Goal: Task Accomplishment & Management: Manage account settings

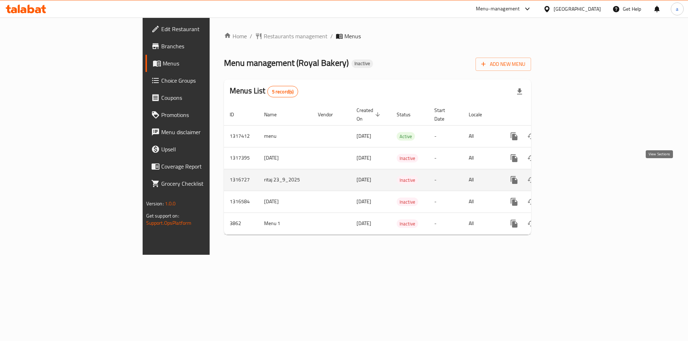
click at [569, 177] on icon "enhanced table" at bounding box center [565, 180] width 6 height 6
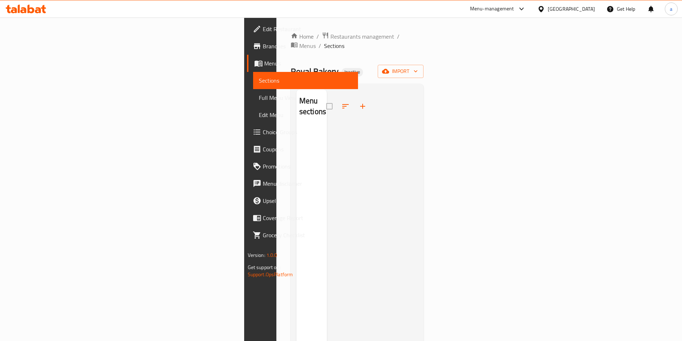
click at [291, 35] on ol "Home / Restaurants management / Menus / Sections" at bounding box center [357, 41] width 133 height 19
click at [299, 42] on span "Menus" at bounding box center [307, 46] width 16 height 9
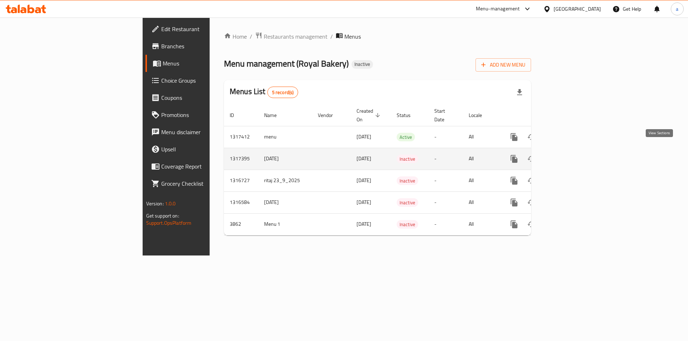
click at [574, 150] on link "enhanced table" at bounding box center [565, 158] width 17 height 17
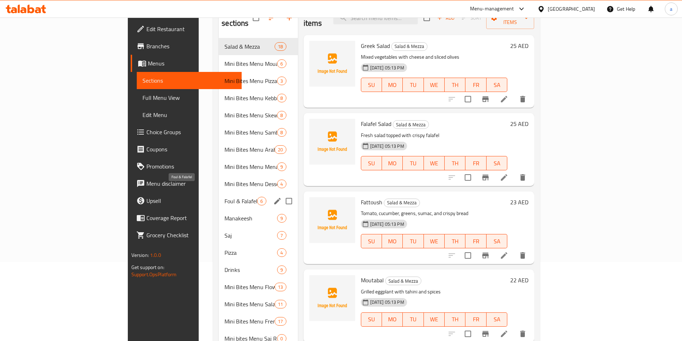
scroll to position [100, 0]
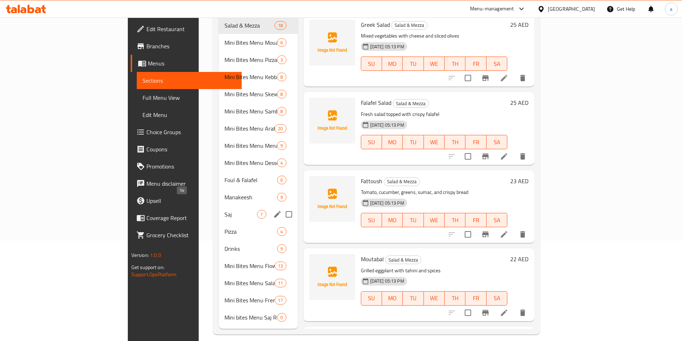
click at [225, 210] on span "Saj" at bounding box center [241, 214] width 33 height 9
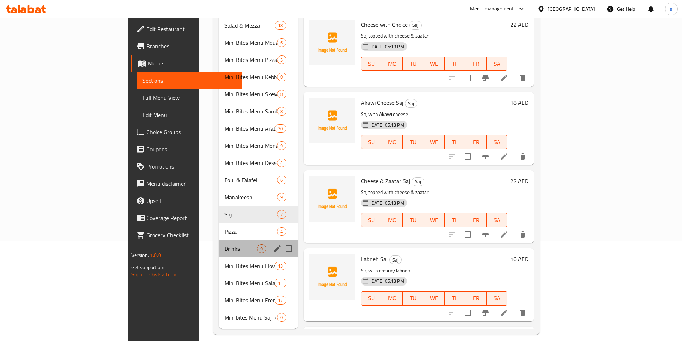
click at [219, 240] on div "Drinks 9" at bounding box center [258, 248] width 79 height 17
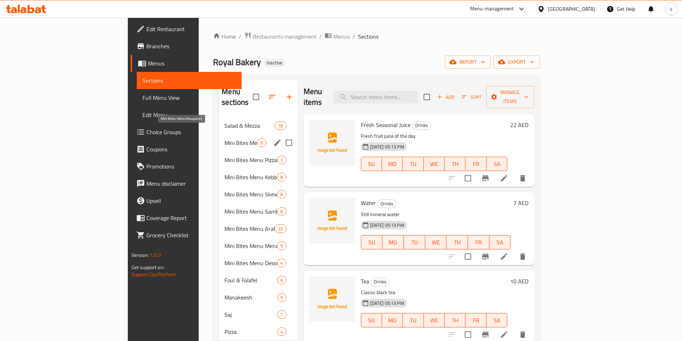
click at [219, 220] on div "Mini Bites Menu Arabic Bread 20" at bounding box center [258, 228] width 79 height 17
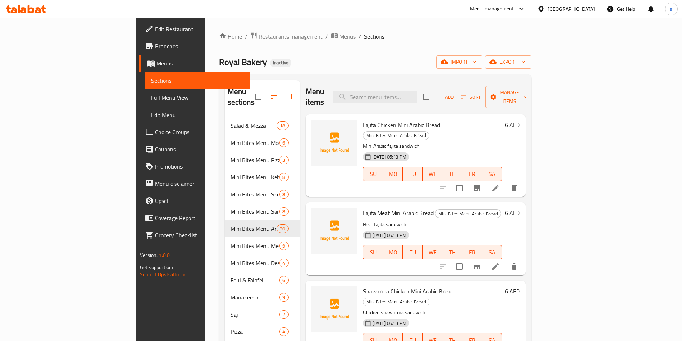
click at [340, 39] on span "Menus" at bounding box center [348, 36] width 16 height 9
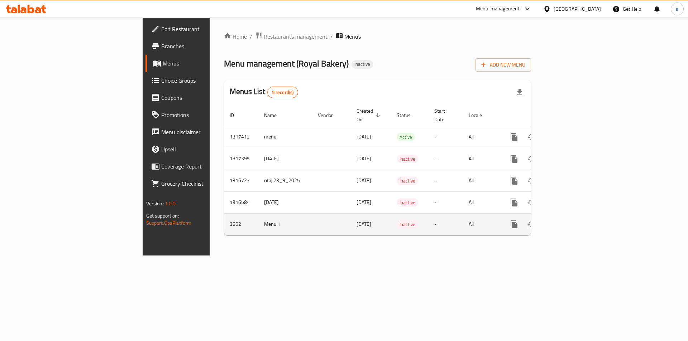
click at [574, 216] on link "enhanced table" at bounding box center [565, 224] width 17 height 17
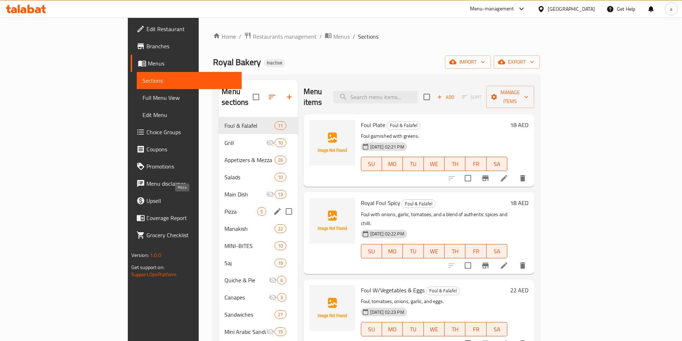
scroll to position [100, 0]
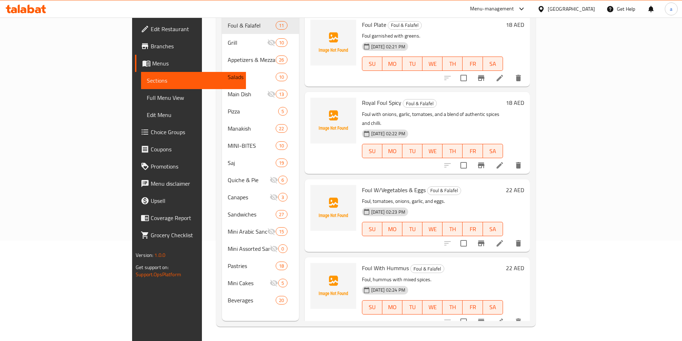
click at [222, 313] on div "Menu sections Foul & Falafel 11 Grill 10 Appetizers & Mezza 26 Salads 10 Main D…" at bounding box center [260, 150] width 77 height 341
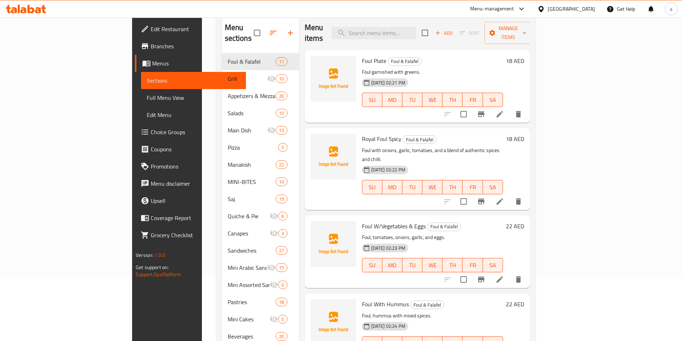
scroll to position [0, 0]
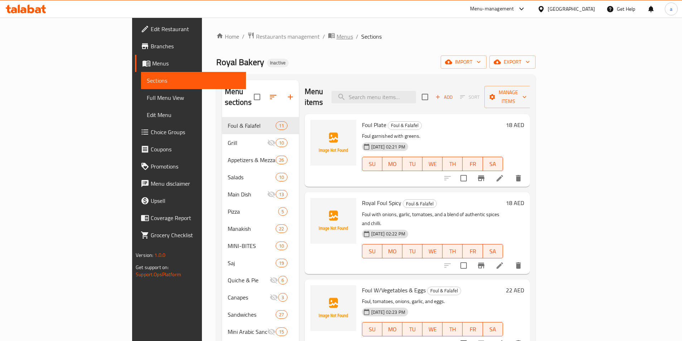
click at [337, 37] on span "Menus" at bounding box center [345, 36] width 16 height 9
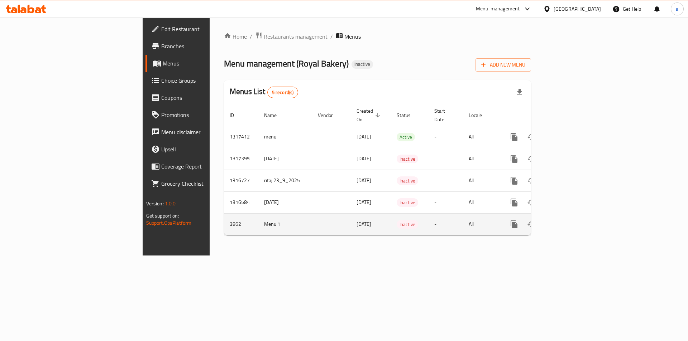
click at [574, 221] on link "enhanced table" at bounding box center [565, 224] width 17 height 17
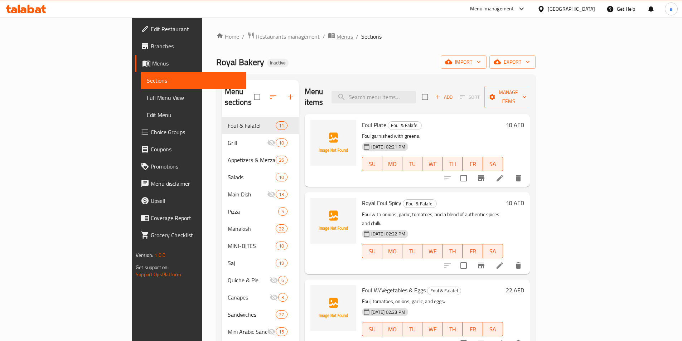
click at [337, 39] on span "Menus" at bounding box center [345, 36] width 16 height 9
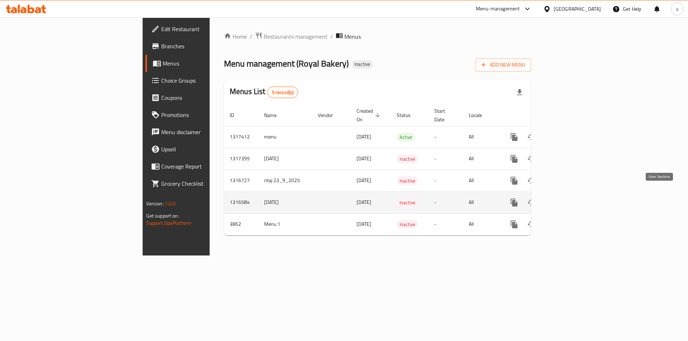
click at [570, 198] on icon "enhanced table" at bounding box center [565, 202] width 9 height 9
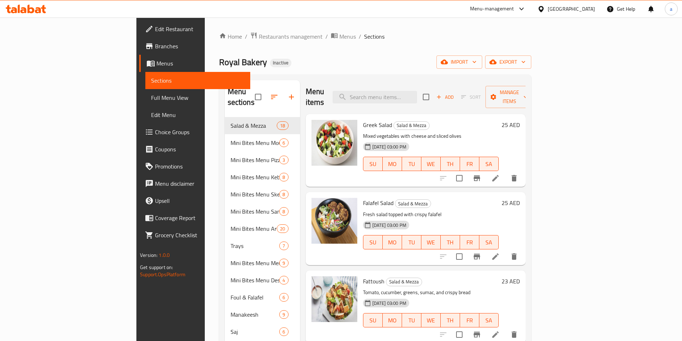
click at [266, 62] on div "Royal Bakery Inactive import export" at bounding box center [375, 62] width 312 height 13
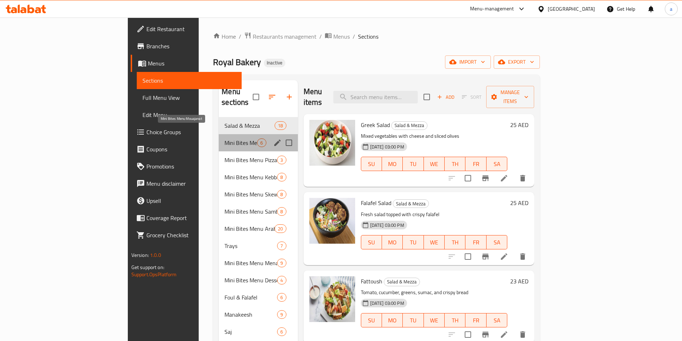
click at [225, 139] on span "Mini Bites Menu Mouajanat" at bounding box center [241, 143] width 33 height 9
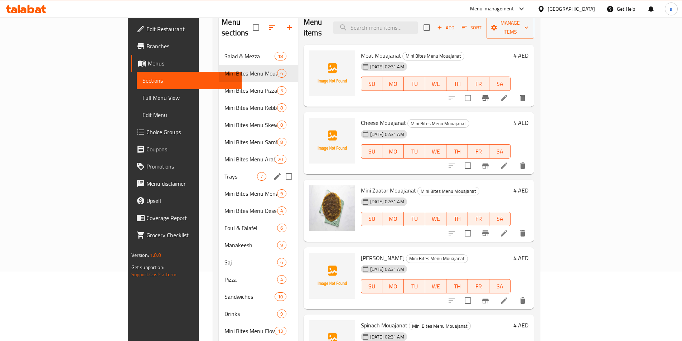
scroll to position [132, 0]
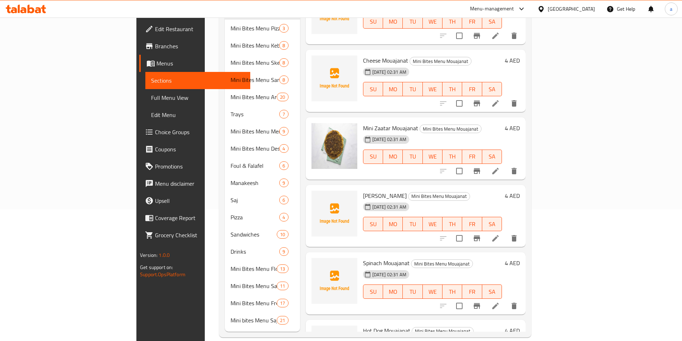
click at [205, 330] on div "Home / Restaurants management / Menus / Sections Royal Bakery Inactive import e…" at bounding box center [375, 119] width 341 height 466
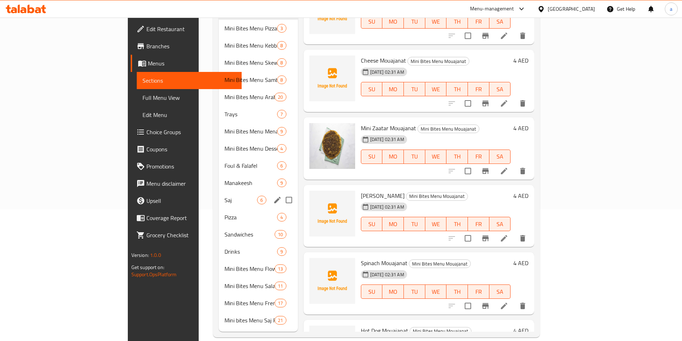
click at [225, 196] on span "Saj" at bounding box center [241, 200] width 33 height 9
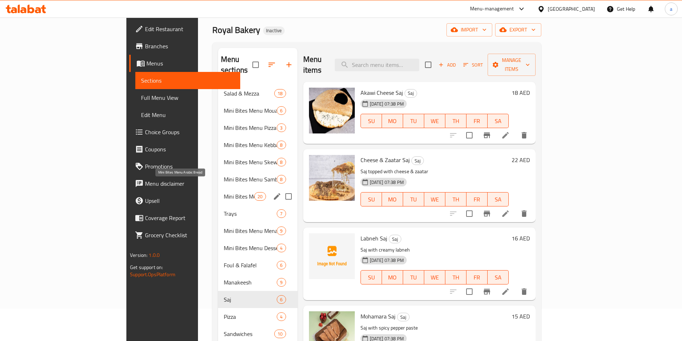
scroll to position [24, 0]
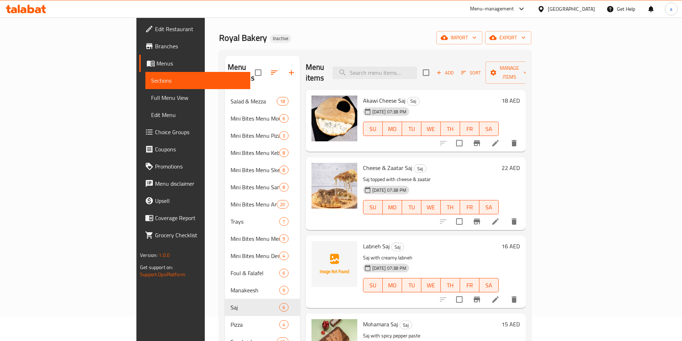
click at [219, 305] on div "Menu sections Salad & Mezza 18 Mini Bites Menu Mouajanat 6 Mini Bites Menu Pizz…" at bounding box center [375, 247] width 312 height 395
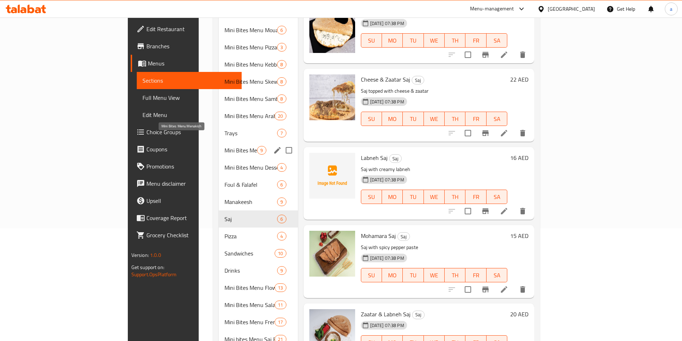
scroll to position [132, 0]
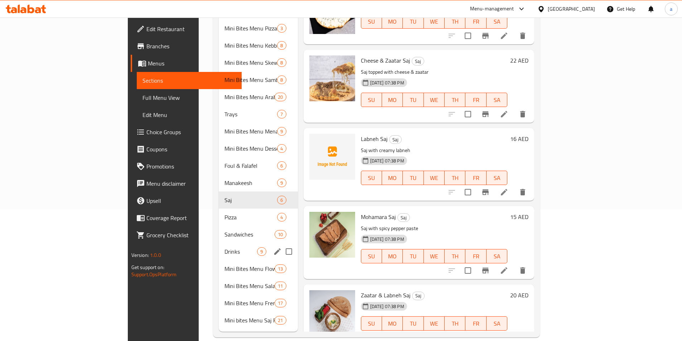
click at [225, 248] on span "Drinks" at bounding box center [241, 252] width 33 height 9
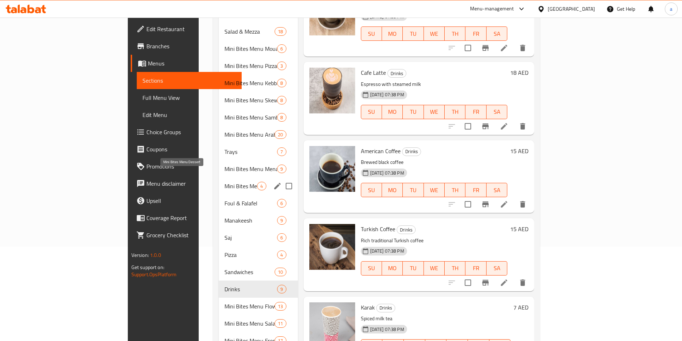
scroll to position [96, 0]
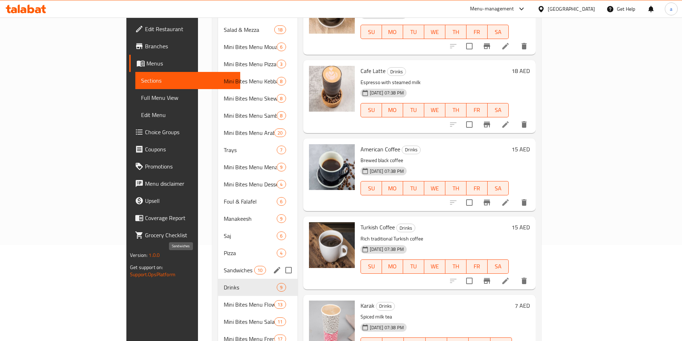
click at [224, 266] on span "Sandwiches" at bounding box center [239, 270] width 30 height 9
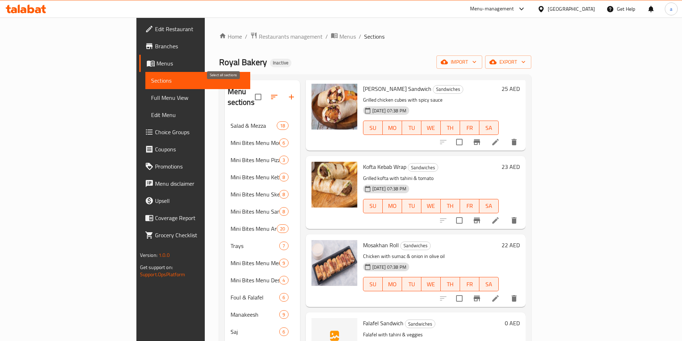
click at [251, 94] on input "checkbox" at bounding box center [258, 97] width 15 height 15
checkbox input "true"
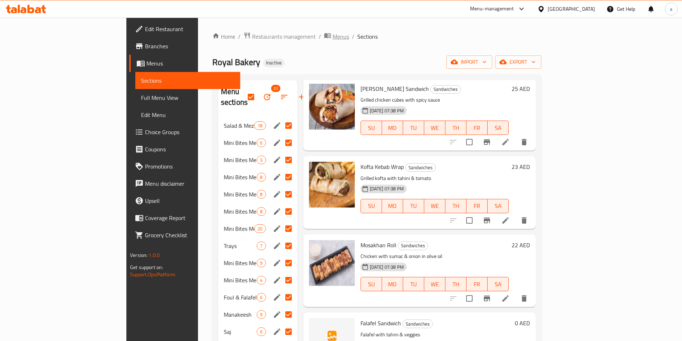
click at [324, 37] on span "breadcrumb" at bounding box center [328, 36] width 9 height 9
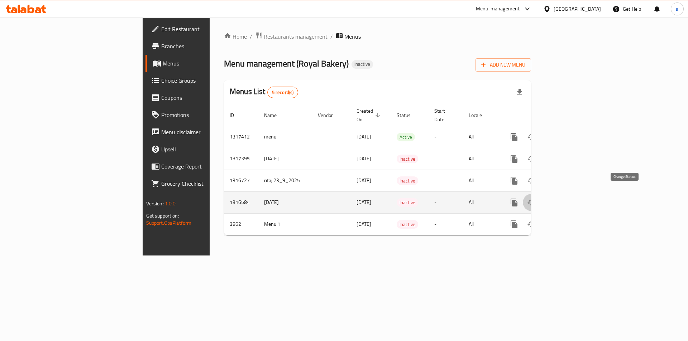
click at [536, 198] on icon "enhanced table" at bounding box center [531, 202] width 9 height 9
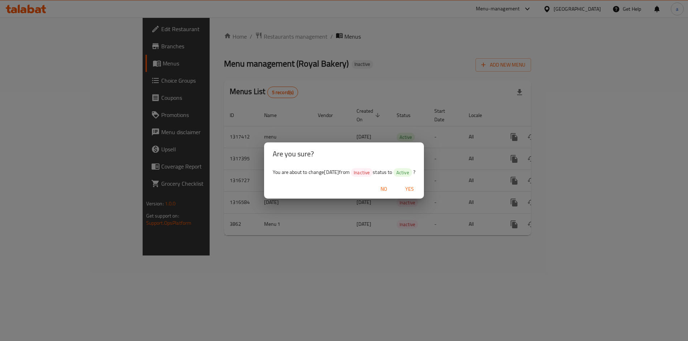
click at [418, 187] on span "Yes" at bounding box center [409, 189] width 17 height 9
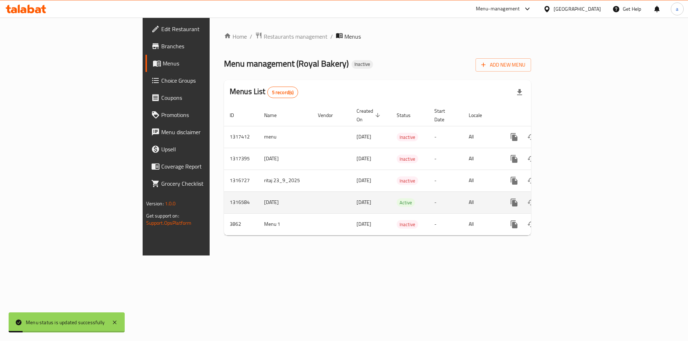
drag, startPoint x: 195, startPoint y: 196, endPoint x: 163, endPoint y: 197, distance: 31.6
click at [258, 197] on td "9/10/2025" at bounding box center [285, 203] width 54 height 22
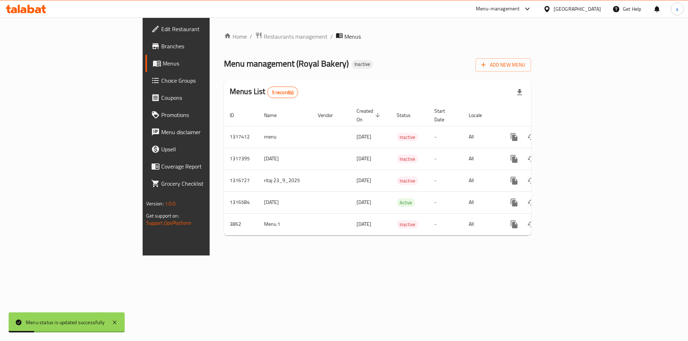
copy td "9/10/2025"
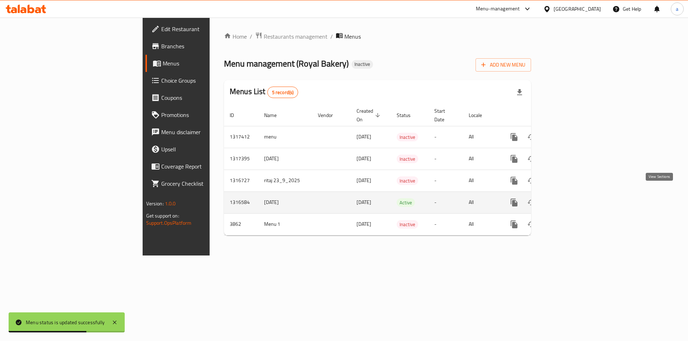
click at [570, 198] on icon "enhanced table" at bounding box center [565, 202] width 9 height 9
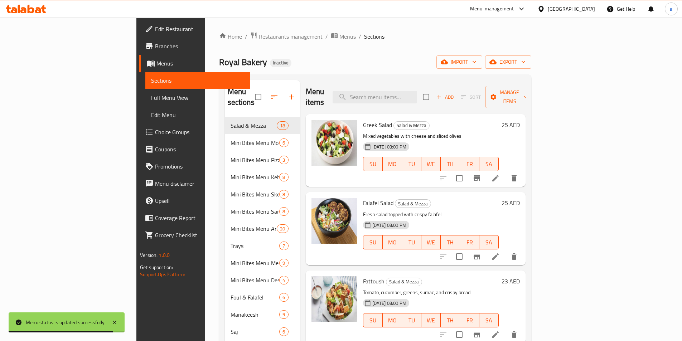
click at [251, 99] on input "checkbox" at bounding box center [258, 97] width 15 height 15
checkbox input "true"
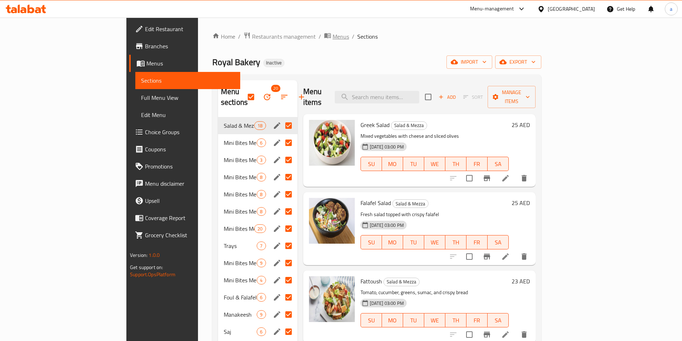
click at [333, 39] on span "Menus" at bounding box center [341, 36] width 16 height 9
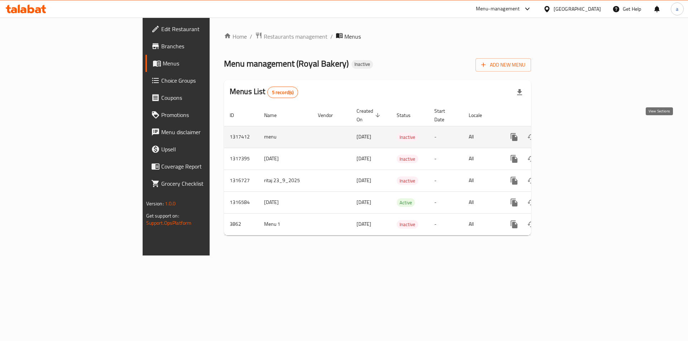
click at [570, 133] on icon "enhanced table" at bounding box center [565, 137] width 9 height 9
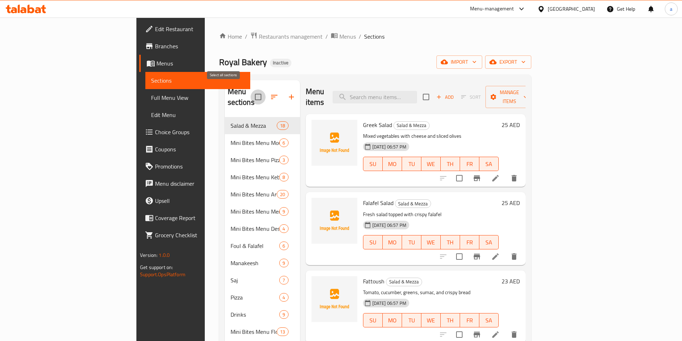
click at [251, 92] on input "checkbox" at bounding box center [258, 97] width 15 height 15
checkbox input "true"
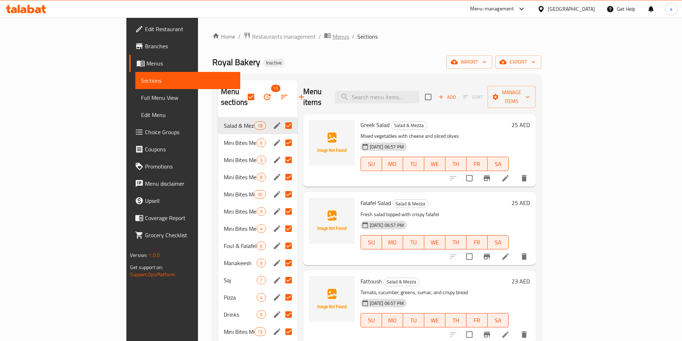
click at [333, 35] on span "Menus" at bounding box center [341, 36] width 16 height 9
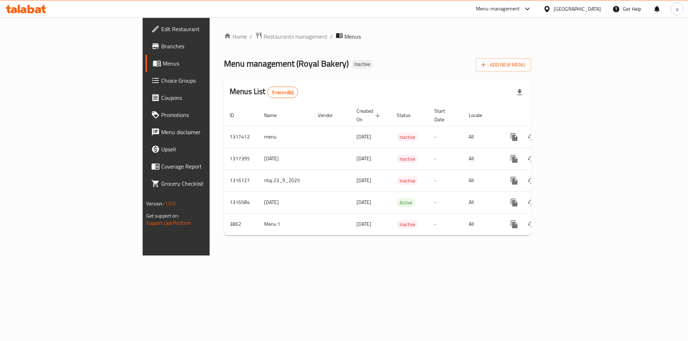
click at [47, 6] on div at bounding box center [26, 9] width 52 height 14
click at [45, 10] on icon at bounding box center [26, 9] width 40 height 9
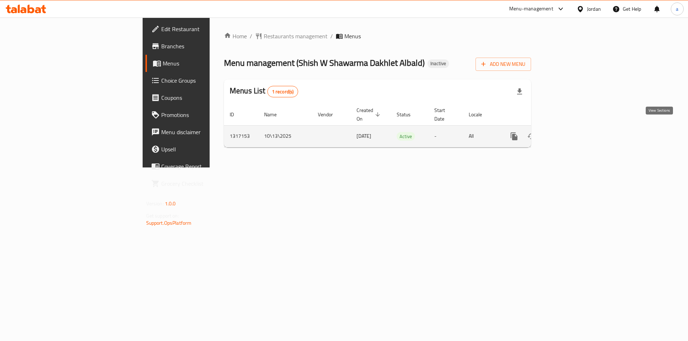
click at [574, 130] on link "enhanced table" at bounding box center [565, 136] width 17 height 17
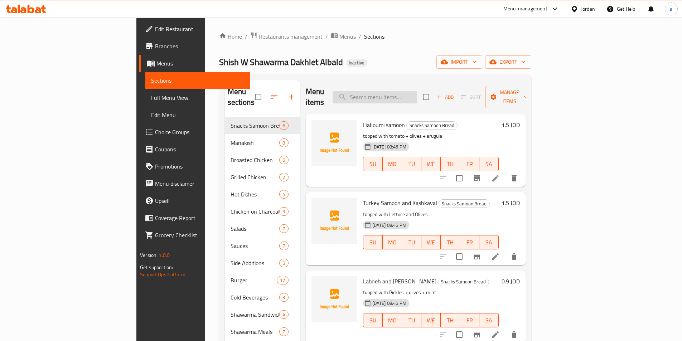
click at [397, 91] on input "search" at bounding box center [375, 97] width 85 height 13
paste input "Frankfurter Hot Dog"
type input "Frankfurter Hot Dog"
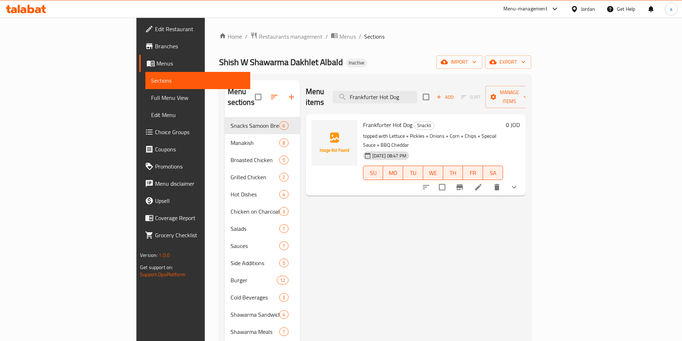
click at [483, 183] on icon at bounding box center [478, 187] width 9 height 9
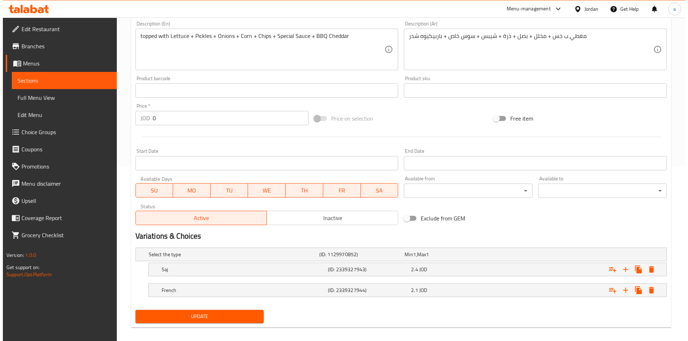
scroll to position [181, 0]
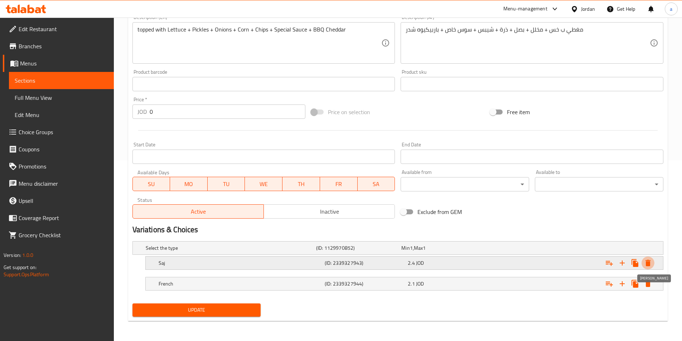
click at [646, 262] on icon "Expand" at bounding box center [648, 263] width 5 height 6
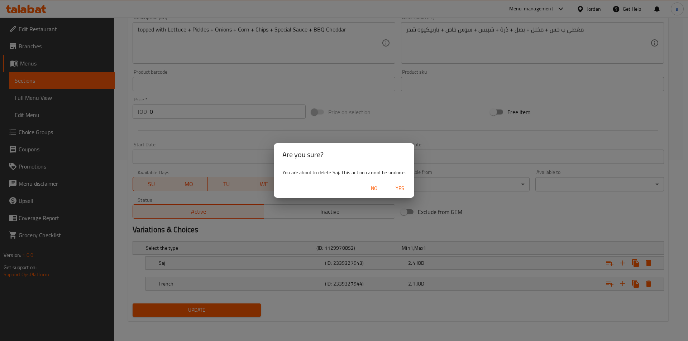
click at [400, 190] on span "Yes" at bounding box center [399, 188] width 17 height 9
click at [400, 190] on div "Available from ​ ​" at bounding box center [465, 181] width 134 height 28
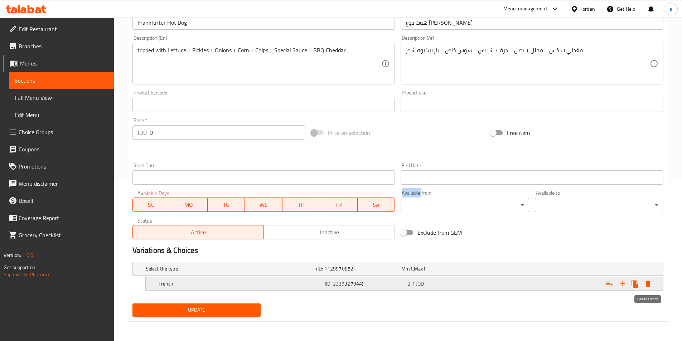
click at [645, 285] on icon "Expand" at bounding box center [648, 284] width 9 height 9
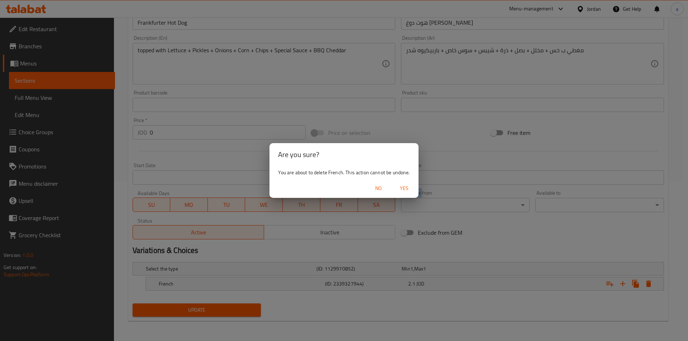
click at [407, 191] on span "Yes" at bounding box center [403, 188] width 17 height 9
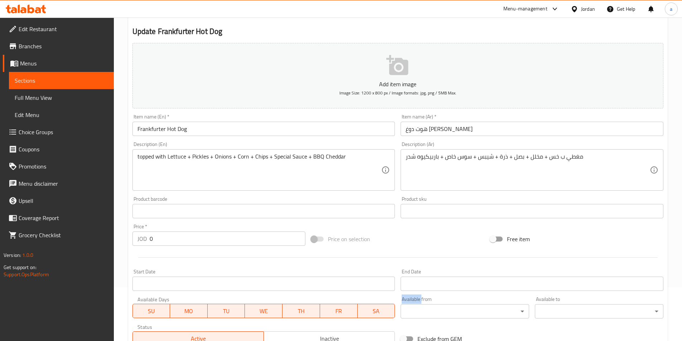
scroll to position [50, 0]
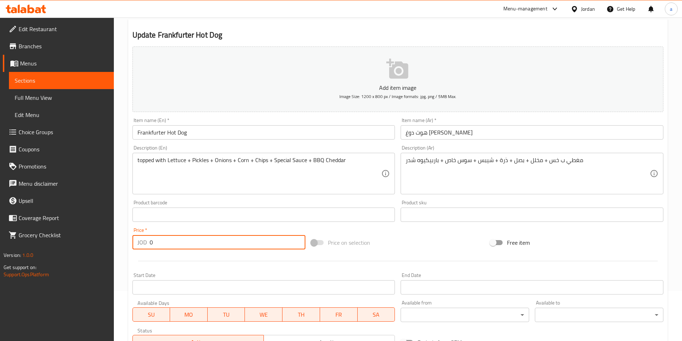
click at [183, 243] on input "0" at bounding box center [228, 242] width 156 height 14
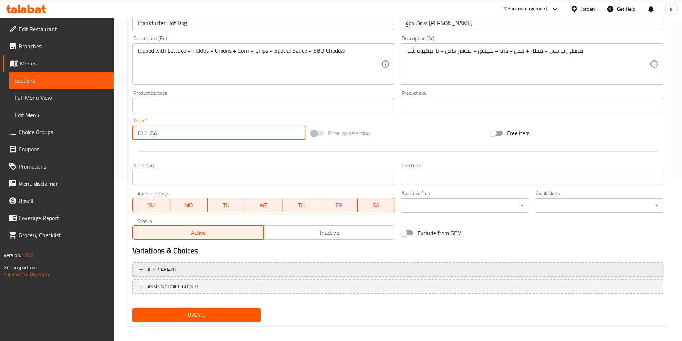
scroll to position [165, 0]
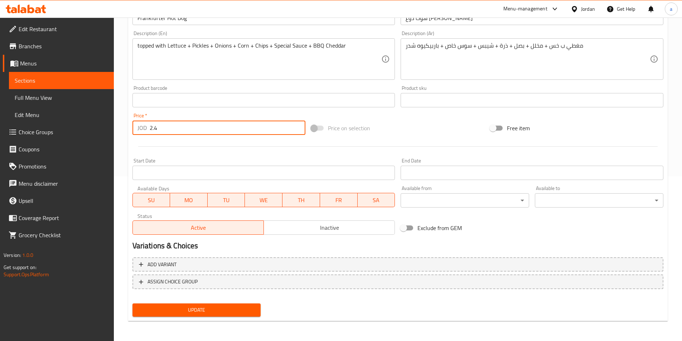
type input "2.4"
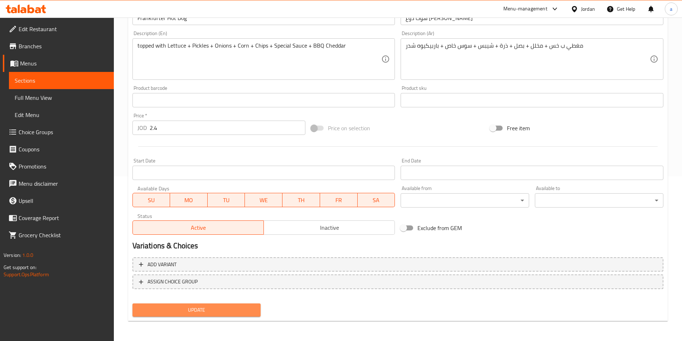
click at [186, 308] on span "Update" at bounding box center [196, 310] width 117 height 9
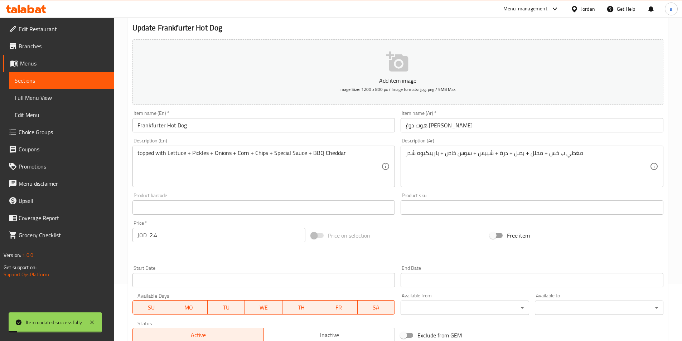
scroll to position [0, 0]
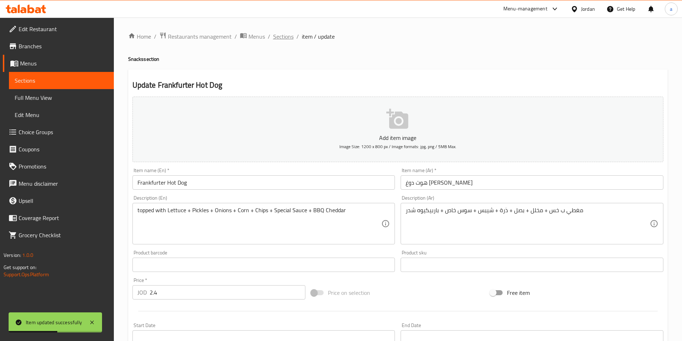
click at [280, 39] on span "Sections" at bounding box center [283, 36] width 20 height 9
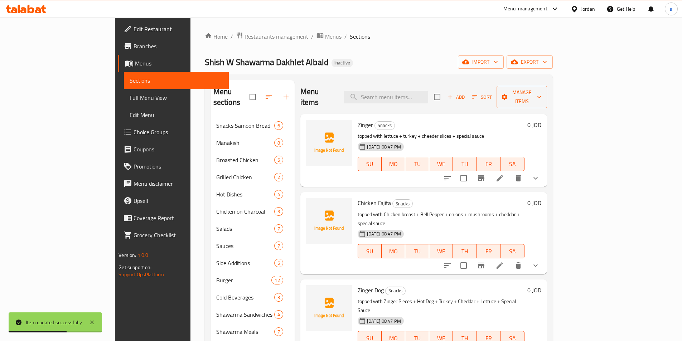
click at [398, 85] on div "Menu items Add Sort Manage items" at bounding box center [424, 97] width 247 height 34
click at [402, 91] on input "search" at bounding box center [386, 97] width 85 height 13
paste input "Frankfurter Hot Dog"
type input "Frankfurter Hot Dog"
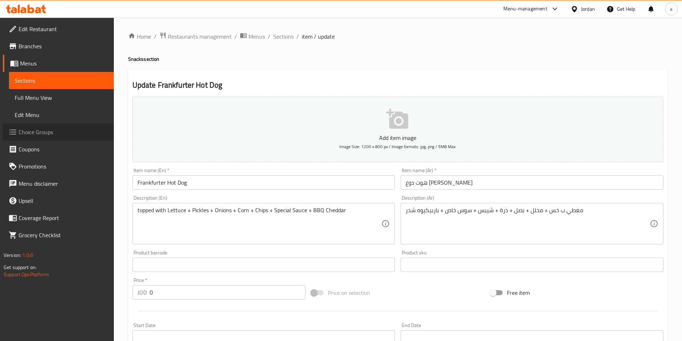
click at [64, 127] on link "Choice Groups" at bounding box center [58, 132] width 111 height 17
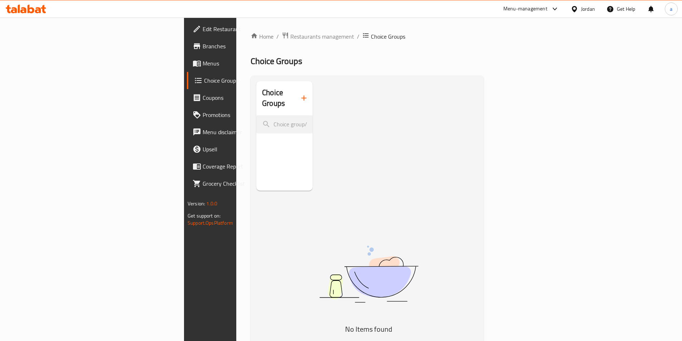
click at [187, 85] on link "Choice Groups" at bounding box center [242, 80] width 111 height 17
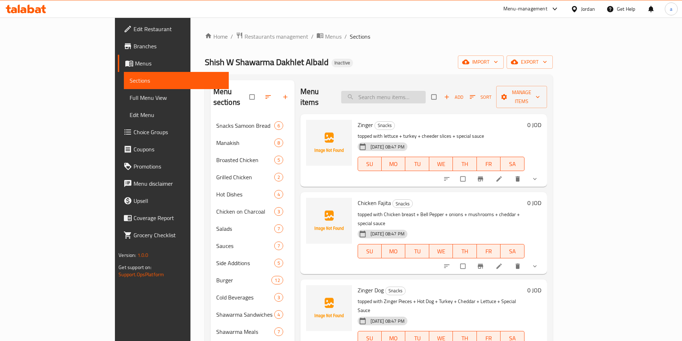
click at [418, 96] on input "search" at bounding box center [383, 97] width 85 height 13
paste input "Frankfurter Hot Dog"
type input "Frankfurter Hot Dog"
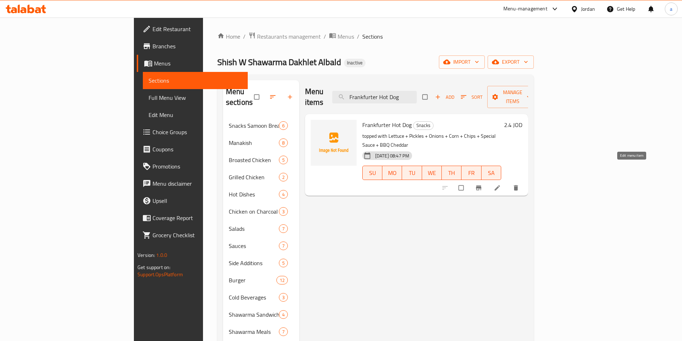
click at [501, 184] on icon at bounding box center [497, 187] width 7 height 7
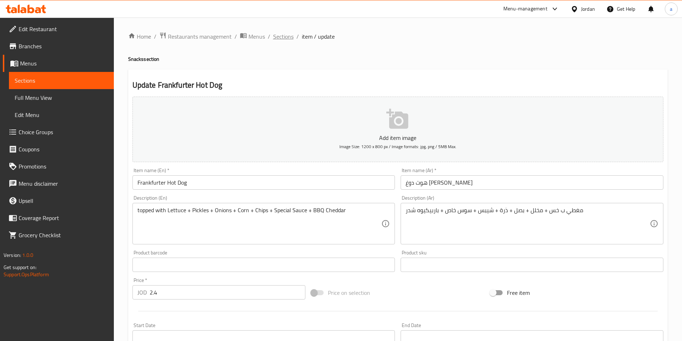
click at [279, 37] on span "Sections" at bounding box center [283, 36] width 20 height 9
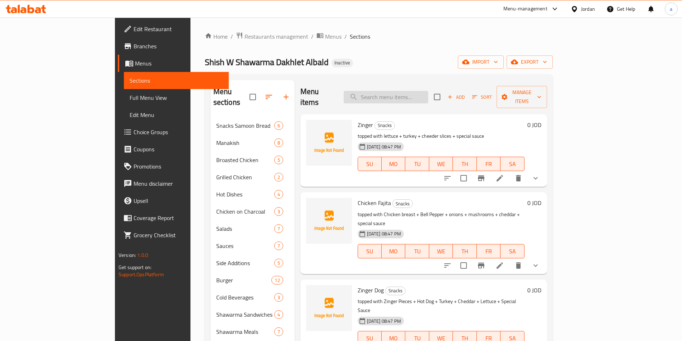
click at [406, 93] on input "search" at bounding box center [386, 97] width 85 height 13
paste input "Chicken Shawarm"
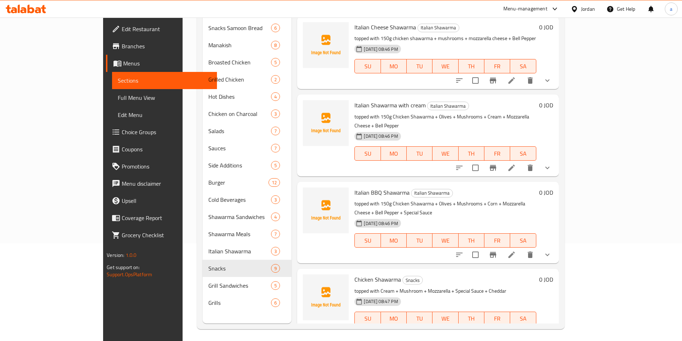
scroll to position [100, 0]
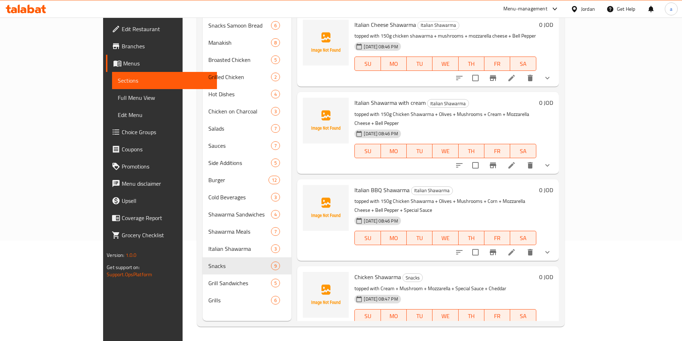
type input "Chicken Shawarma"
click at [516, 327] on icon at bounding box center [512, 331] width 9 height 9
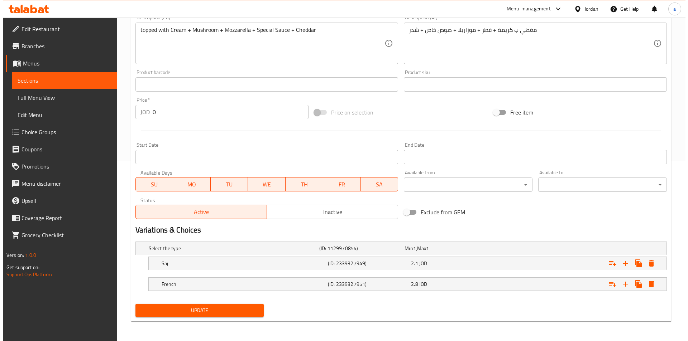
scroll to position [181, 0]
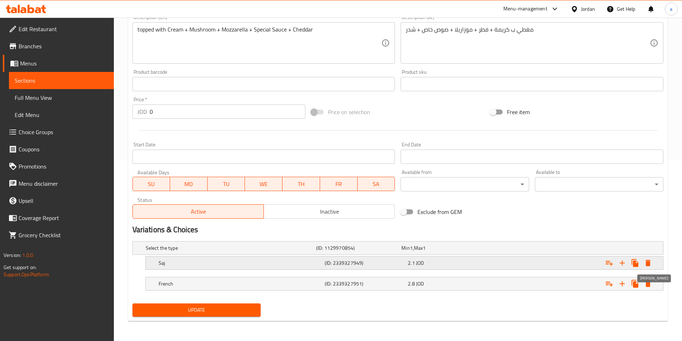
click at [649, 267] on icon "Expand" at bounding box center [648, 263] width 9 height 9
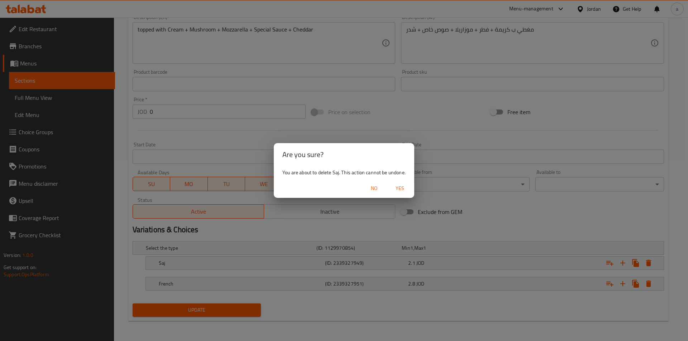
click at [400, 188] on span "Yes" at bounding box center [399, 188] width 17 height 9
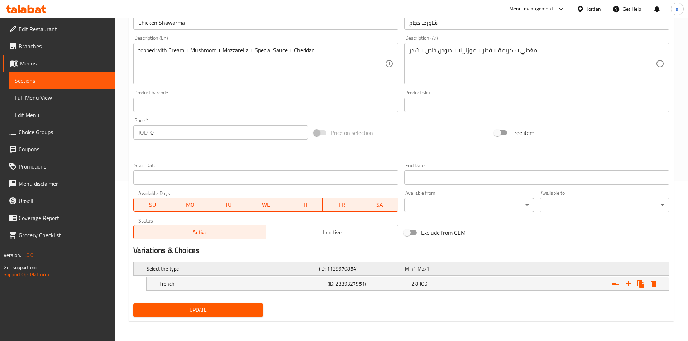
scroll to position [160, 0]
click at [646, 283] on icon "Expand" at bounding box center [648, 284] width 9 height 9
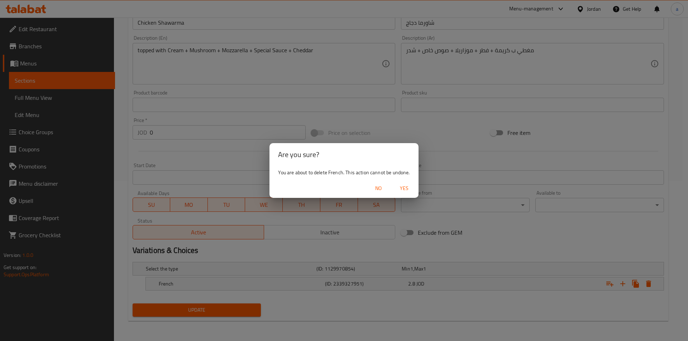
click at [405, 191] on span "Yes" at bounding box center [403, 188] width 17 height 9
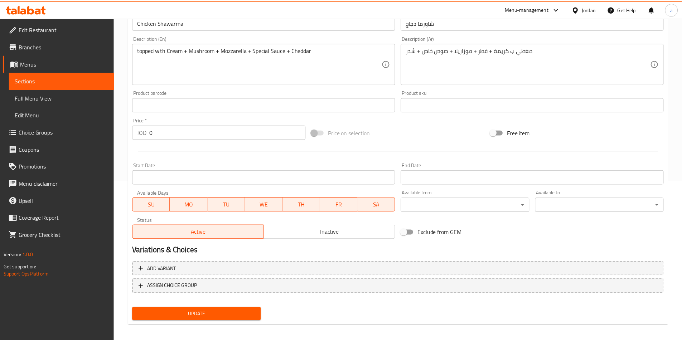
scroll to position [158, 0]
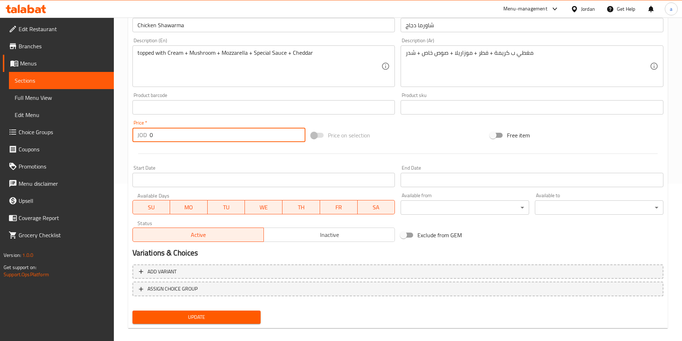
click at [247, 137] on input "0" at bounding box center [228, 135] width 156 height 14
type input "2.1"
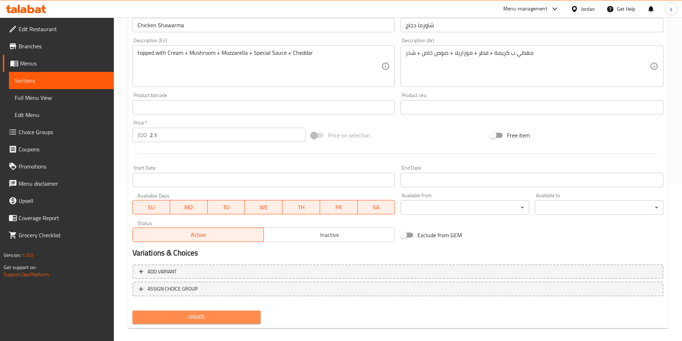
click at [201, 313] on span "Update" at bounding box center [196, 317] width 117 height 9
click at [201, 313] on div at bounding box center [341, 170] width 682 height 341
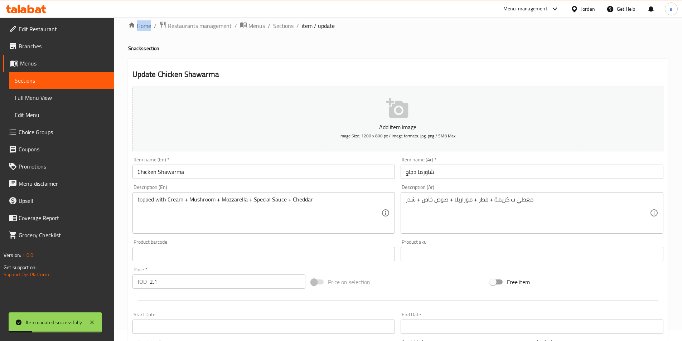
scroll to position [0, 0]
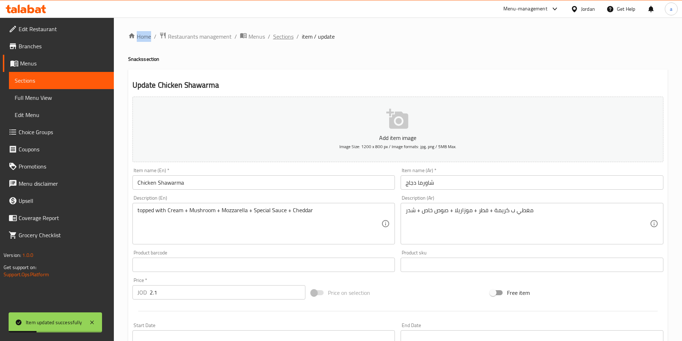
click at [279, 39] on span "Sections" at bounding box center [283, 36] width 20 height 9
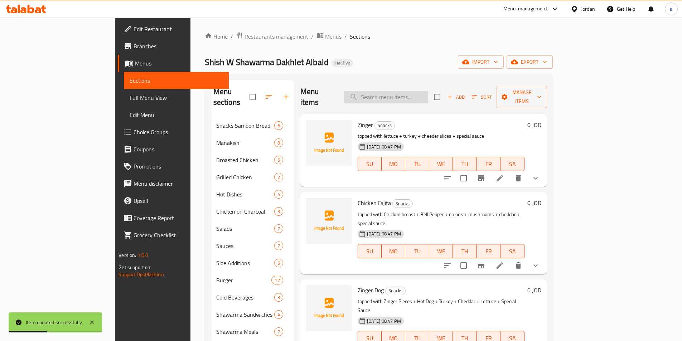
click at [409, 91] on input "search" at bounding box center [386, 97] width 85 height 13
click at [420, 94] on input "search" at bounding box center [383, 97] width 85 height 13
paste input "Chicken Shawarm"
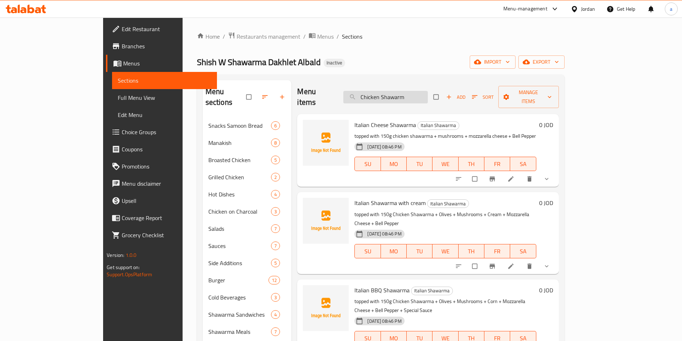
click at [424, 95] on input "Chicken Shawarm" at bounding box center [386, 97] width 85 height 13
paste input "asper Stick"
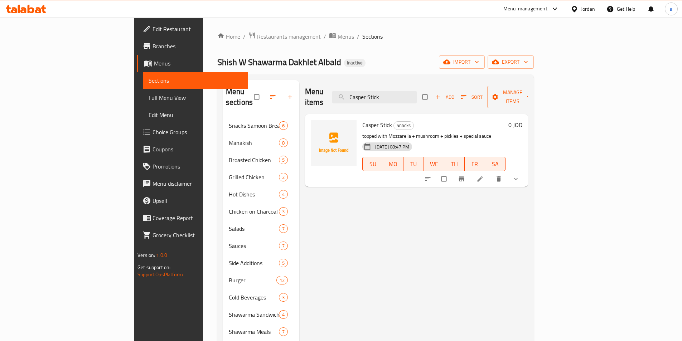
type input "Casper Stick"
click at [484, 176] on icon at bounding box center [480, 179] width 7 height 7
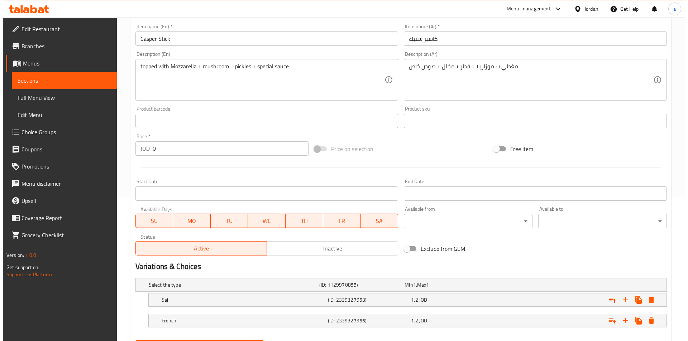
scroll to position [179, 0]
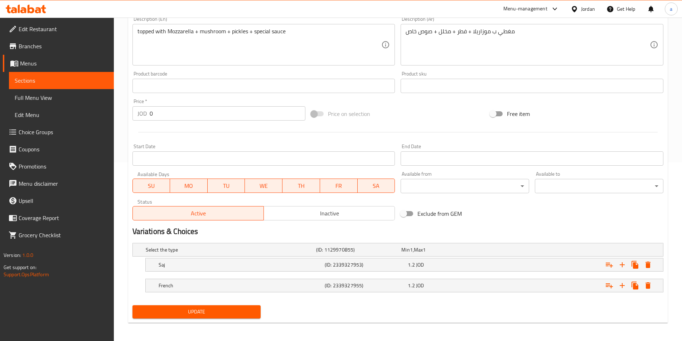
click at [177, 117] on input "0" at bounding box center [228, 113] width 156 height 14
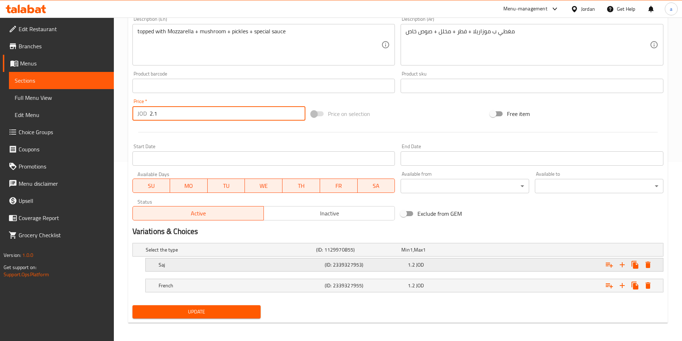
type input "2.1"
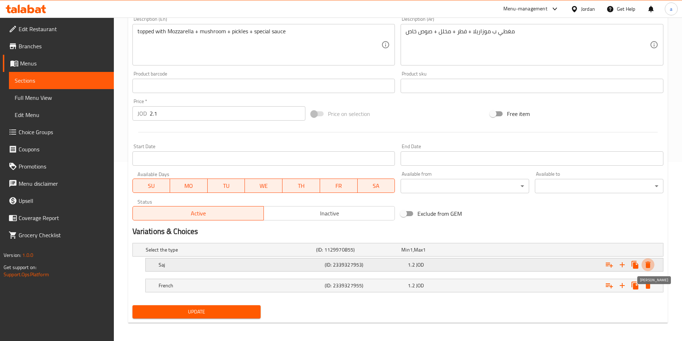
click at [652, 268] on icon "Expand" at bounding box center [648, 265] width 9 height 9
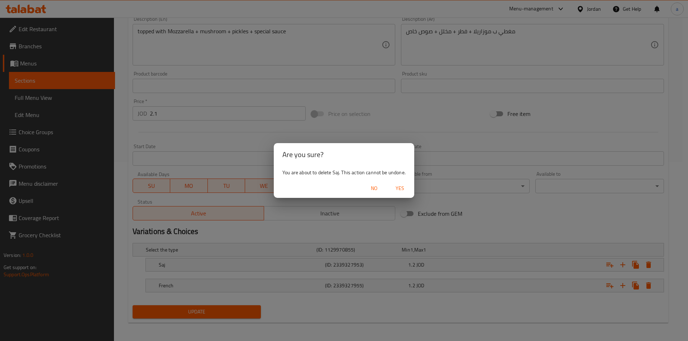
click at [404, 188] on span "Yes" at bounding box center [399, 188] width 17 height 9
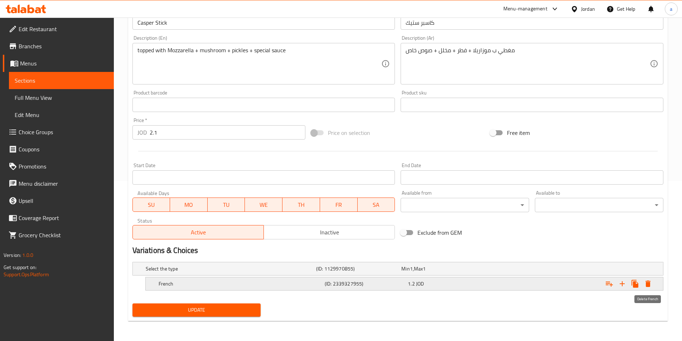
click at [650, 283] on icon "Expand" at bounding box center [648, 284] width 5 height 6
click at [652, 284] on icon "Expand" at bounding box center [648, 284] width 9 height 9
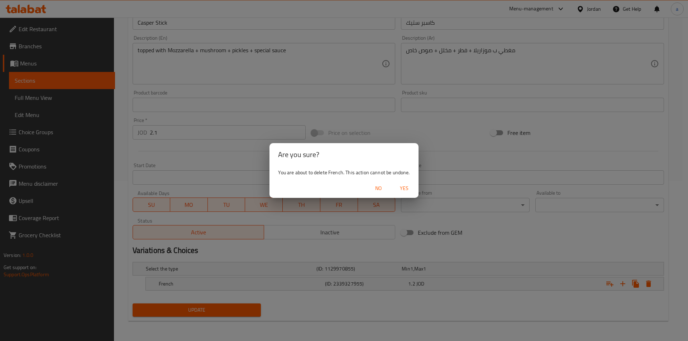
click at [412, 190] on span "Yes" at bounding box center [403, 188] width 17 height 9
click at [412, 190] on div "Available from ​ ​" at bounding box center [465, 202] width 134 height 28
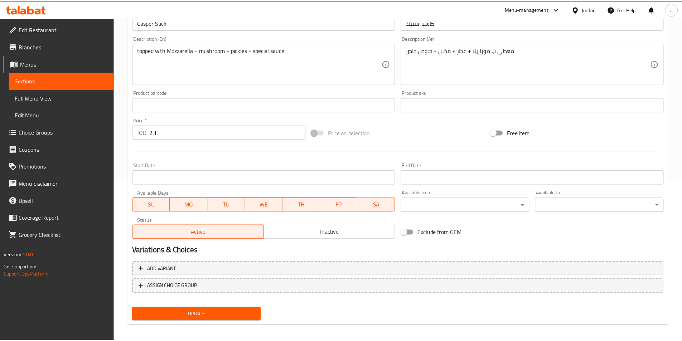
scroll to position [158, 0]
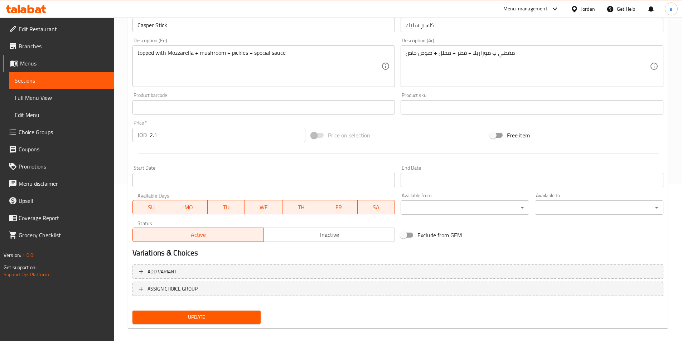
click at [298, 315] on div "Update" at bounding box center [398, 317] width 537 height 19
click at [254, 314] on span "Update" at bounding box center [196, 317] width 117 height 9
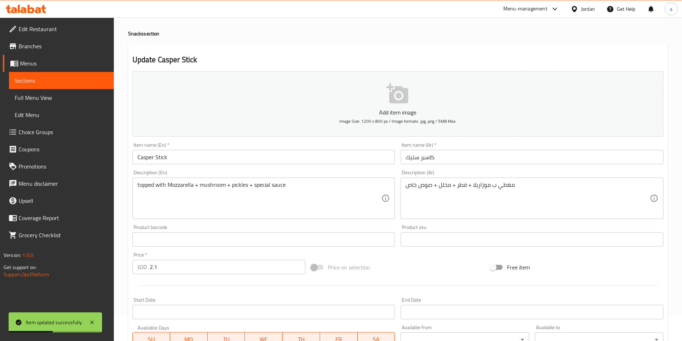
scroll to position [0, 0]
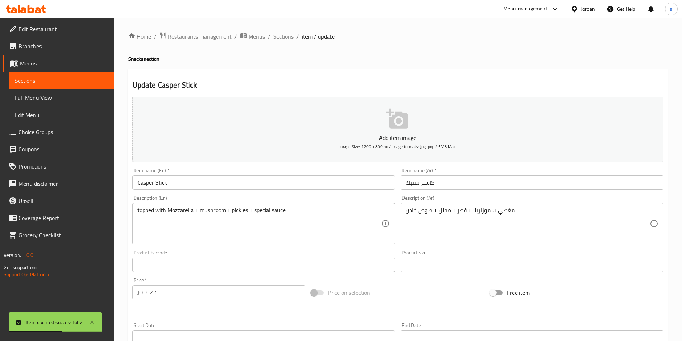
click at [282, 37] on span "Sections" at bounding box center [283, 36] width 20 height 9
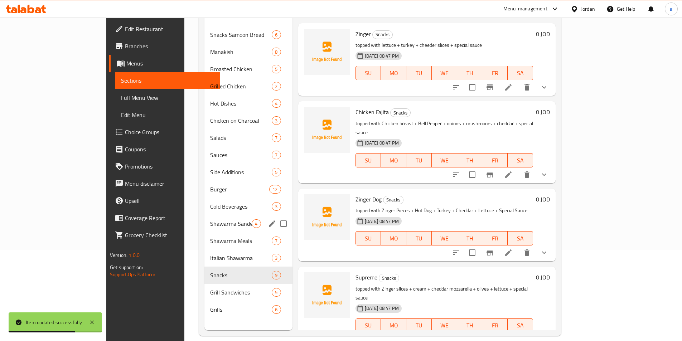
scroll to position [100, 0]
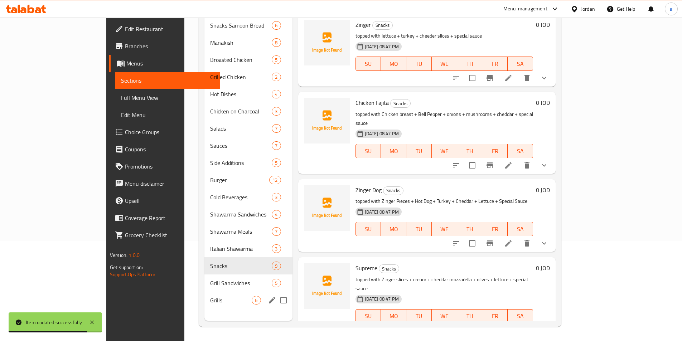
click at [210, 296] on span "Grills" at bounding box center [231, 300] width 42 height 9
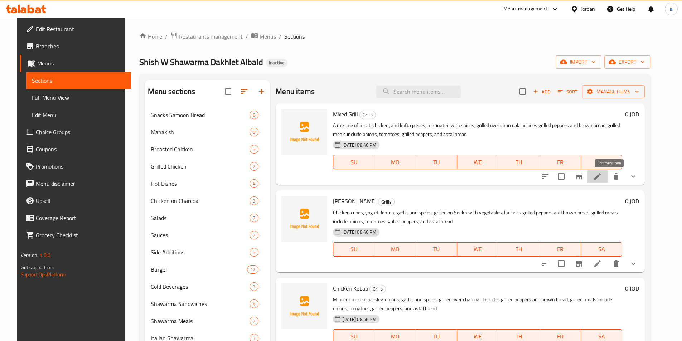
click at [602, 174] on icon at bounding box center [598, 176] width 9 height 9
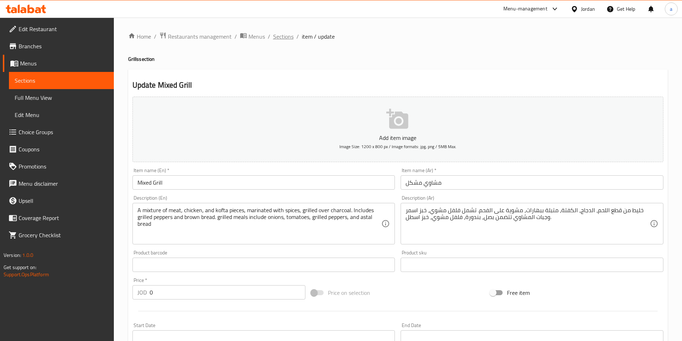
click at [282, 37] on span "Sections" at bounding box center [283, 36] width 20 height 9
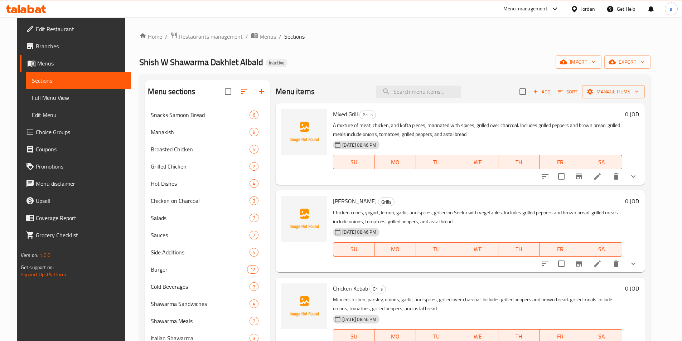
click at [53, 99] on span "Full Menu View" at bounding box center [78, 97] width 93 height 9
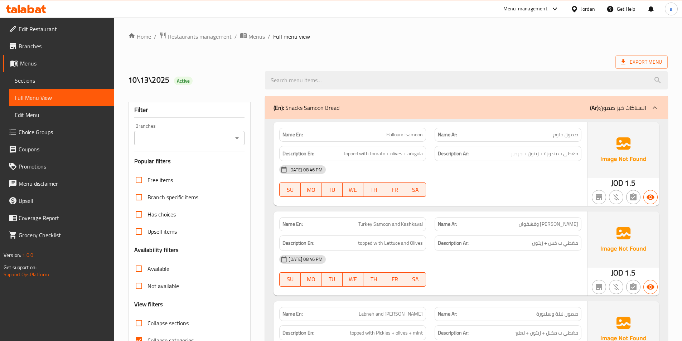
click at [406, 59] on div "Export Menu" at bounding box center [398, 62] width 540 height 13
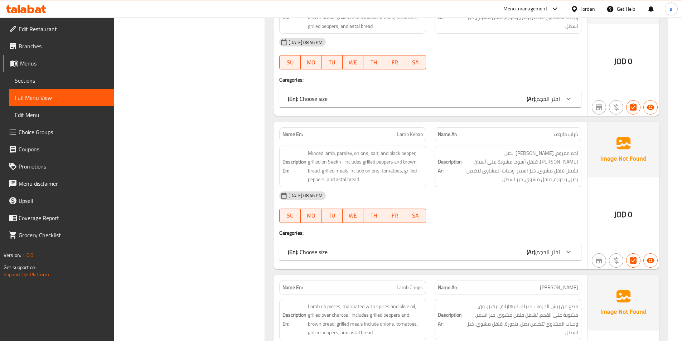
scroll to position [10699, 0]
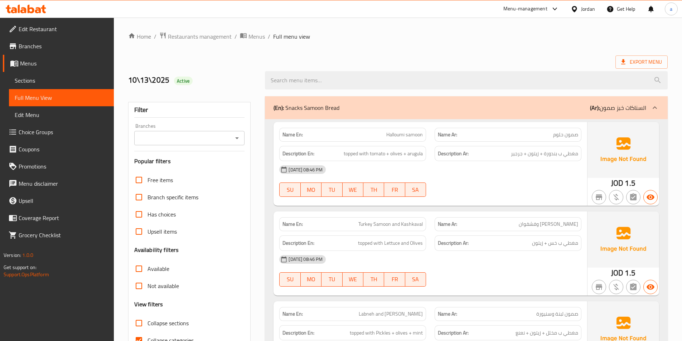
click at [27, 82] on span "Sections" at bounding box center [61, 80] width 93 height 9
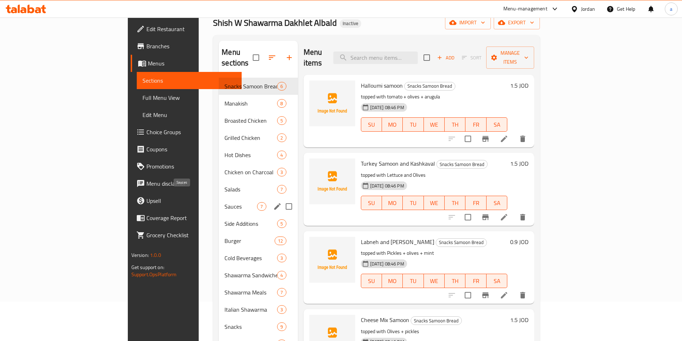
scroll to position [72, 0]
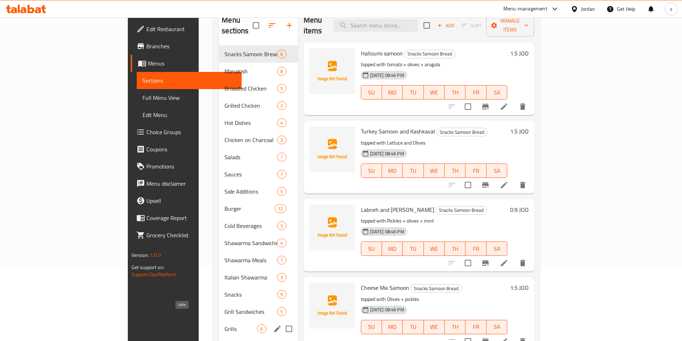
click at [225, 325] on span "Grills" at bounding box center [241, 329] width 33 height 9
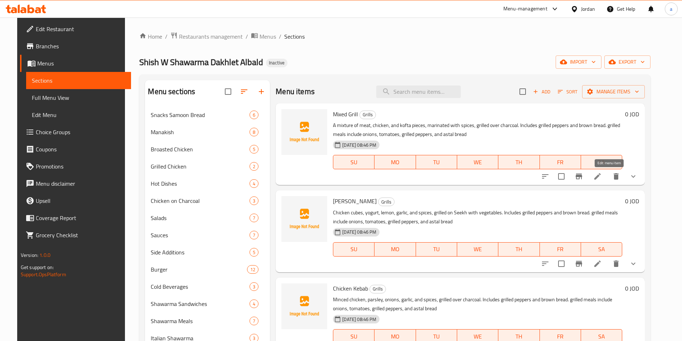
click at [601, 176] on icon at bounding box center [598, 176] width 6 height 6
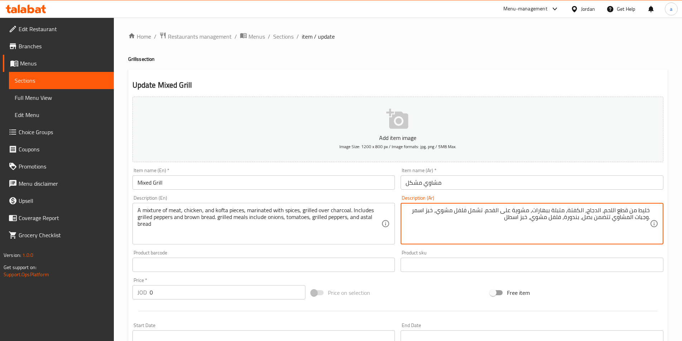
click at [647, 219] on textarea "خليط من قطع اللحم، الدجاج، الكفتة، متبلة ببهارات، مشوية على الفحم. تشمل فلفل مش…" at bounding box center [528, 224] width 244 height 34
type textarea "وجبات المشاوي تتضمن بصل، بندورة، فلفل مشوي، خبز اسطل"
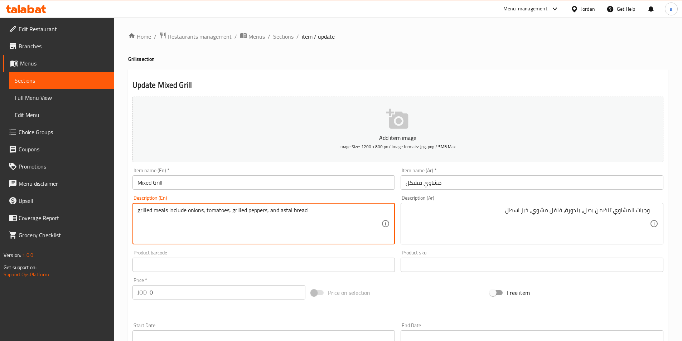
type textarea "grilled meals include onions, tomatoes, grilled peppers, and astal bread"
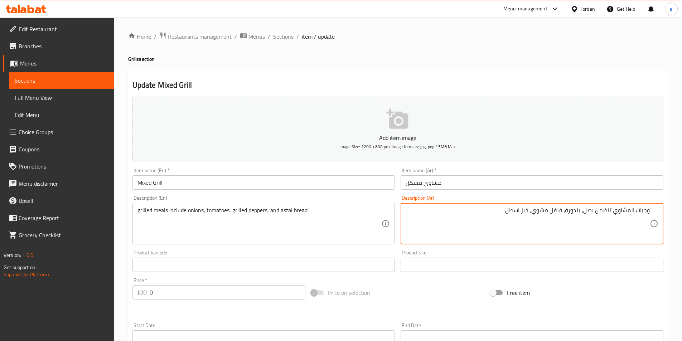
paste textarea "خبز ومخلل"
type textarea "وجبات المشاوي تتضمن بصل، بندورة، فلفل مشوي، خبز ومخلل ."
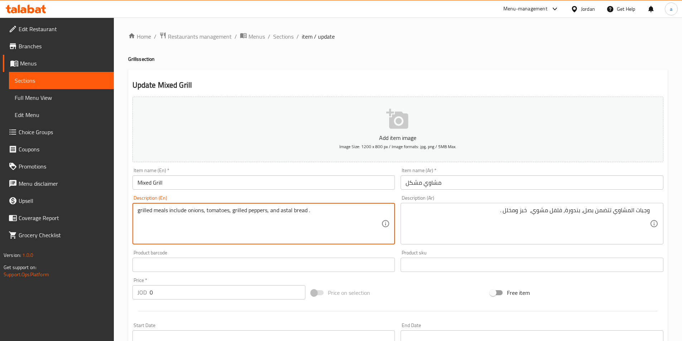
type textarea "grilled meals include onions, tomatoes, grilled peppers, and astal bread ."
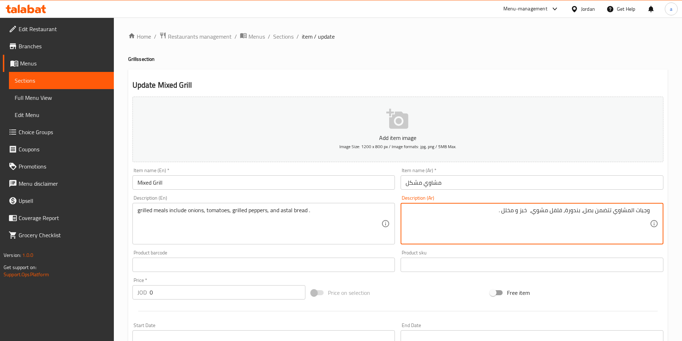
click at [532, 213] on textarea "وجبات المشاوي تتضمن بصل، بندورة، فلفل مشوي، خبز و مخلل ." at bounding box center [528, 224] width 244 height 34
type textarea "وجبات المشاوي تتضمن بصل، بندورة، فلفل مشوي، خبز و مخلل ."
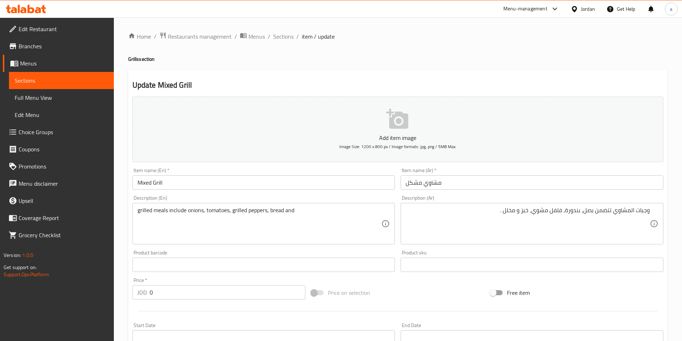
click at [332, 222] on textarea "grilled meals include onions, tomatoes, grilled peppers, bread and" at bounding box center [260, 224] width 244 height 34
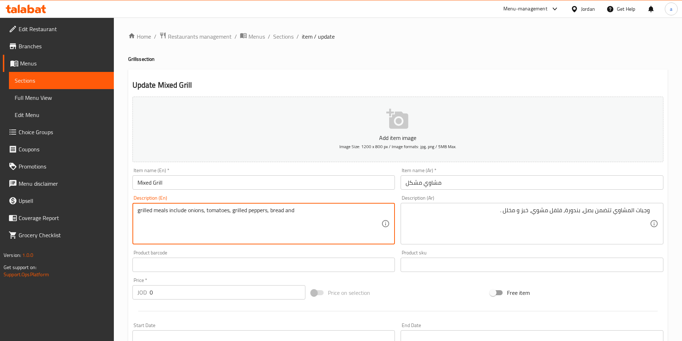
paste textarea "Pickles"
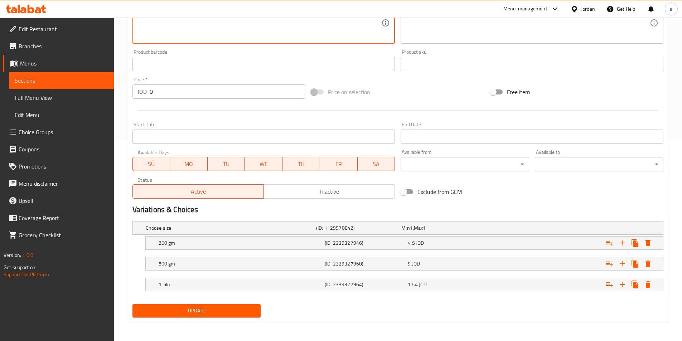
scroll to position [202, 0]
type textarea "grilled meals include onions, tomatoes, grilled peppers, bread and pickles ."
click at [239, 308] on span "Update" at bounding box center [196, 310] width 117 height 9
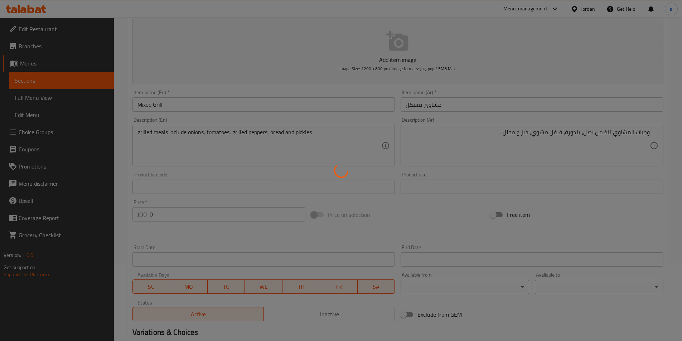
scroll to position [0, 0]
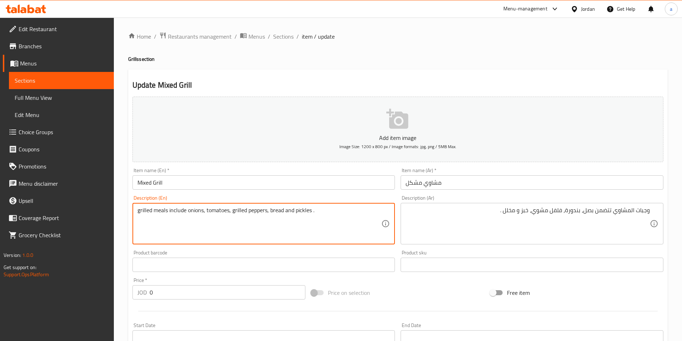
click at [475, 218] on textarea "وجبات المشاوي تتضمن بصل، بندورة، فلفل مشوي، خبز و مخلل ." at bounding box center [528, 224] width 244 height 34
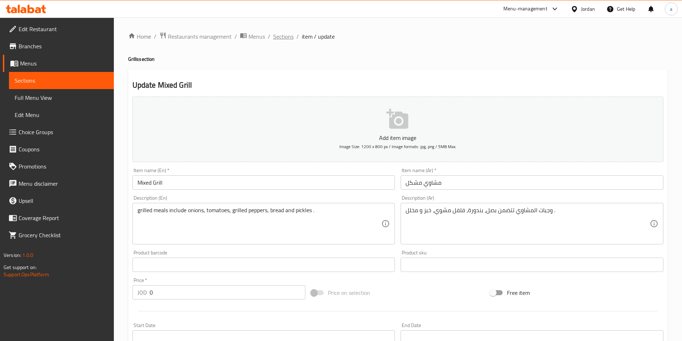
click at [285, 38] on span "Sections" at bounding box center [283, 36] width 20 height 9
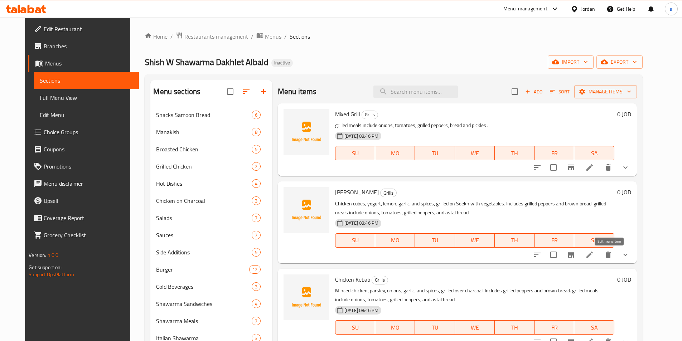
click at [593, 258] on icon at bounding box center [590, 255] width 6 height 6
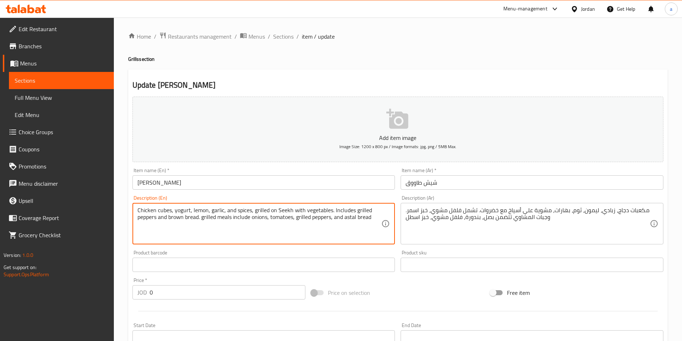
paste textarea "grilled meals include onions, tomatoes, grilled peppers, bread and pickles ."
type textarea "grilled meals include onions, tomatoes, grilled peppers, bread and pickles ."
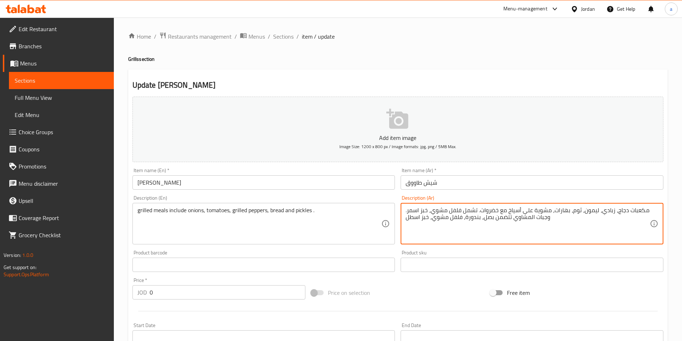
paste textarea "جبات المشاوي تتضمن بصل، بندورة، فلفل مشوي، خبز و مخلل ."
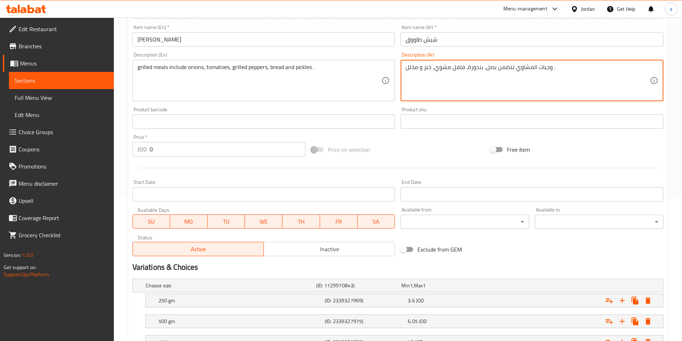
scroll to position [202, 0]
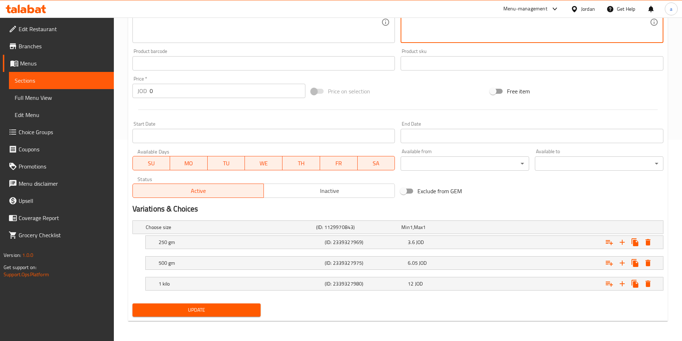
type textarea "وجبات المشاوي تتضمن بصل، بندورة، فلفل مشوي، خبز و مخلل ."
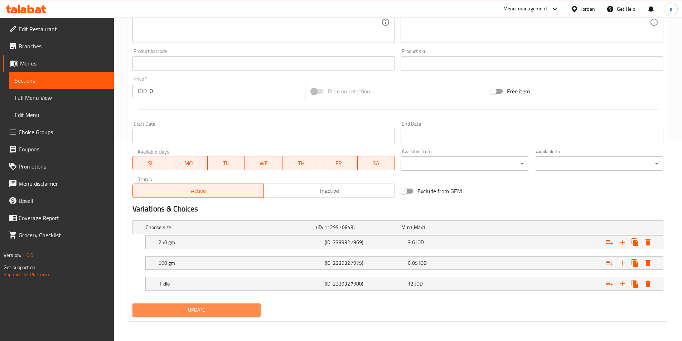
click at [248, 315] on span "Update" at bounding box center [196, 310] width 117 height 9
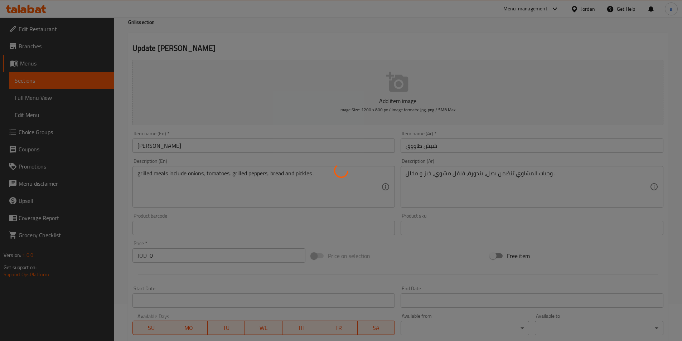
scroll to position [0, 0]
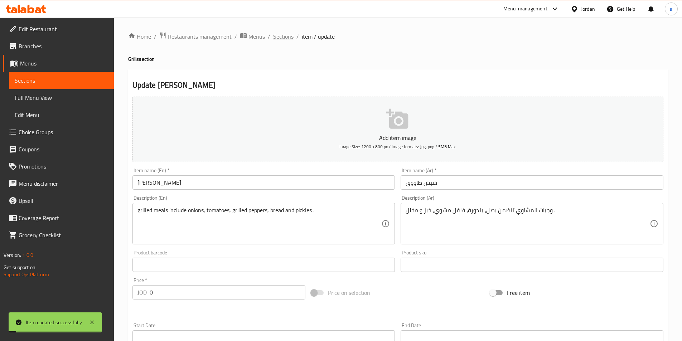
click at [276, 37] on span "Sections" at bounding box center [283, 36] width 20 height 9
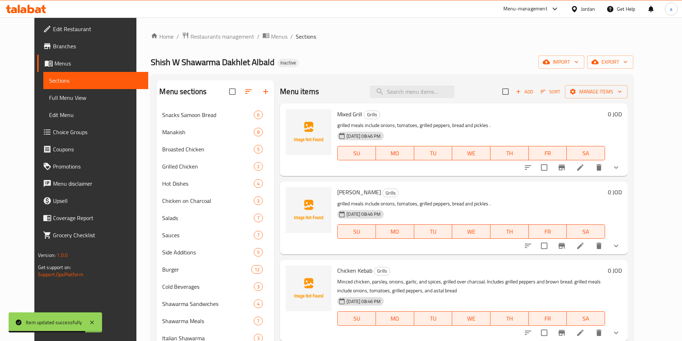
click at [585, 333] on icon at bounding box center [580, 333] width 9 height 9
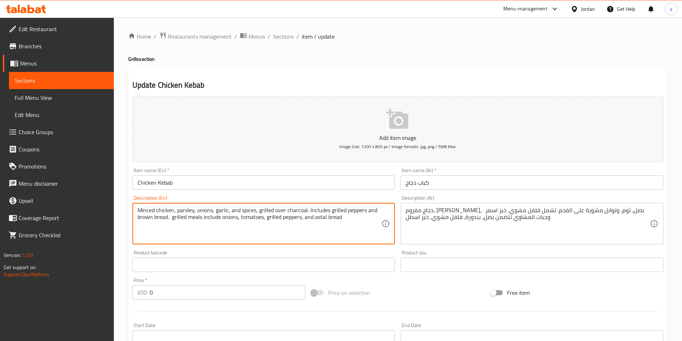
paste textarea "grilled meals include onions, tomatoes, grilled peppers, bread and pickles ."
type textarea "grilled meals include onions, tomatoes, grilled peppers, bread and pickles ."
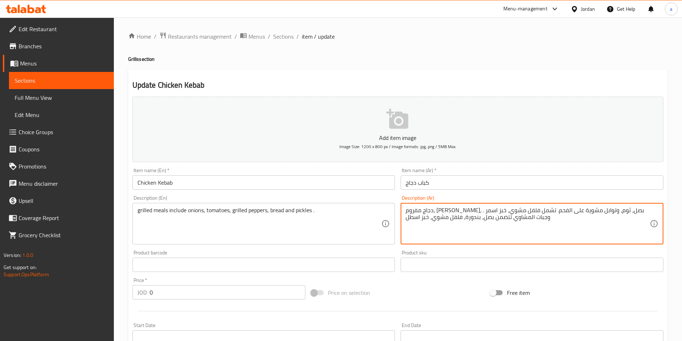
paste textarea "وجبات المشاوي تتضمن بصل، بندورة، فلفل مشوي، خبز و مخلل ."
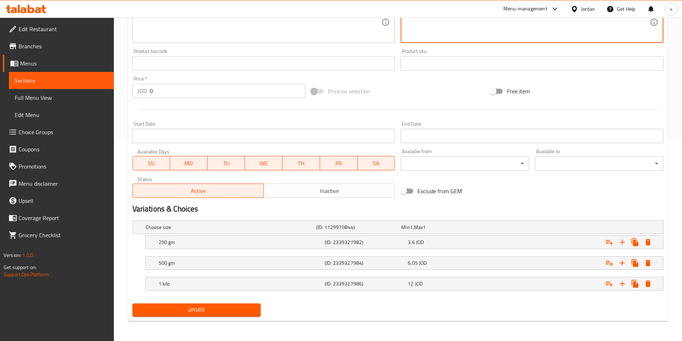
type textarea "وجبات المشاوي تتضمن بصل، بندورة، فلفل مشوي، خبز و مخلل ."
click at [250, 306] on span "Update" at bounding box center [196, 310] width 117 height 9
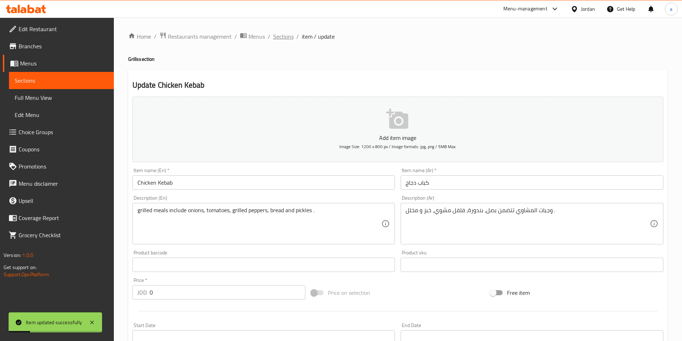
click at [283, 35] on span "Sections" at bounding box center [283, 36] width 20 height 9
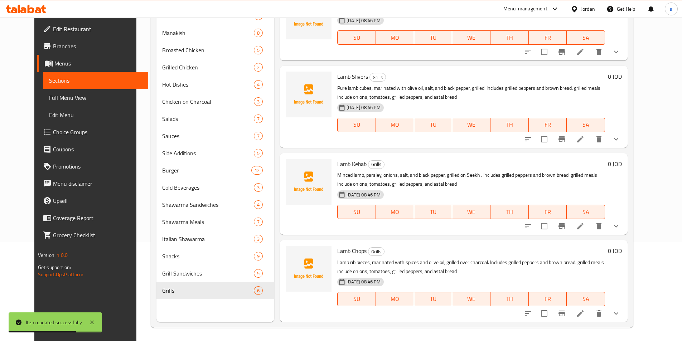
scroll to position [100, 0]
click at [584, 138] on icon at bounding box center [580, 138] width 6 height 6
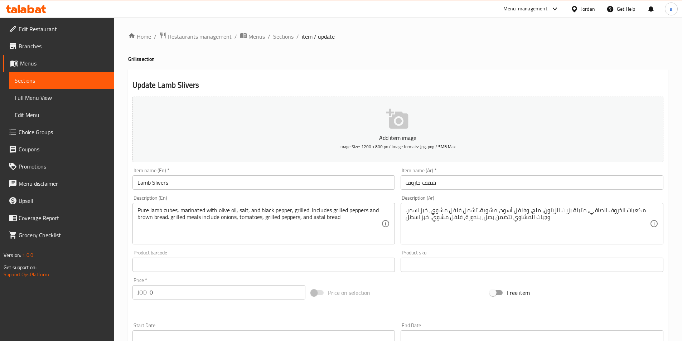
click at [472, 223] on textarea "مكعبات الخروف الصافي، متبلة بزيت الزيتون، ملح، وفلفل أسود، مشوية. تشمل فلفل مشو…" at bounding box center [528, 224] width 244 height 34
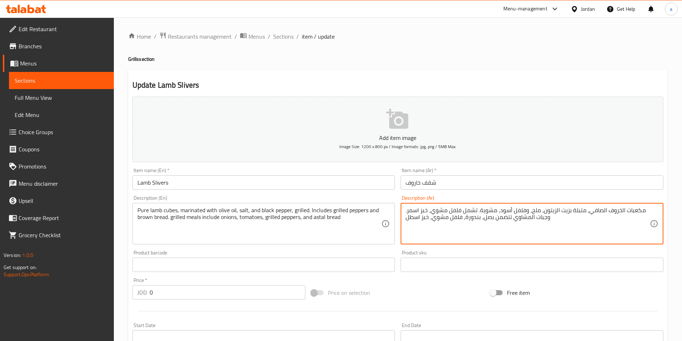
paste textarea "جبات المشاوي تتضمن بصل، بندورة، فلفل مشوي، خبز و مخلل ."
type textarea "وجبات المشاوي تتضمن بصل، بندورة، فلفل مشوي، خبز و مخلل ."
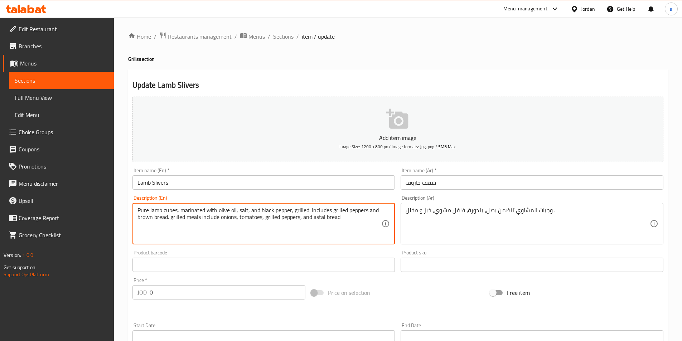
paste textarea "grilled meals include onions, tomatoes, grilled peppers, bread and pickles ."
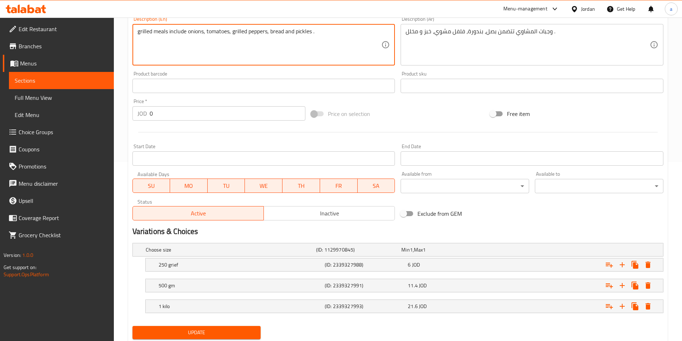
scroll to position [202, 0]
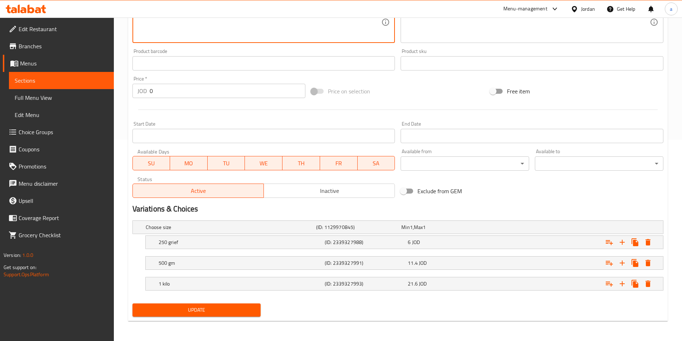
type textarea "grilled meals include onions, tomatoes, grilled peppers, bread and pickles ."
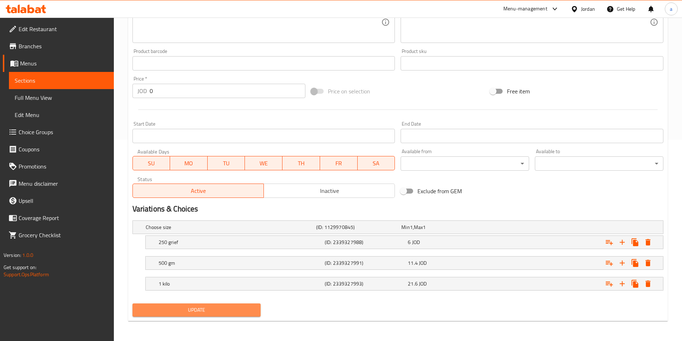
click at [228, 310] on span "Update" at bounding box center [196, 310] width 117 height 9
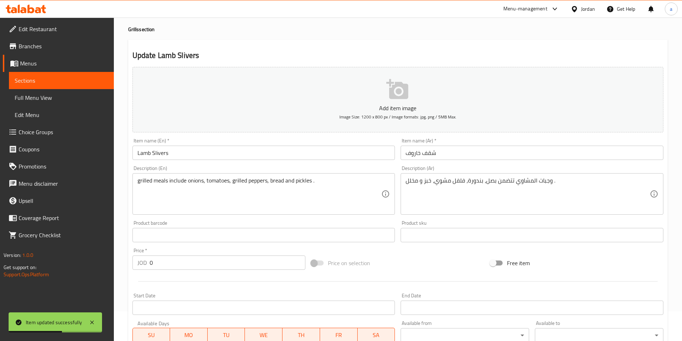
scroll to position [0, 0]
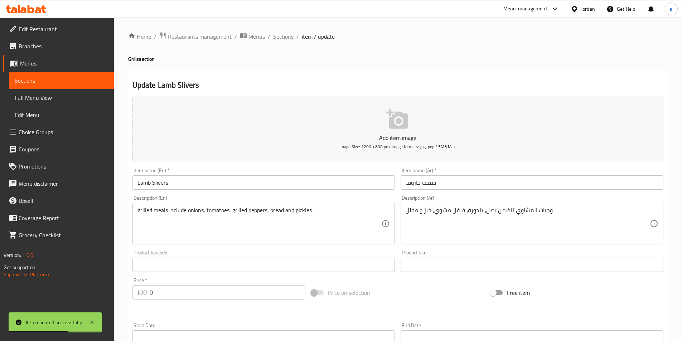
click at [279, 38] on span "Sections" at bounding box center [283, 36] width 20 height 9
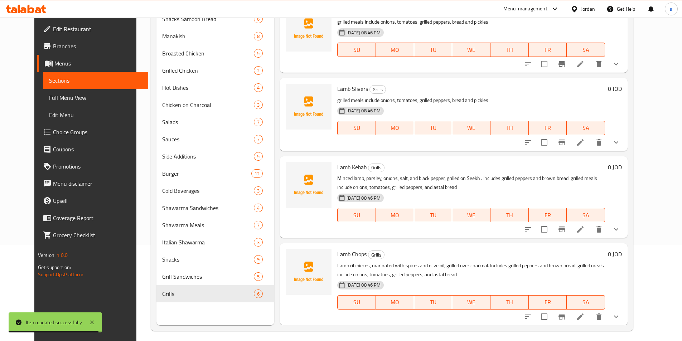
scroll to position [100, 0]
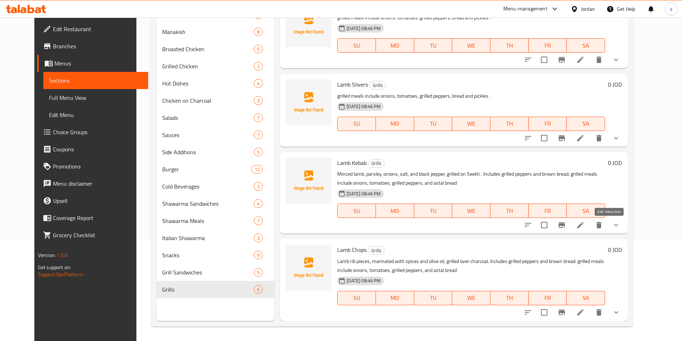
click at [585, 228] on icon at bounding box center [580, 225] width 9 height 9
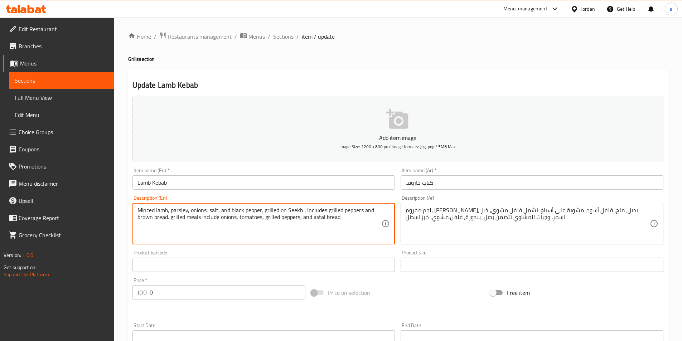
paste textarea "grilled meals include onions, tomatoes, grilled peppers, bread and pickles ."
type textarea "grilled meals include onions, tomatoes, grilled peppers, bread and pickles ."
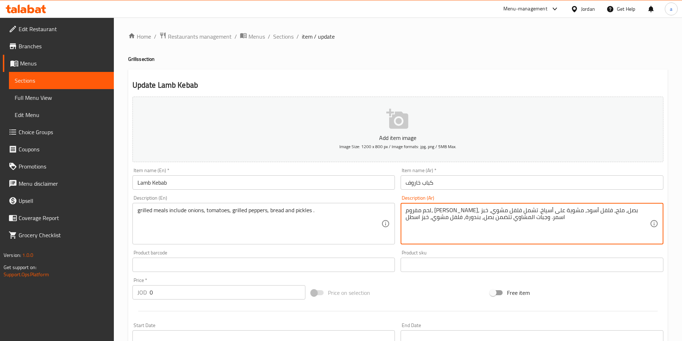
paste textarea "جبات المشاوي تتضمن بصل، بندورة، فلفل مشوي، خبز و مخلل ."
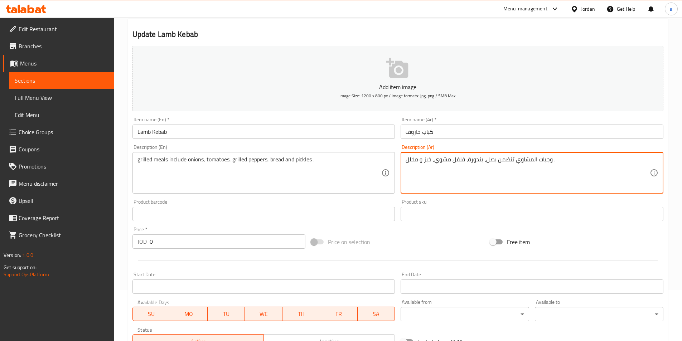
scroll to position [179, 0]
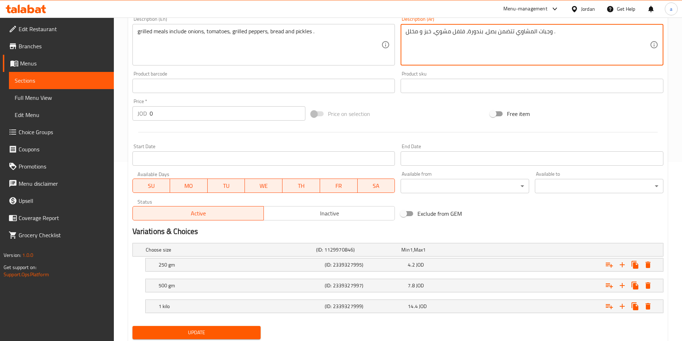
type textarea "وجبات المشاوي تتضمن بصل، بندورة، فلفل مشوي، خبز و مخلل ."
click at [239, 332] on span "Update" at bounding box center [196, 332] width 117 height 9
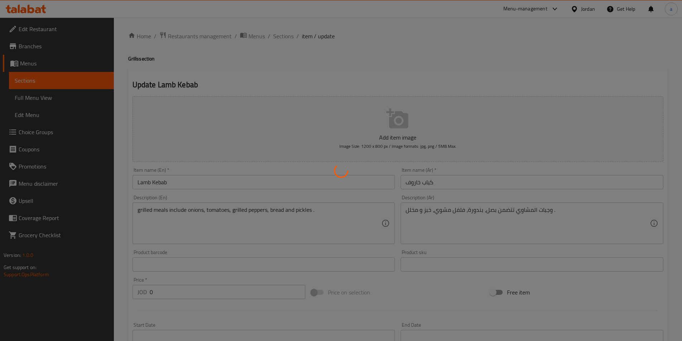
scroll to position [0, 0]
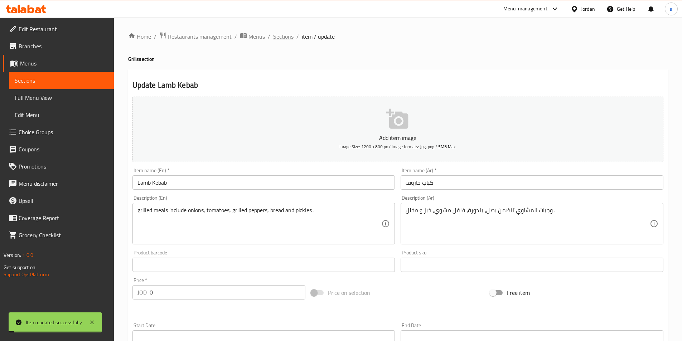
click at [284, 39] on span "Sections" at bounding box center [283, 36] width 20 height 9
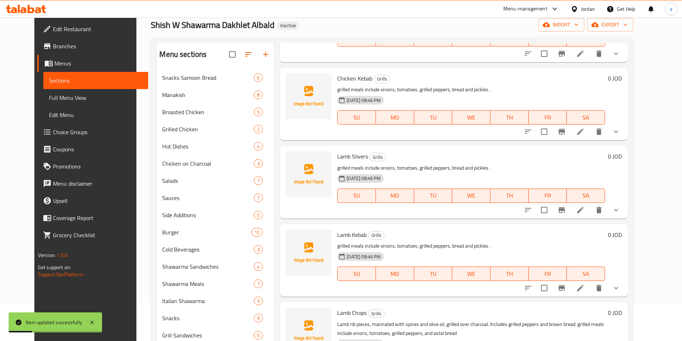
scroll to position [100, 0]
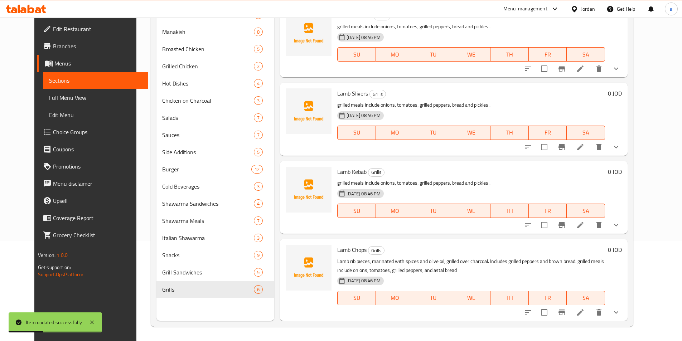
click at [585, 314] on icon at bounding box center [580, 312] width 9 height 9
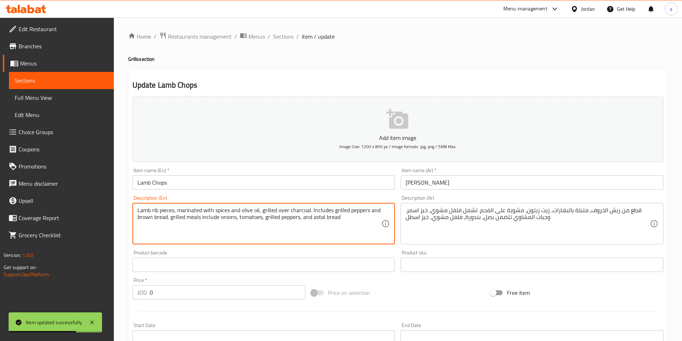
paste textarea "grilled meals include onions, tomatoes, grilled peppers, bread and pickles ."
type textarea "grilled meals include onions, tomatoes, grilled peppers, bread and pickles ."
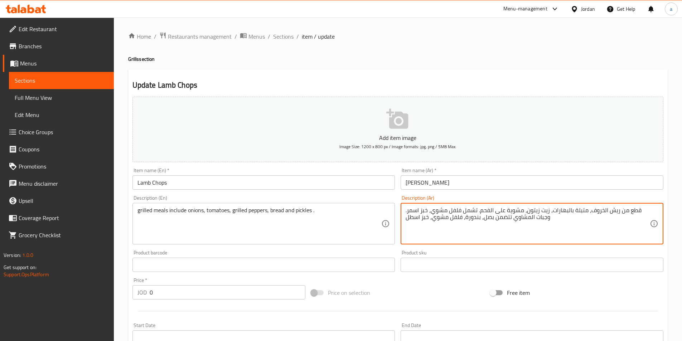
paste textarea "جبات المشاوي تتضمن بصل، بندورة، فلفل مشوي، خبز و مخلل ."
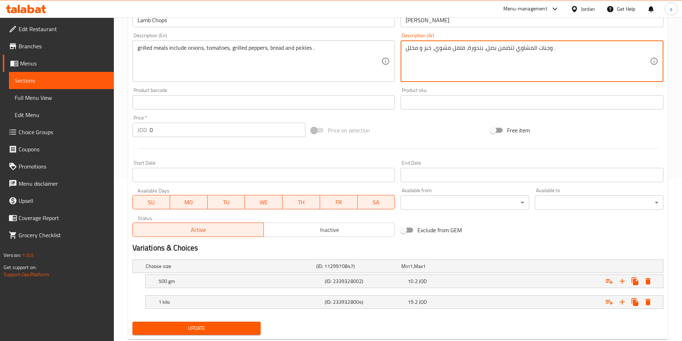
scroll to position [181, 0]
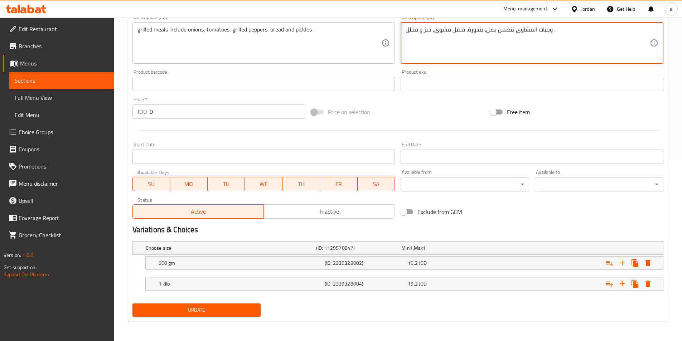
type textarea "وجبات المشاوي تتضمن بصل، بندورة، فلفل مشوي، خبز و مخلل ."
click at [231, 315] on button "Update" at bounding box center [197, 310] width 129 height 13
click at [231, 315] on div at bounding box center [341, 170] width 682 height 341
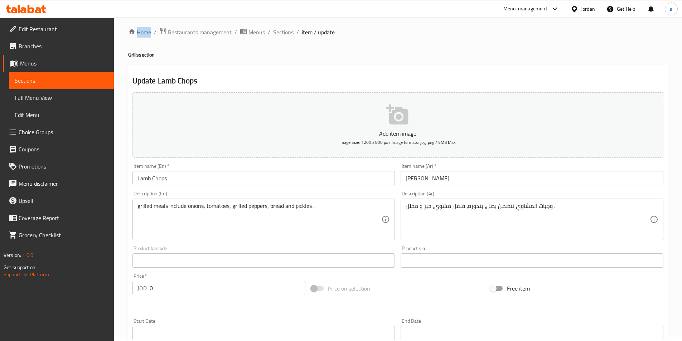
scroll to position [0, 0]
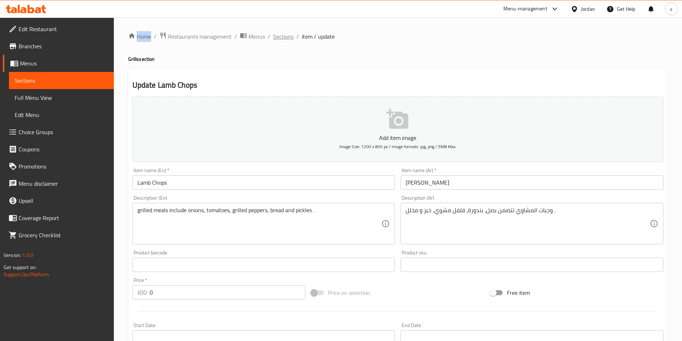
click at [285, 34] on span "Sections" at bounding box center [283, 36] width 20 height 9
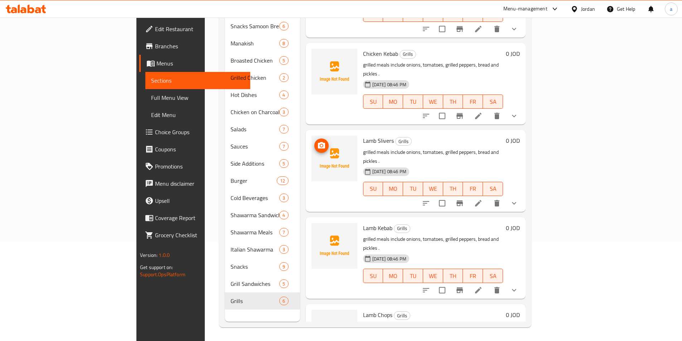
scroll to position [100, 0]
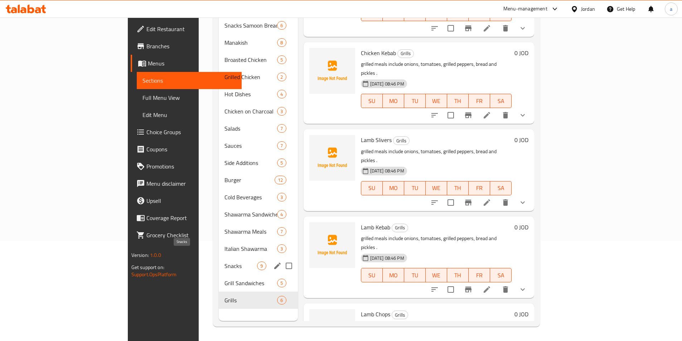
click at [225, 262] on span "Snacks" at bounding box center [241, 266] width 33 height 9
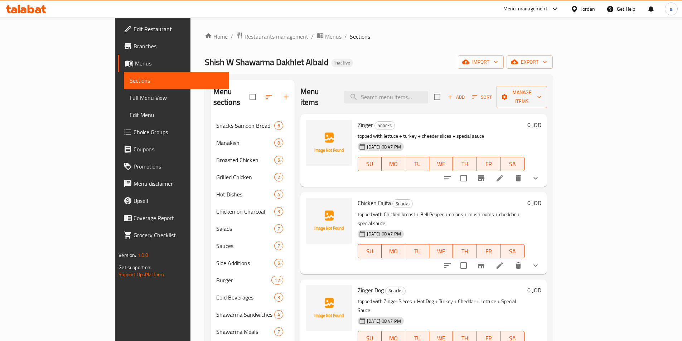
click at [504, 174] on icon at bounding box center [500, 178] width 9 height 9
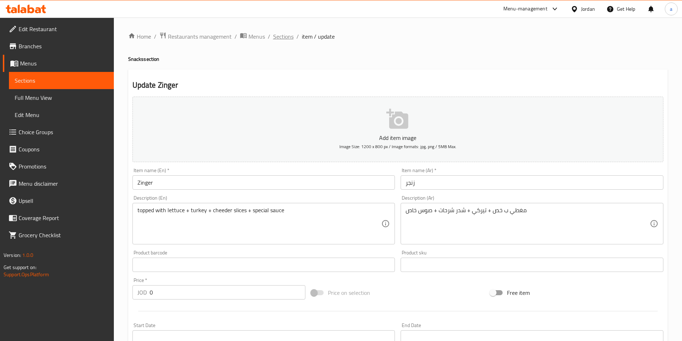
click at [281, 40] on span "Sections" at bounding box center [283, 36] width 20 height 9
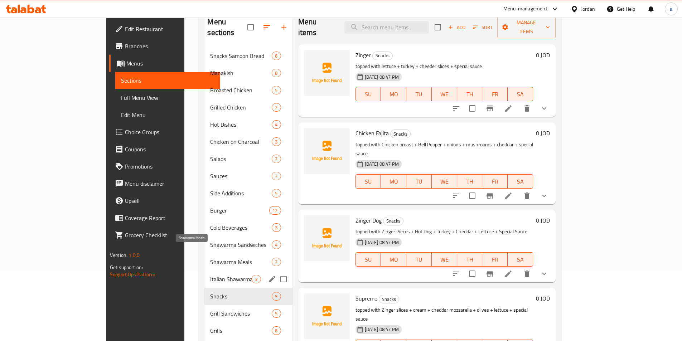
scroll to position [100, 0]
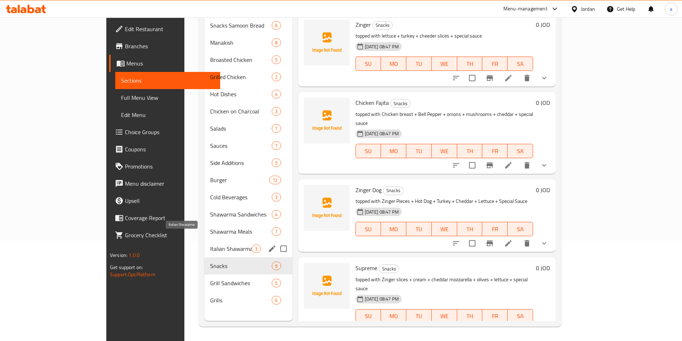
click at [210, 245] on span "Italian Shawarma" at bounding box center [231, 249] width 42 height 9
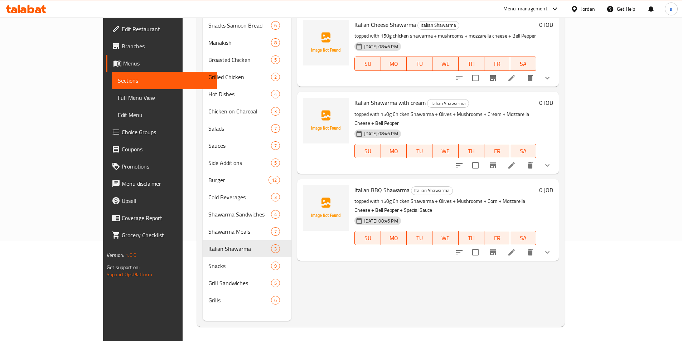
scroll to position [29, 0]
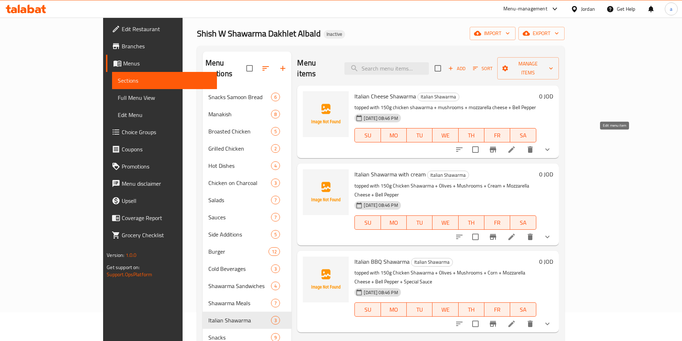
click at [516, 145] on icon at bounding box center [512, 149] width 9 height 9
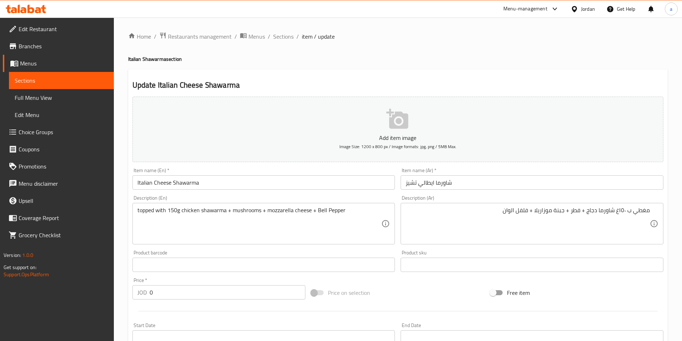
click at [633, 231] on textarea "مغطي ب ١٥٠غ شاورما دجاج + فطر + جبنة موزاريلا + فلفل الوان" at bounding box center [528, 224] width 244 height 34
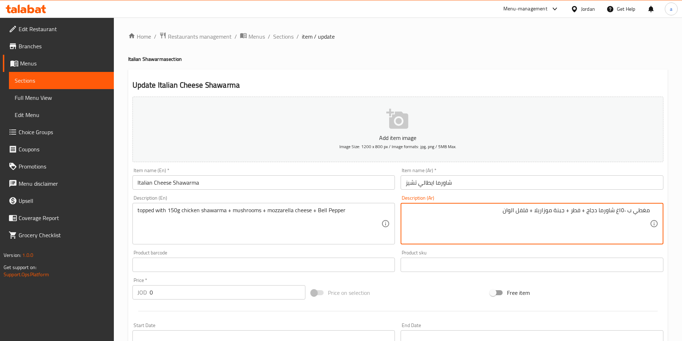
paste textarea "تحتوى وجبة الشاورما الايطالى على ساندويتش ايطالى + بطاطا + مخلل + صوصات + ماتركس"
type textarea "تحتوى وجبة الشاورما الايطالى على ساندويتش ايطالى + بطاطا + مخلل + صوصات + ماترك…"
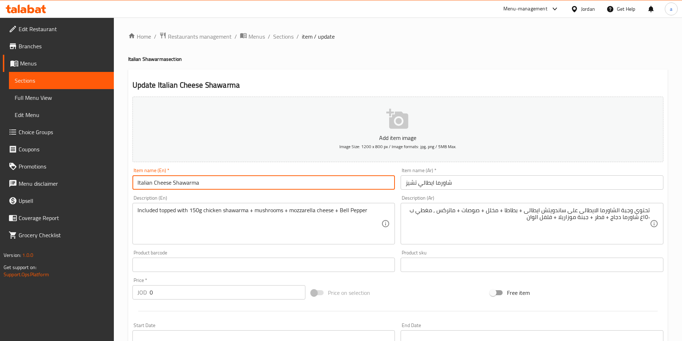
click at [173, 183] on input "Italian Cheese Shawarma" at bounding box center [264, 183] width 263 height 14
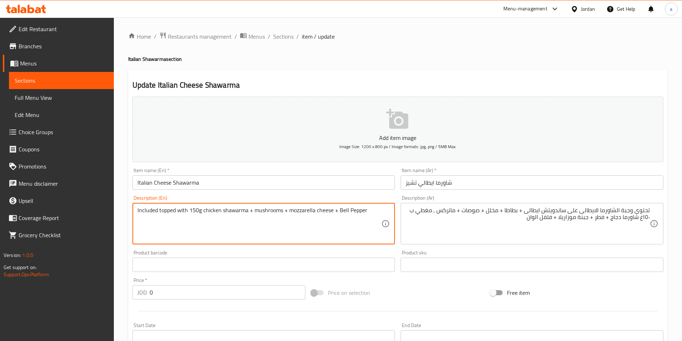
paste textarea "Italian Cheese Shawarma"
click at [182, 213] on textarea "Included Italian Cheese Shawarma topped with 150g chicken shawarma + mushrooms …" at bounding box center [260, 224] width 244 height 34
click at [178, 211] on textarea "Included Italian Cheese Shawarma topped with 150g chicken shawarma + mushrooms …" at bounding box center [260, 224] width 244 height 34
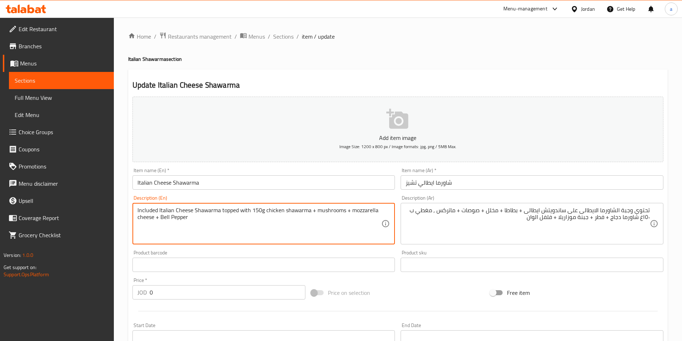
click at [178, 211] on textarea "Included Italian Cheese Shawarma topped with 150g chicken shawarma + mushrooms …" at bounding box center [260, 224] width 244 height 34
click at [184, 209] on textarea "Included Italian Cheese Shawarma topped with 150g chicken shawarma + mushrooms …" at bounding box center [260, 224] width 244 height 34
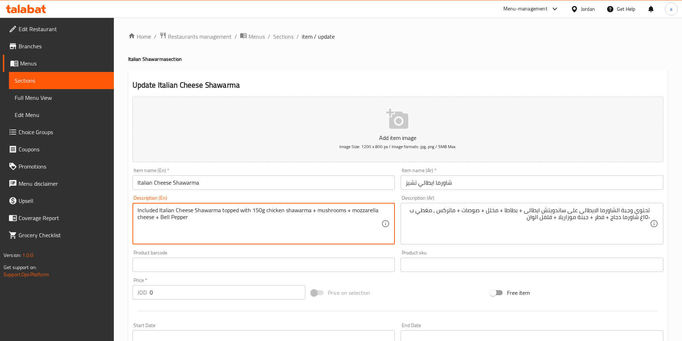
click at [184, 209] on textarea "Included Italian Cheese Shawarma topped with 150g chicken shawarma + mushrooms …" at bounding box center [260, 224] width 244 height 34
click at [195, 212] on textarea "Included Italian Cheese Shawarma topped with 150g chicken shawarma + mushrooms …" at bounding box center [260, 224] width 244 height 34
click at [202, 213] on textarea "Included Italian Shawarma topped with 150g chicken shawarma + mushrooms + mozza…" at bounding box center [260, 224] width 244 height 34
paste textarea "Italian Cheese Shawarma"
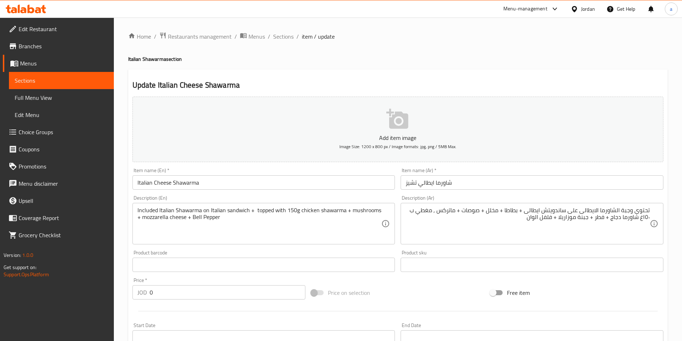
click at [246, 211] on textarea "Included Italian Shawarma on Italian sandwich + topped with 150g chicken shawar…" at bounding box center [260, 224] width 244 height 34
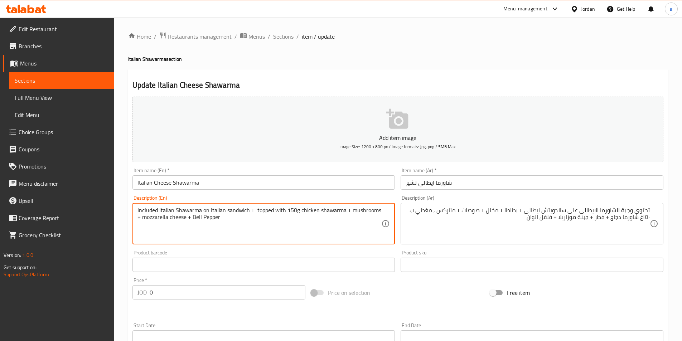
click at [256, 211] on textarea "Included Italian Shawarma on Italian sandwich + topped with 150g chicken shawar…" at bounding box center [260, 224] width 244 height 34
paste textarea "French Fries"
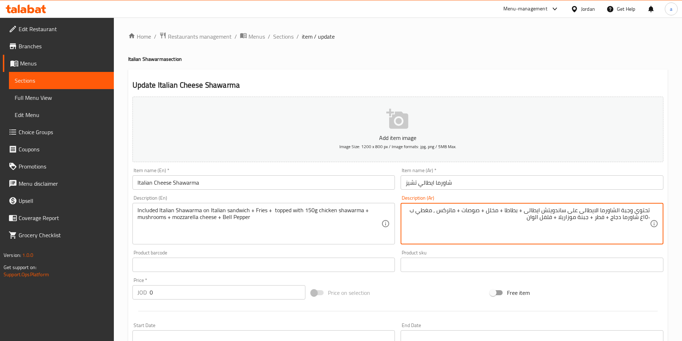
click at [494, 211] on textarea "تحتوى وجبة الشاورما الايطالى على ساندويتش ايطالى + بطاطا + مخلل + صوصات + ماترك…" at bounding box center [528, 224] width 244 height 34
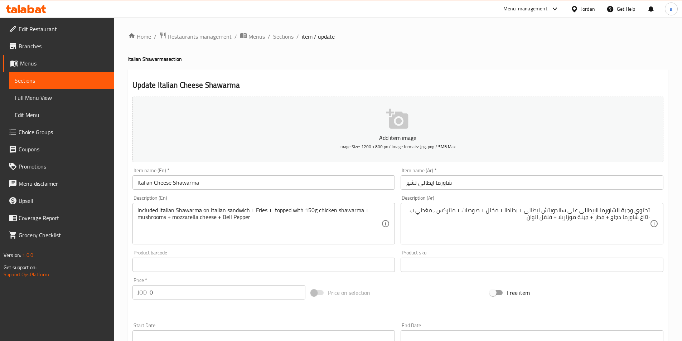
click at [498, 213] on textarea "تحتوى وجبة الشاورما الايطالى على ساندويتش ايطالى + بطاطا + مخلل + صوصات + ماترك…" at bounding box center [528, 224] width 244 height 34
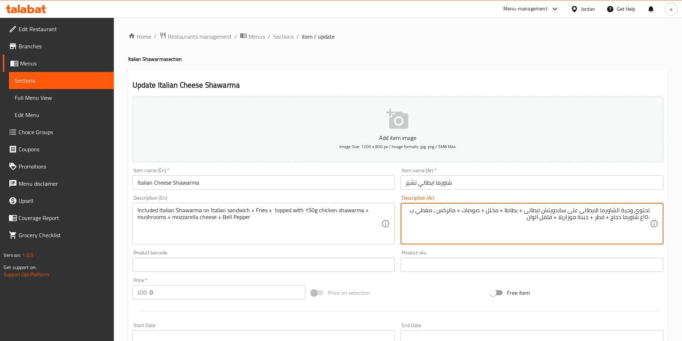
click at [498, 213] on textarea "تحتوى وجبة الشاورما الايطالى على ساندويتش ايطالى + بطاطا + مخلل + صوصات + ماترك…" at bounding box center [528, 224] width 244 height 34
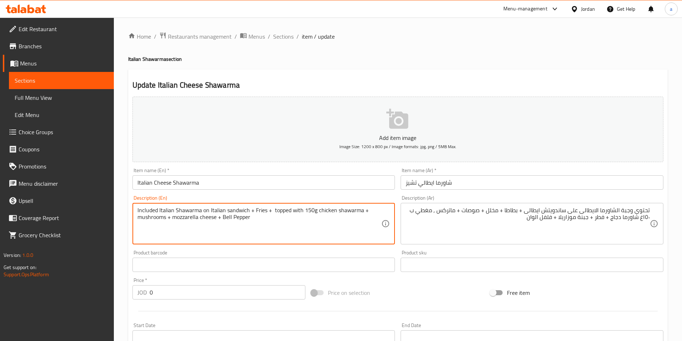
drag, startPoint x: 271, startPoint y: 213, endPoint x: 280, endPoint y: 217, distance: 9.8
paste textarea "Pickles"
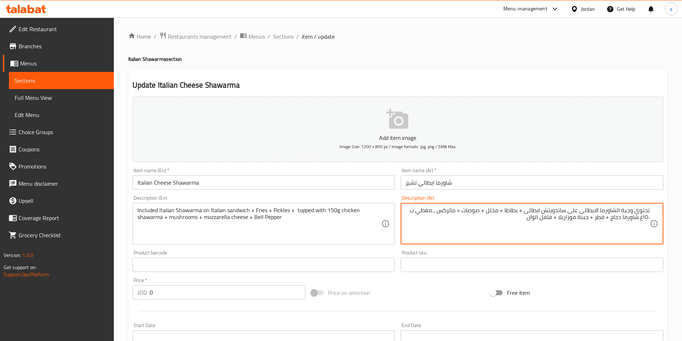
click at [474, 213] on textarea "تحتوى وجبة الشاورما الايطالى على ساندويتش ايطالى + بطاطا + مخلل + صوصات + ماترك…" at bounding box center [528, 224] width 244 height 34
drag, startPoint x: 474, startPoint y: 213, endPoint x: 431, endPoint y: 217, distance: 43.9
click at [474, 213] on textarea "تحتوى وجبة الشاورما الايطالى على ساندويتش ايطالى + بطاطا + مخلل + صوصات + ماترك…" at bounding box center [528, 224] width 244 height 34
click at [475, 210] on textarea "تحتوى وجبة الشاورما الايطالى على ساندويتش ايطالى + بطاطا + مخلل + صوصات + ماترك…" at bounding box center [528, 224] width 244 height 34
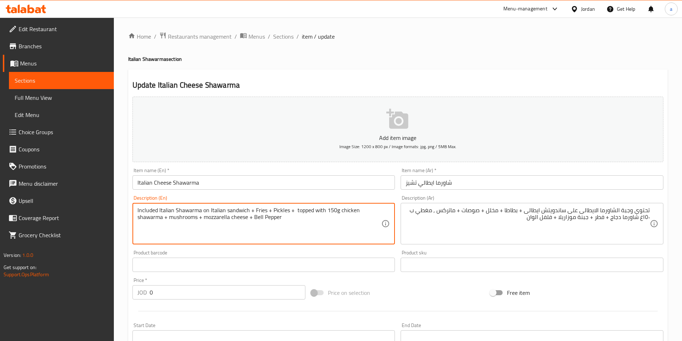
paste textarea "Sauce"
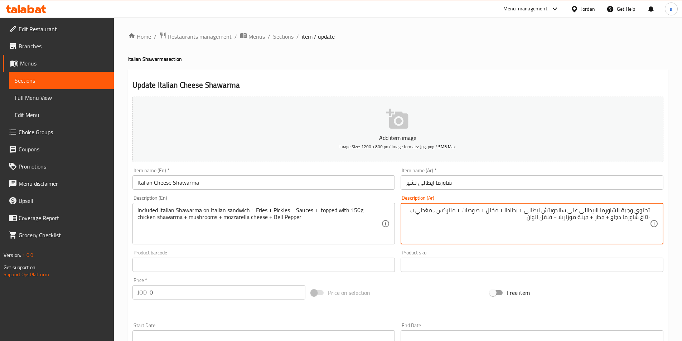
click at [452, 212] on textarea "تحتوى وجبة الشاورما الايطالى على ساندويتش ايطالى + بطاطا + مخلل + صوصات + ماترك…" at bounding box center [528, 224] width 244 height 34
click at [443, 211] on textarea "تحتوى وجبة الشاورما الايطالى على ساندويتش ايطالى + بطاطا + مخلل + صوصات + ماترك…" at bounding box center [528, 224] width 244 height 34
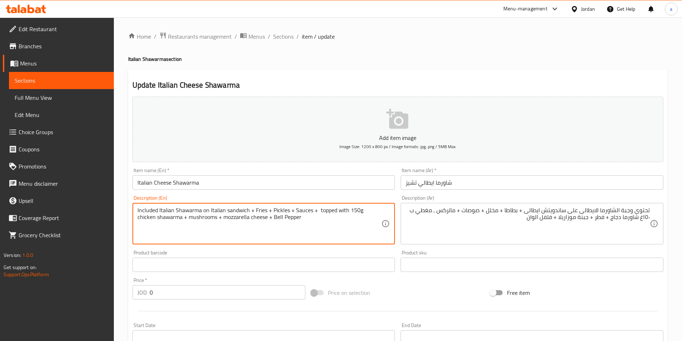
click at [317, 211] on textarea "Included Italian Shawarma on Italian sandwich + Fries + Pickles + Sauces + topp…" at bounding box center [260, 224] width 244 height 34
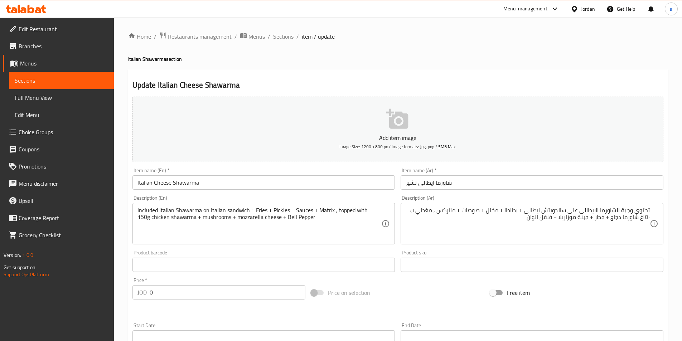
click at [152, 211] on textarea "Included Italian Shawarma on Italian sandwich + Fries + Pickles + Sauces + Matr…" at bounding box center [260, 224] width 244 height 34
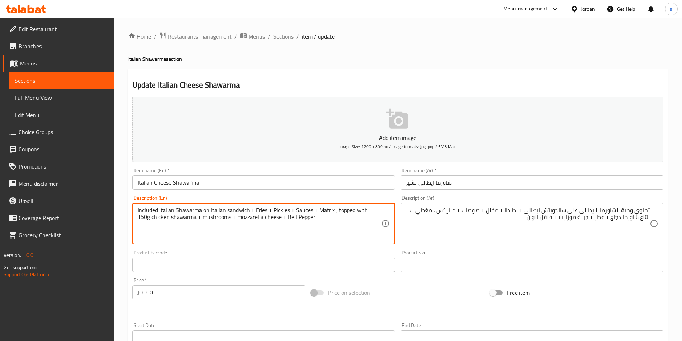
click at [152, 211] on textarea "Included Italian Shawarma on Italian sandwich + Fries + Pickles + Sauces + Matr…" at bounding box center [260, 224] width 244 height 34
paste textarea "Contains"
click at [336, 214] on textarea "Contains Italian Shawarma on Italian sandwich + Fries + Pickles + Sauces + Matr…" at bounding box center [260, 224] width 244 height 34
paste textarea
paste textarea "meal"
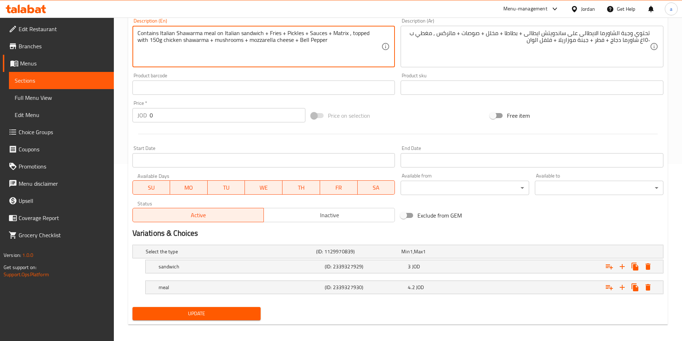
scroll to position [179, 0]
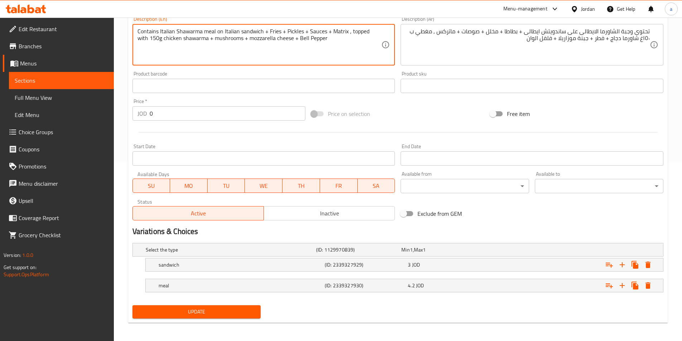
type textarea "Contains Italian Shawarma meal on Italian sandwich + Fries + Pickles + Sauces +…"
click at [238, 308] on span "Update" at bounding box center [196, 312] width 117 height 9
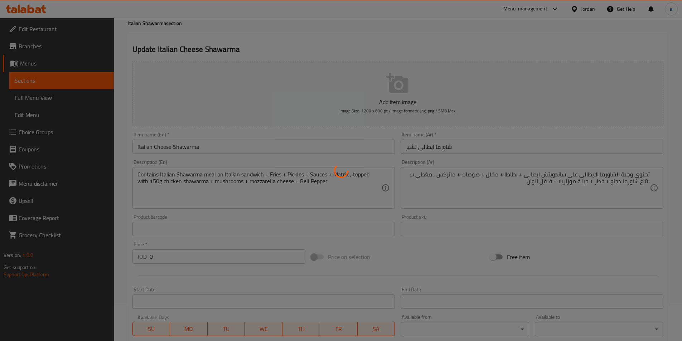
scroll to position [0, 0]
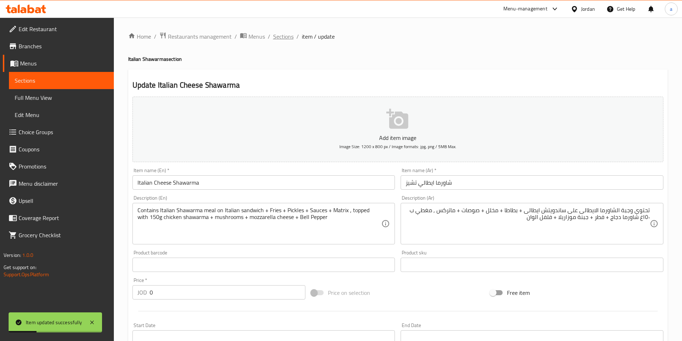
click at [292, 40] on span "Sections" at bounding box center [283, 36] width 20 height 9
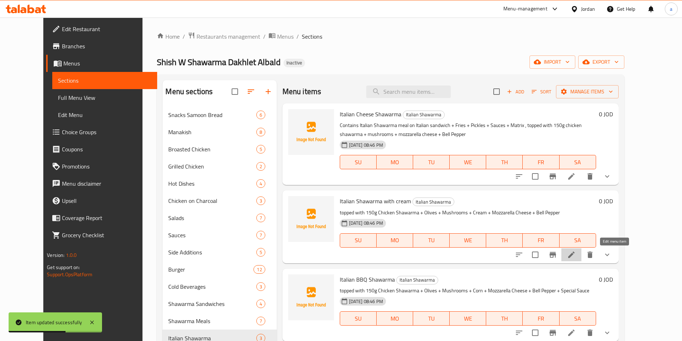
click at [576, 256] on icon at bounding box center [571, 255] width 9 height 9
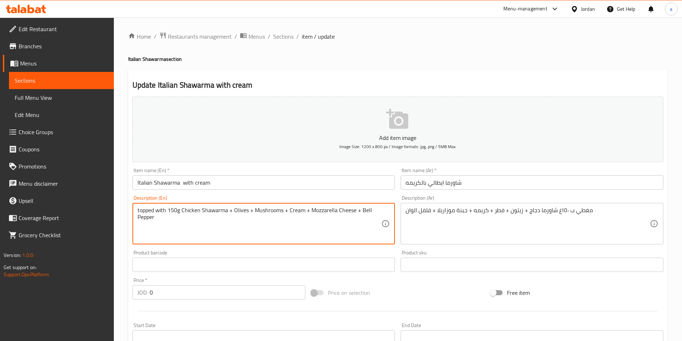
paste textarea "Contains Italian Shawarma meal on Italian sandwich + Fries + Pickles + Sauces +…"
type textarea "Contains Italian Shawarma meal on Italian sandwich + Fries + Pickles + Sauces +…"
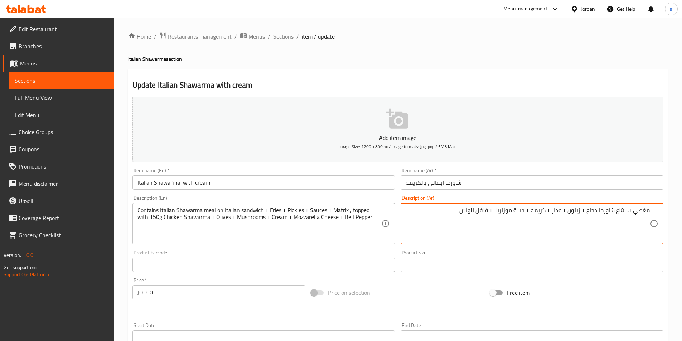
type textarea "مغطي ب ١٥٠غ شاورما دجاج + زيتون + فطر + كريمه + جبنة موزاريلا + فلفل الوان"
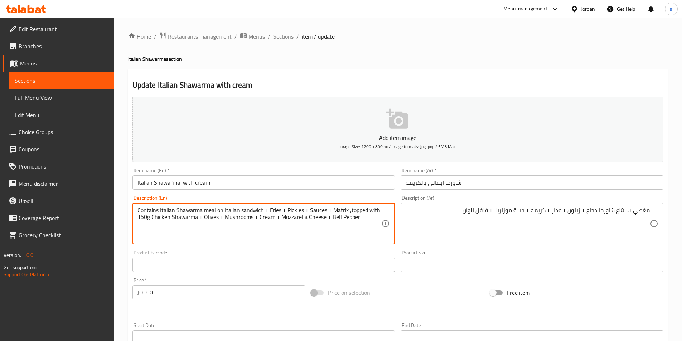
type textarea "Contains Italian Shawarma meal on Italian sandwich + Fries + Pickles + Sauces +…"
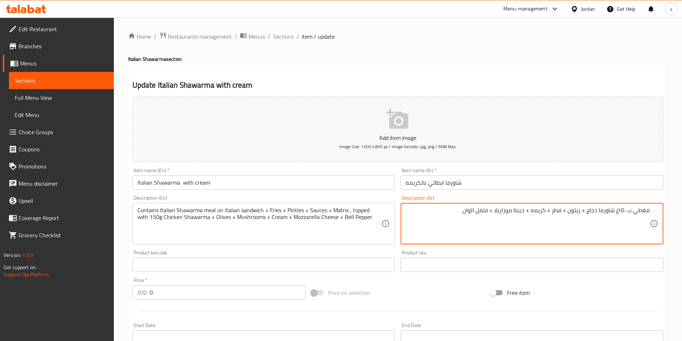
paste textarea "تحتوى وجبة الشاورما الايطالى على ساندويتش ايطالى + بطاطا + مخلل + صوصات + ماترك…"
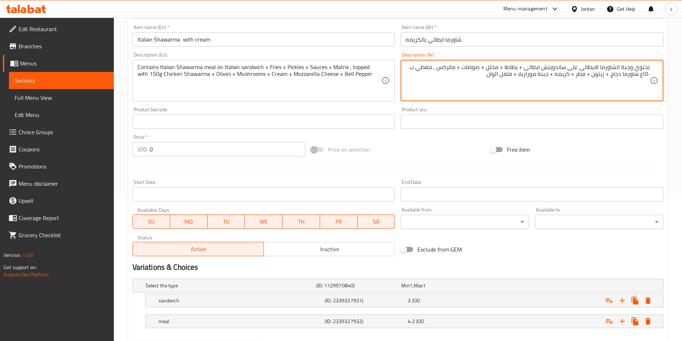
scroll to position [181, 0]
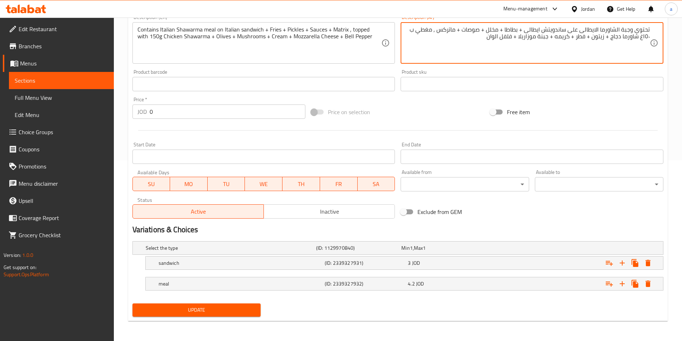
type textarea "تحتوى وجبة الشاورما الايطالى على ساندويتش ايطالى + بطاطا + مخلل + صوصات + ماترك…"
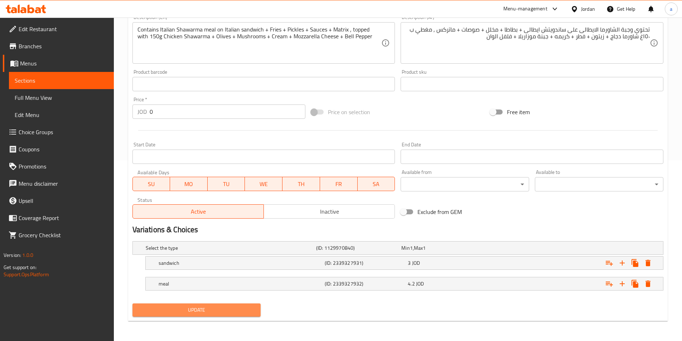
click at [185, 314] on span "Update" at bounding box center [196, 310] width 117 height 9
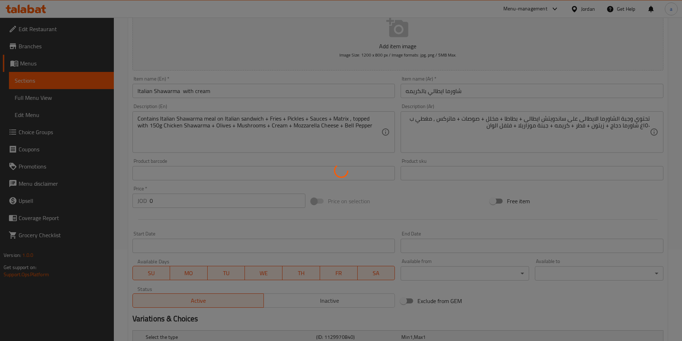
scroll to position [38, 0]
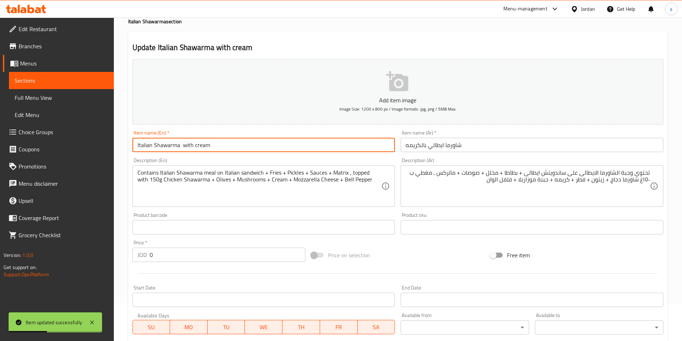
click at [182, 145] on input "Italian Shawarma with cream" at bounding box center [264, 145] width 263 height 14
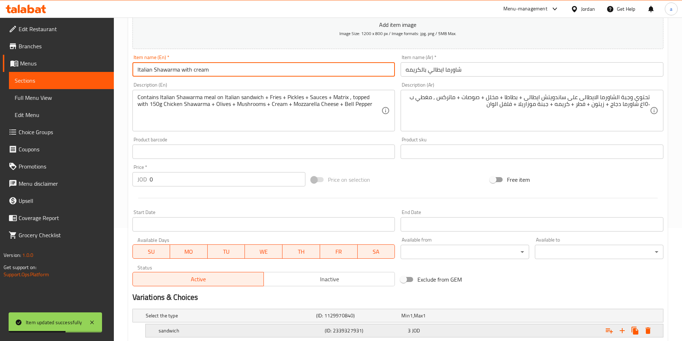
scroll to position [181, 0]
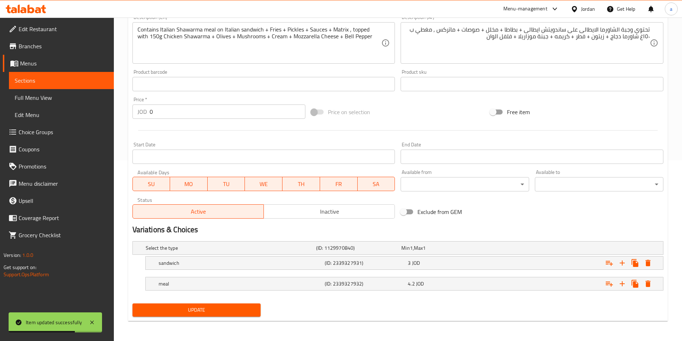
type input "Italian Shawarma with cream"
click at [214, 311] on span "Update" at bounding box center [196, 310] width 117 height 9
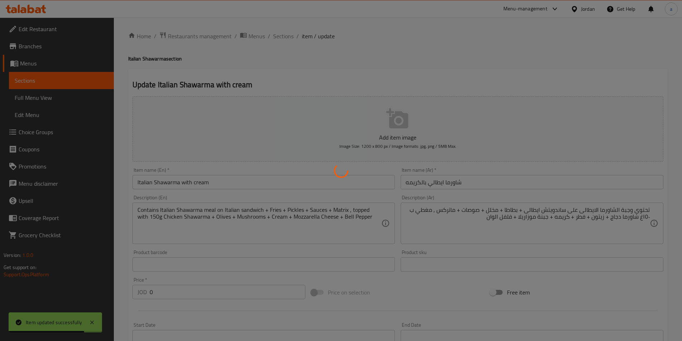
scroll to position [0, 0]
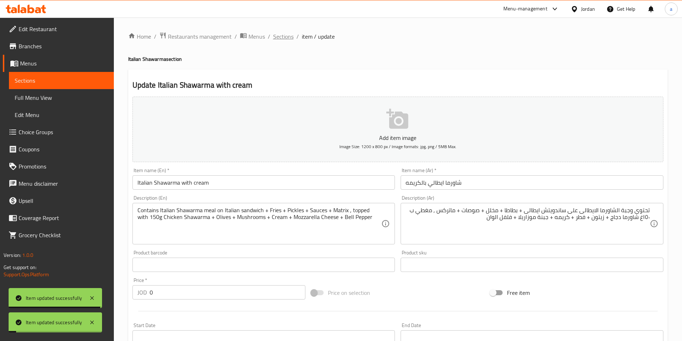
click at [284, 39] on span "Sections" at bounding box center [283, 36] width 20 height 9
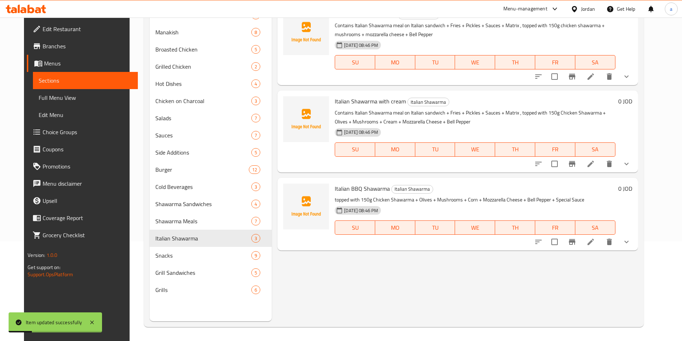
scroll to position [100, 0]
click at [595, 243] on icon at bounding box center [591, 241] width 9 height 9
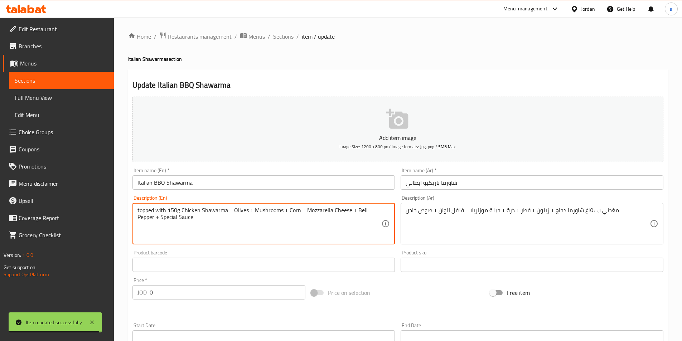
paste textarea "تحتوى وجبة الشاورما الايطالى على ساندويتش ايطالى + بطاطا + مخلل + صوصات + ماترك…"
paste textarea "Contains Italian Shawarma meal on Italian sandwich + Fries + Pickles + Sauces +…"
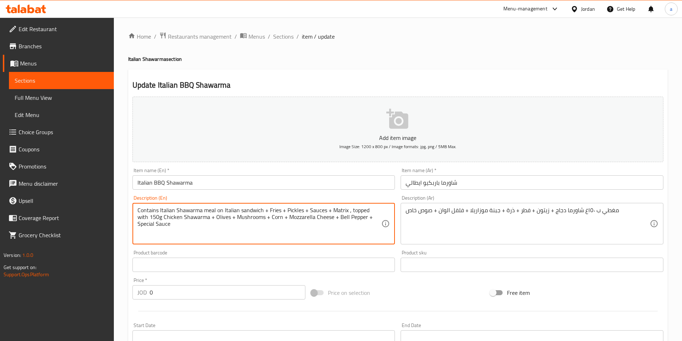
type textarea "Contains Italian Shawarma meal on Italian sandwich + Fries + Pickles + Sauces +…"
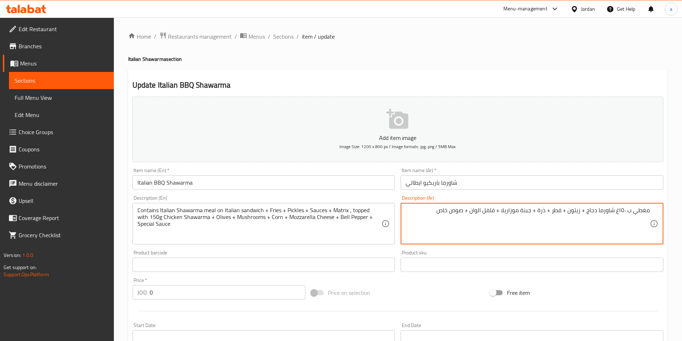
paste textarea "تحتوى وجبة الشاورما الايطالى على ساندويتش ايطالى + بطاطا + مخلل + صوصات + ماترك…"
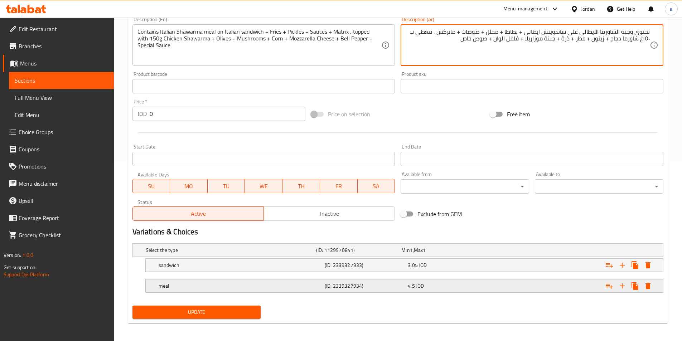
scroll to position [179, 0]
type textarea "تحتوى وجبة الشاورما الايطالى على ساندويتش ايطالى + بطاطا + مخلل + صوصات + ماترك…"
click at [250, 309] on span "Update" at bounding box center [196, 312] width 117 height 9
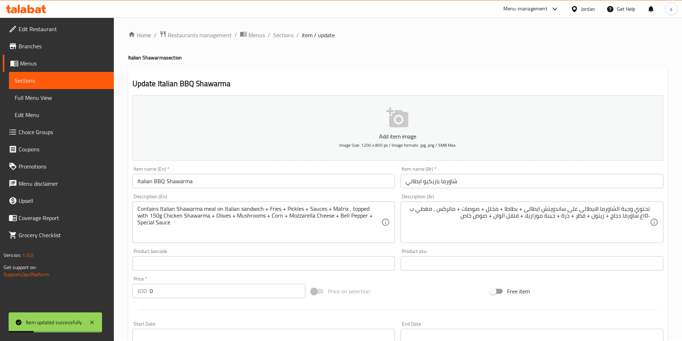
scroll to position [0, 0]
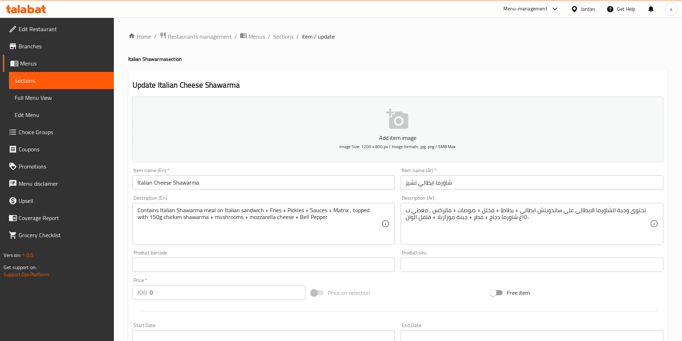
drag, startPoint x: 344, startPoint y: 208, endPoint x: 352, endPoint y: 213, distance: 9.3
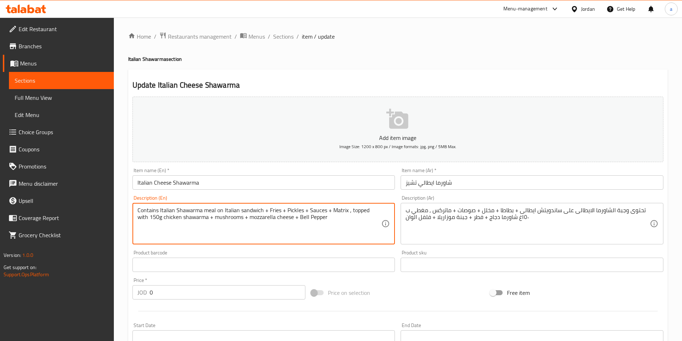
click at [348, 211] on textarea "Contains Italian Shawarma meal on Italian sandwich + Fries + Pickles + Sauces +…" at bounding box center [260, 224] width 244 height 34
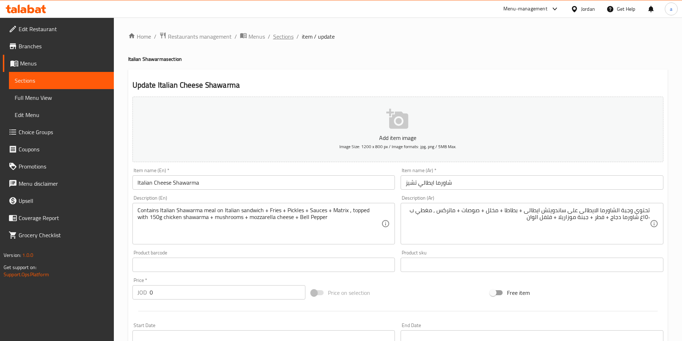
click at [274, 34] on span "Sections" at bounding box center [283, 36] width 20 height 9
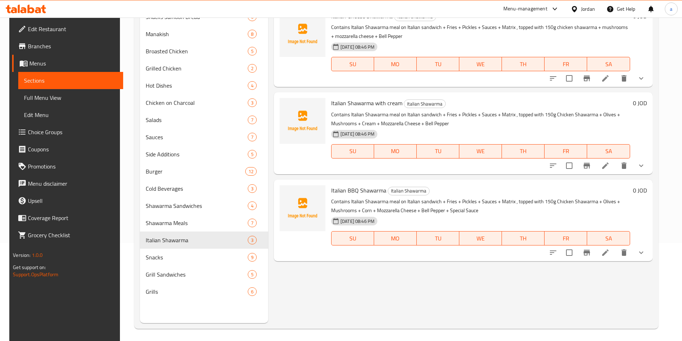
scroll to position [100, 0]
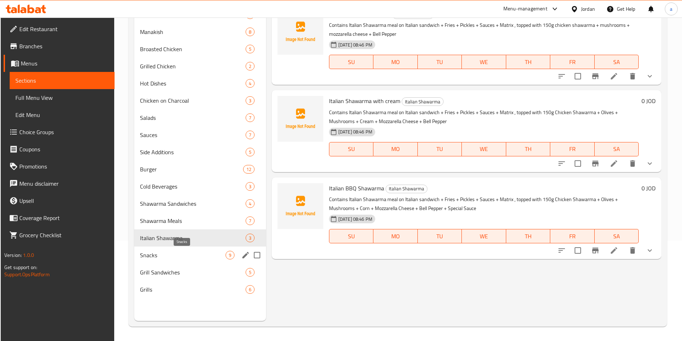
click at [173, 252] on span "Snacks" at bounding box center [183, 255] width 86 height 9
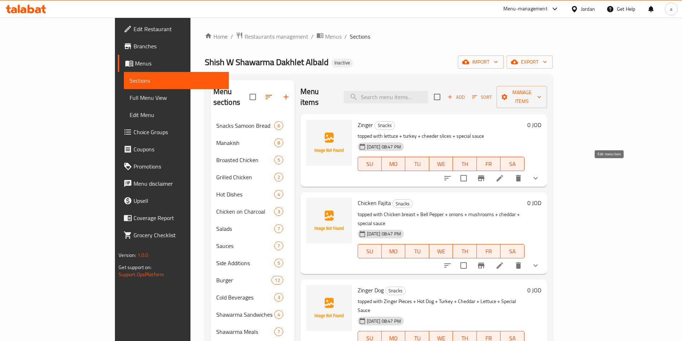
click at [504, 174] on icon at bounding box center [500, 178] width 9 height 9
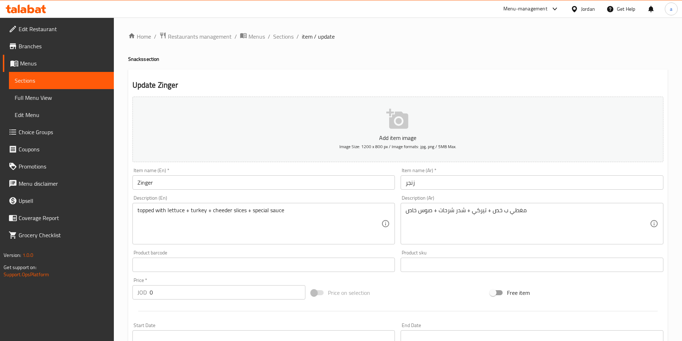
click at [560, 224] on div at bounding box center [341, 170] width 682 height 341
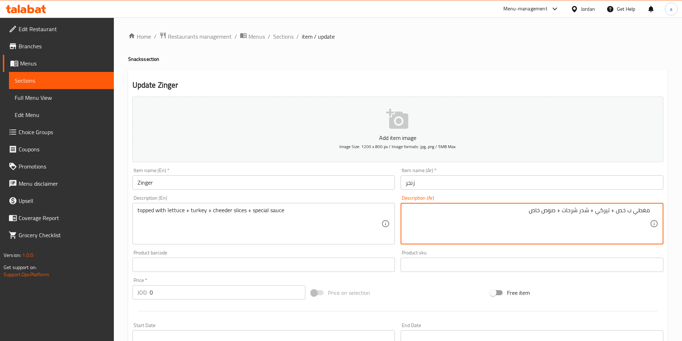
click at [498, 217] on textarea "مغطي ب خص + تيركي + شدر شرحات + صوص خاص" at bounding box center [528, 224] width 244 height 34
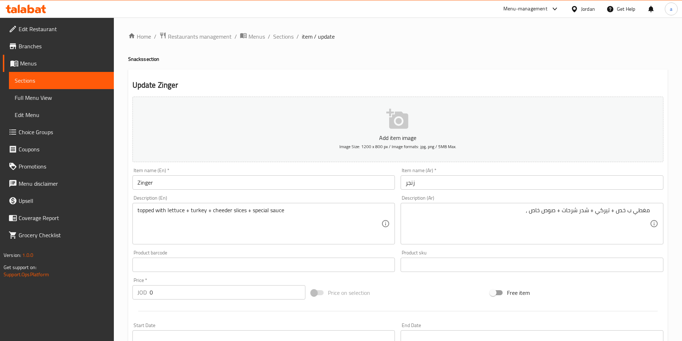
click at [496, 223] on textarea "مغطي ب خص + تيركي + شدر شرحات + صوص خاص ," at bounding box center [528, 224] width 244 height 34
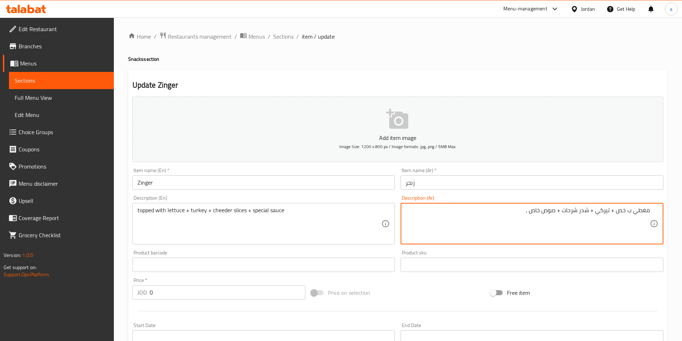
paste textarea "يمكنك تحويل الساندويتش الى وجبة تشمل بطاطا + صوصات + مخلل + ماتركس 1.00 JD"
type textarea "مغطي ب خص + تيركي + شدر شرحات + صوص خاص , يمكنك تحويل الساندويتش الى وجبة تشمل …"
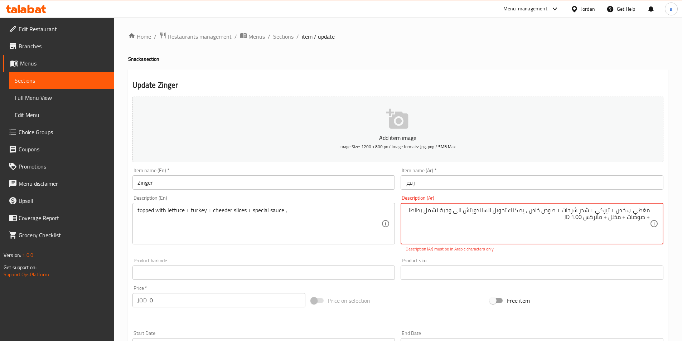
drag, startPoint x: 569, startPoint y: 216, endPoint x: 574, endPoint y: 220, distance: 6.5
click at [560, 208] on textarea "مغطي ب خص + تيركي + شدر شرحات + صوص خاص , يمكنك تحويل الساندويتش الى وجبة تشمل …" at bounding box center [528, 224] width 244 height 34
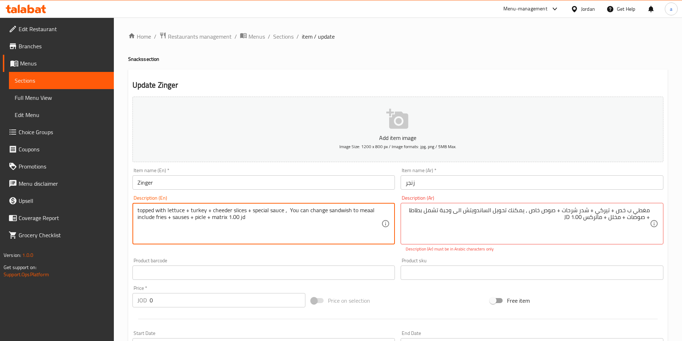
click at [242, 216] on textarea "topped with lettuce + turkey + cheeder slices + special sauce , You can change …" at bounding box center [260, 224] width 244 height 34
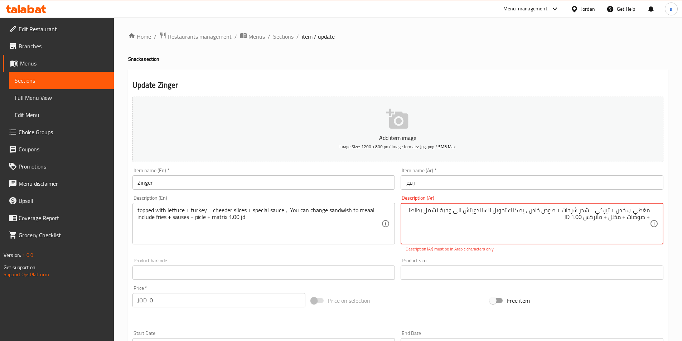
drag, startPoint x: 242, startPoint y: 216, endPoint x: 573, endPoint y: 217, distance: 331.0
click at [573, 217] on textarea "مغطي ب خص + تيركي + شدر شرحات + صوص خاص , يمكنك تحويل الساندويتش الى وجبة تشمل …" at bounding box center [528, 224] width 244 height 34
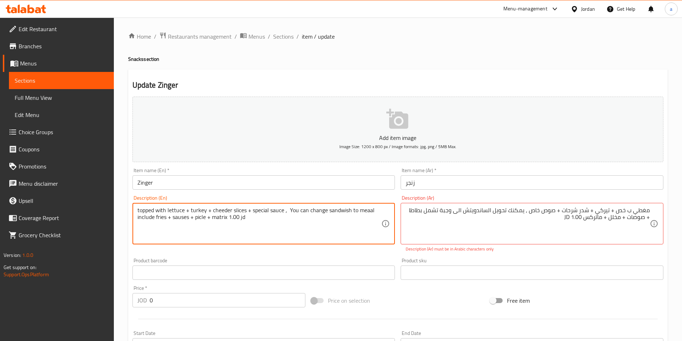
click at [242, 219] on textarea "topped with lettuce + turkey + cheeder slices + special sauce , You can change …" at bounding box center [260, 224] width 244 height 34
paste textarea "JD"
drag, startPoint x: 220, startPoint y: 208, endPoint x: 253, endPoint y: 228, distance: 37.8
click at [253, 228] on textarea "topped with lettuce + turkey + cheeder slices + special sauce , You can change …" at bounding box center [260, 224] width 244 height 34
click at [291, 211] on textarea "topped with lettuce + turkey + cheeder slices + special sauce , You can change …" at bounding box center [260, 224] width 244 height 34
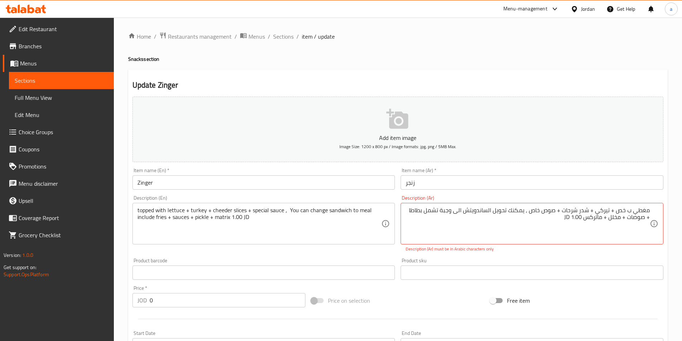
click at [316, 212] on textarea "topped with lettuce + turkey + cheeder slices + special sauce , You can change …" at bounding box center [260, 224] width 244 height 34
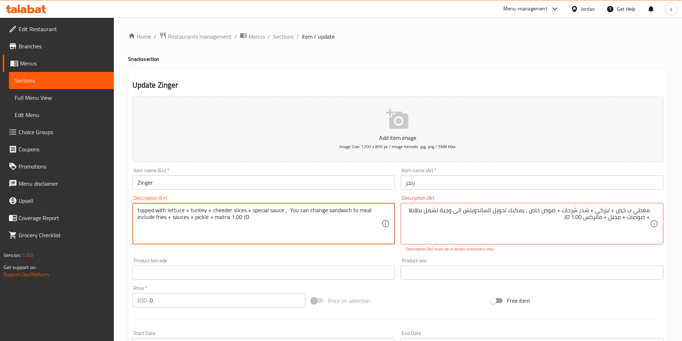
click at [316, 212] on textarea "topped with lettuce + turkey + cheeder slices + special sauce , You can change …" at bounding box center [260, 224] width 244 height 34
paste textarea "transformation"
click at [288, 211] on textarea "topped with lettuce + turkey + cheeder slices + special sauce , You can transfo…" at bounding box center [260, 224] width 244 height 34
click at [344, 61] on h4 "Snacks section" at bounding box center [398, 59] width 540 height 7
click at [282, 208] on textarea "topped with lettuce + turkey + cheeder slices + special sauce , You can transfo…" at bounding box center [260, 224] width 244 height 34
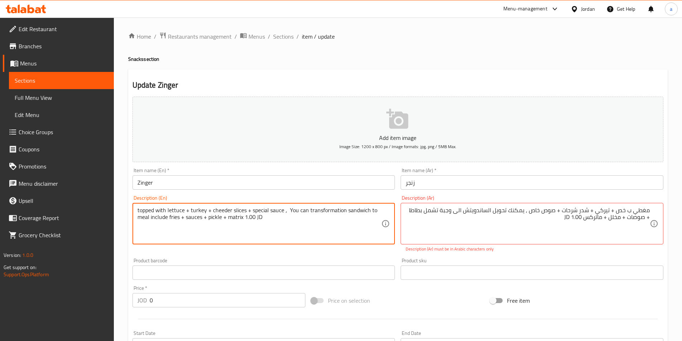
type textarea "topped with lettuce + turkey + cheeder slices + special sauce , You can transfo…"
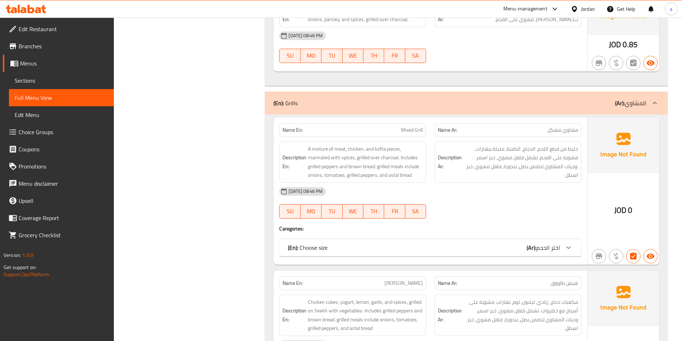
click at [73, 80] on span "Sections" at bounding box center [61, 80] width 93 height 9
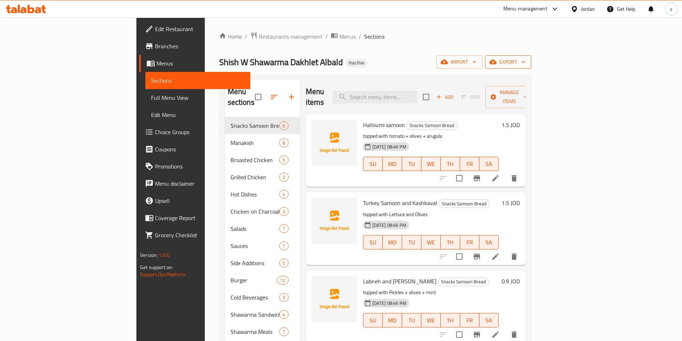
click at [526, 66] on span "export" at bounding box center [508, 62] width 35 height 9
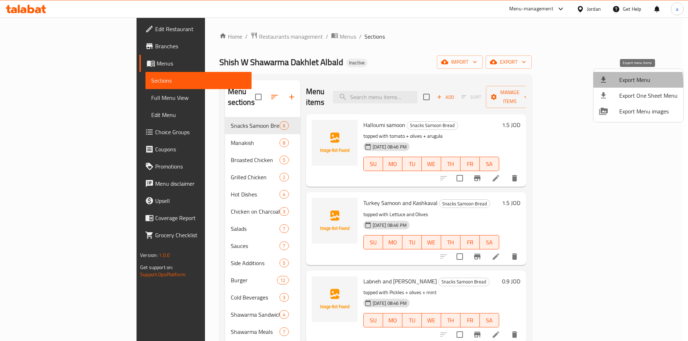
click at [611, 84] on div at bounding box center [609, 80] width 20 height 9
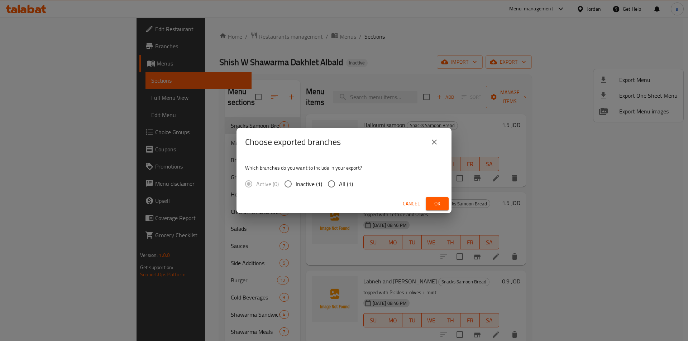
click at [345, 185] on span "All (1)" at bounding box center [346, 184] width 14 height 9
click at [339, 185] on input "All (1)" at bounding box center [331, 184] width 15 height 15
radio input "true"
click at [433, 203] on span "Ok" at bounding box center [436, 204] width 11 height 9
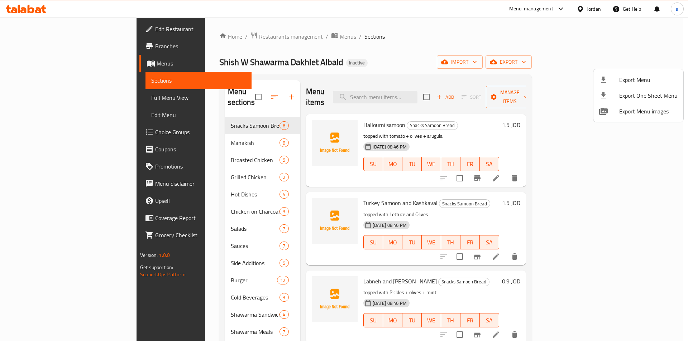
click at [185, 274] on div at bounding box center [344, 170] width 688 height 341
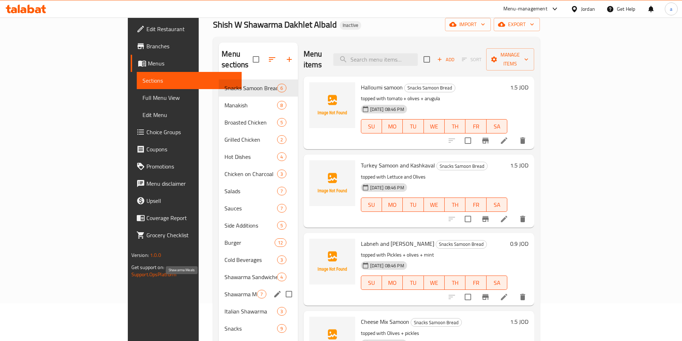
scroll to position [100, 0]
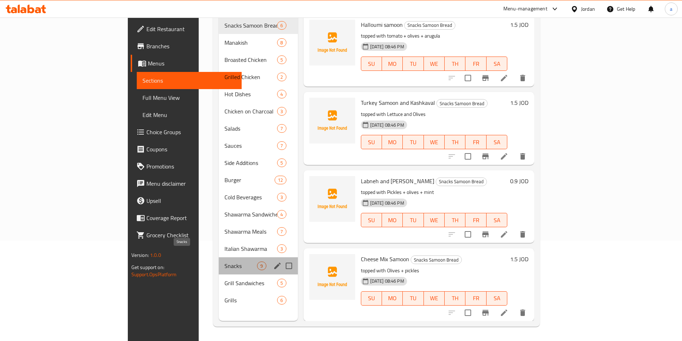
click at [225, 262] on span "Snacks" at bounding box center [241, 266] width 33 height 9
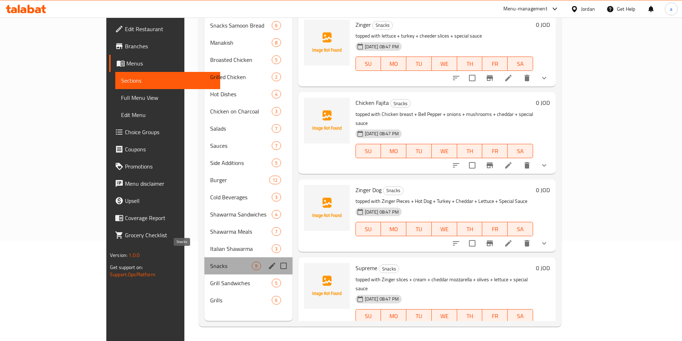
click at [210, 262] on span "Snacks" at bounding box center [231, 266] width 42 height 9
click at [268, 262] on icon "edit" at bounding box center [272, 266] width 9 height 9
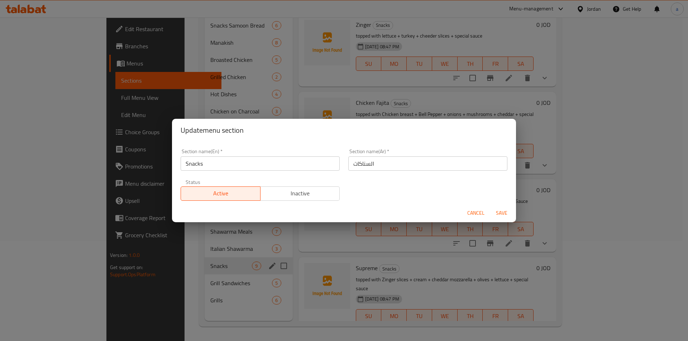
click at [239, 171] on div "Section name(En)   * Snacks Section name(En) *" at bounding box center [260, 160] width 168 height 30
click at [236, 165] on input "Snacks" at bounding box center [260, 164] width 159 height 14
click at [467, 213] on span "Cancel" at bounding box center [475, 213] width 17 height 9
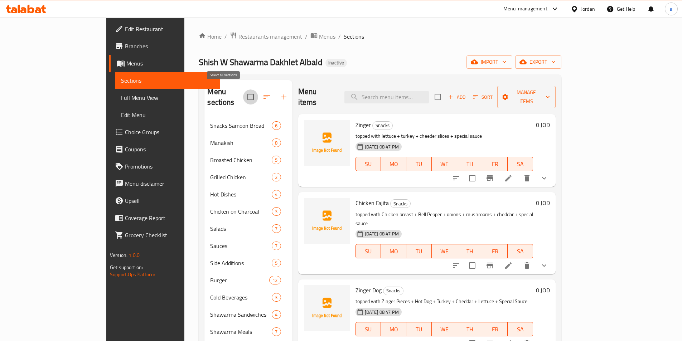
click at [243, 93] on input "checkbox" at bounding box center [250, 97] width 15 height 15
checkbox input "true"
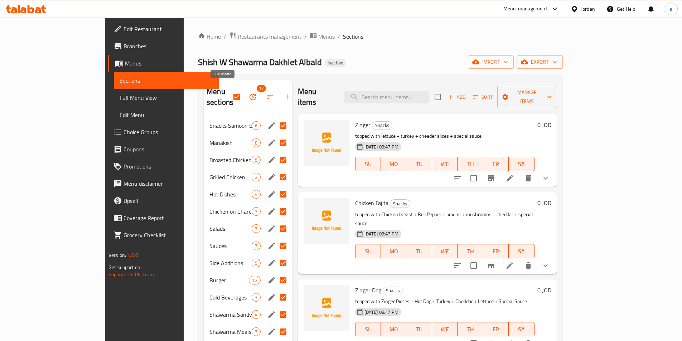
click at [249, 93] on icon "button" at bounding box center [253, 97] width 9 height 9
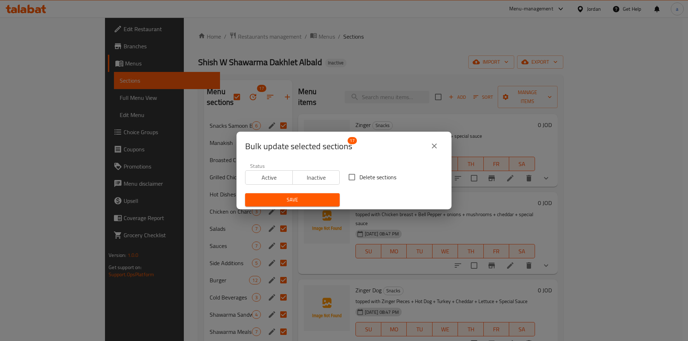
click at [347, 174] on input "Delete sections" at bounding box center [351, 177] width 15 height 15
checkbox input "false"
click at [324, 195] on button "Save" at bounding box center [292, 199] width 95 height 13
click at [324, 195] on div at bounding box center [344, 170] width 688 height 341
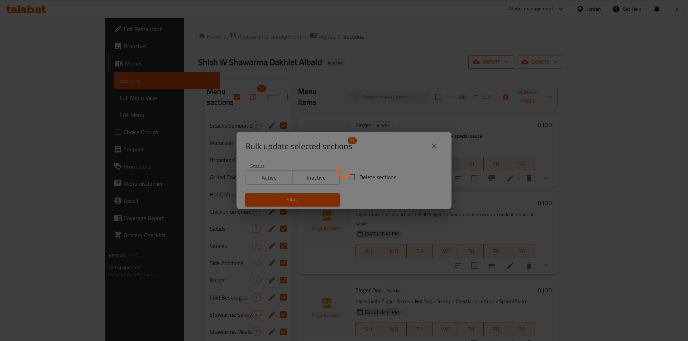
checkbox input "false"
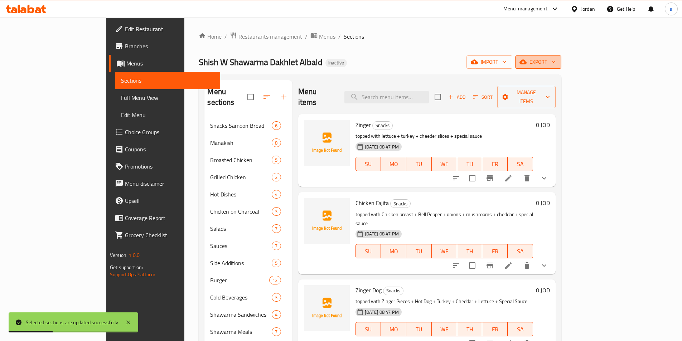
click at [562, 67] on button "export" at bounding box center [538, 62] width 46 height 13
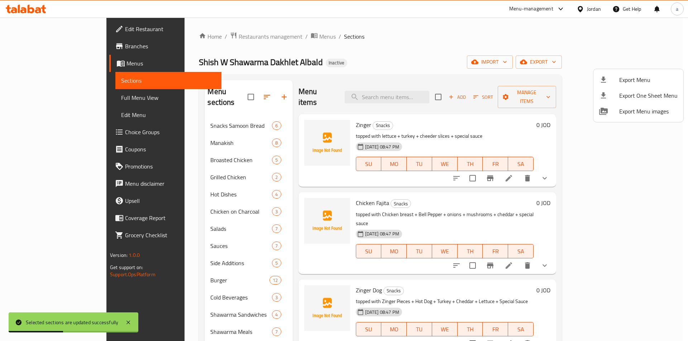
click at [602, 64] on div at bounding box center [344, 170] width 688 height 341
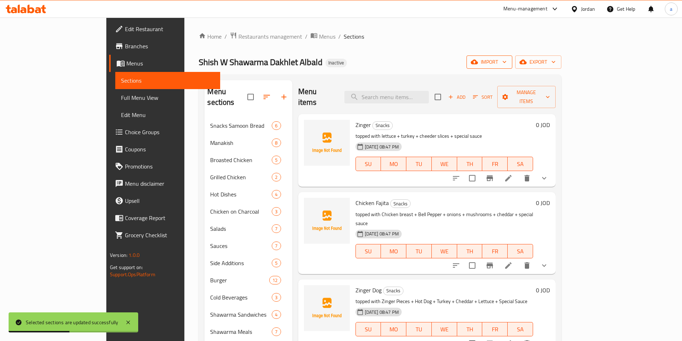
click at [507, 64] on span "import" at bounding box center [489, 62] width 34 height 9
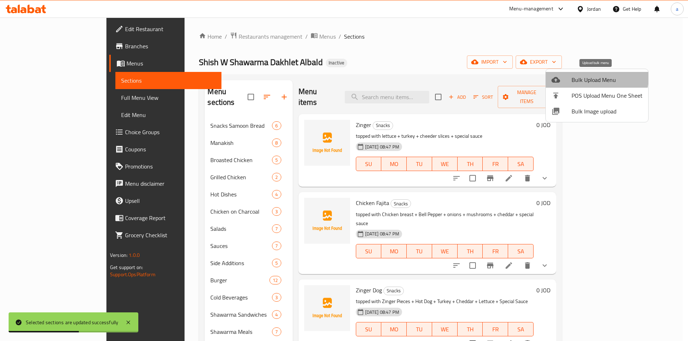
click at [589, 77] on span "Bulk Upload Menu" at bounding box center [606, 80] width 71 height 9
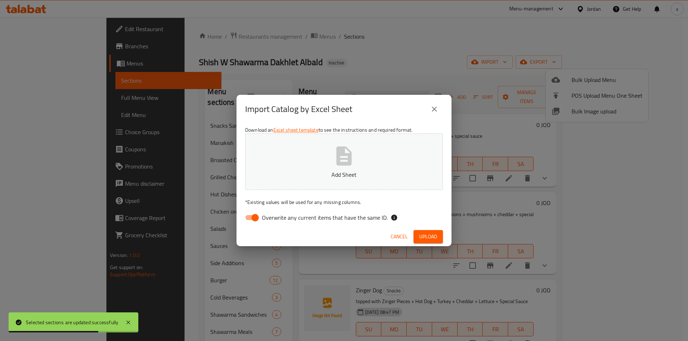
click at [285, 219] on span "Overwrite any current items that have the same ID." at bounding box center [325, 217] width 126 height 9
click at [275, 219] on input "Overwrite any current items that have the same ID." at bounding box center [255, 218] width 41 height 14
checkbox input "false"
click at [311, 174] on p "Add Sheet" at bounding box center [344, 175] width 176 height 9
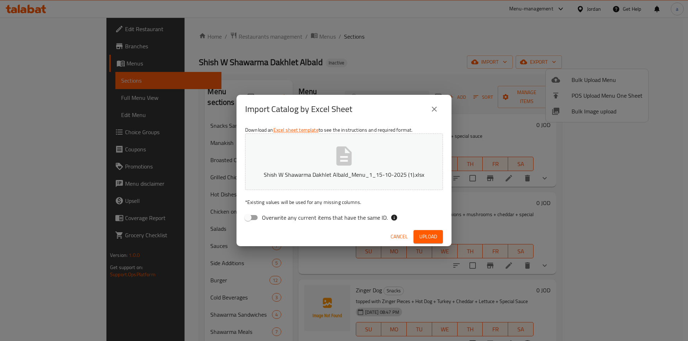
click at [434, 235] on span "Upload" at bounding box center [428, 236] width 18 height 9
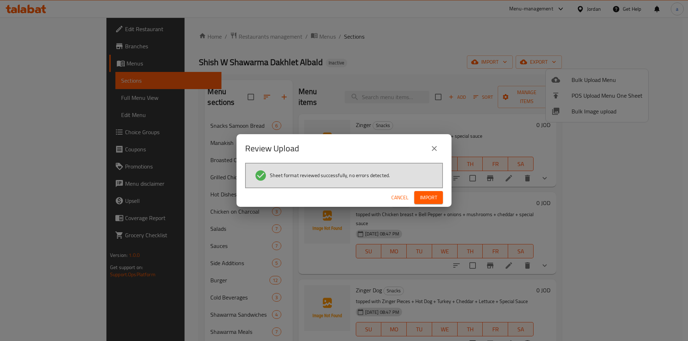
click at [435, 201] on span "Import" at bounding box center [428, 197] width 17 height 9
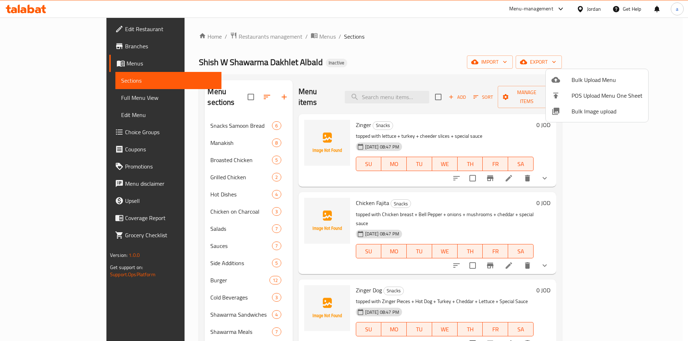
click at [226, 96] on div at bounding box center [344, 170] width 688 height 341
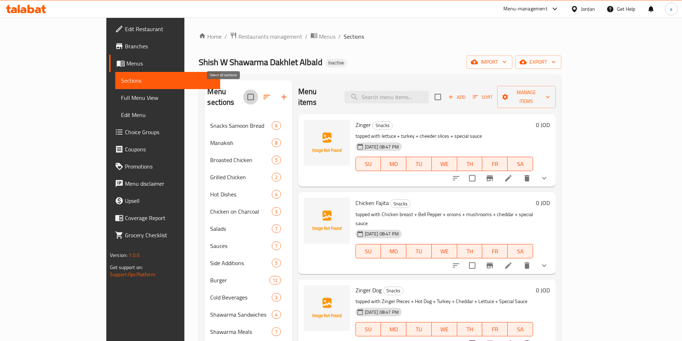
click at [243, 93] on input "checkbox" at bounding box center [250, 97] width 15 height 15
checkbox input "true"
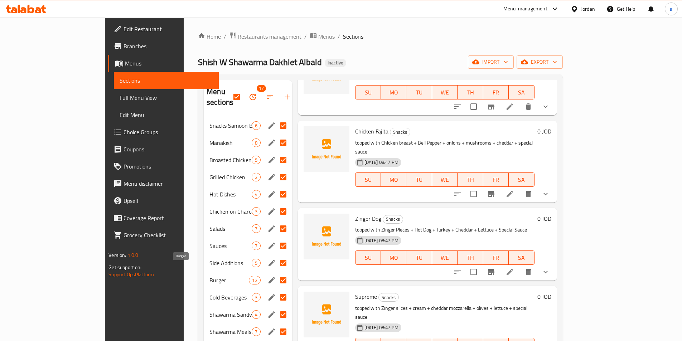
scroll to position [100, 0]
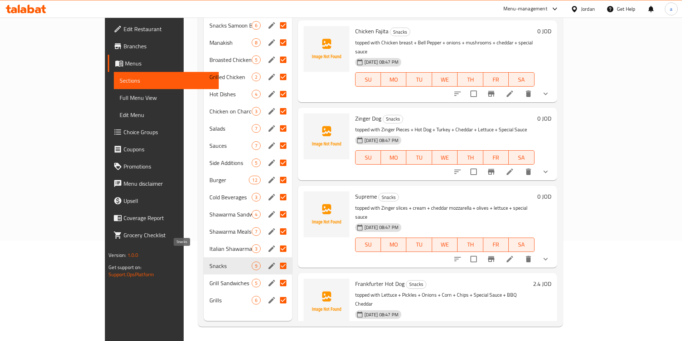
click at [210, 262] on span "Snacks" at bounding box center [231, 266] width 42 height 9
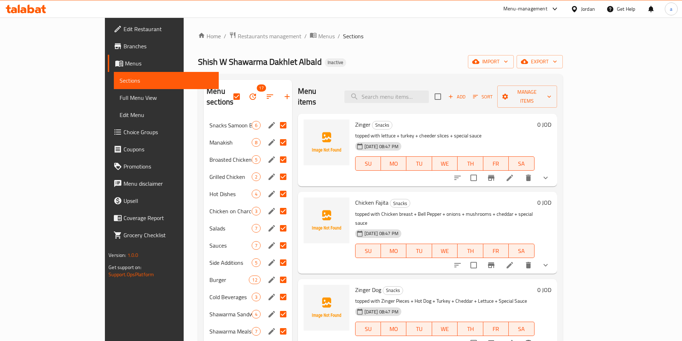
scroll to position [0, 0]
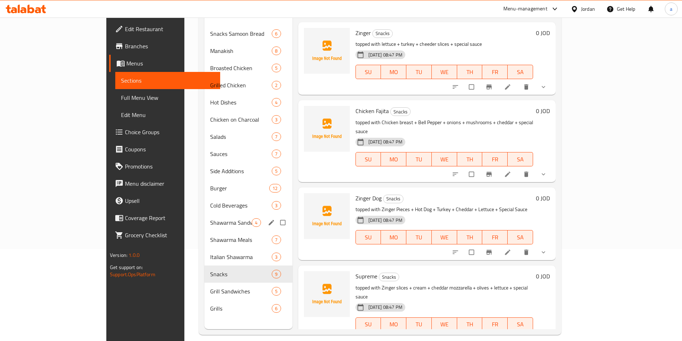
scroll to position [100, 0]
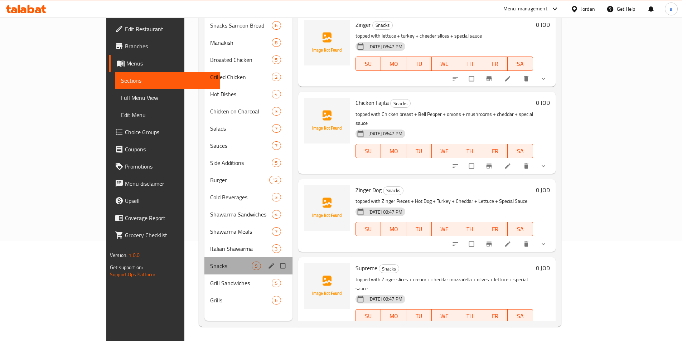
click at [205, 260] on div "Snacks 9" at bounding box center [249, 266] width 88 height 17
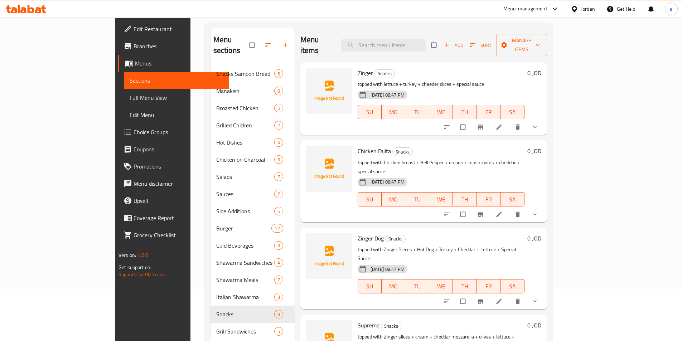
scroll to position [0, 0]
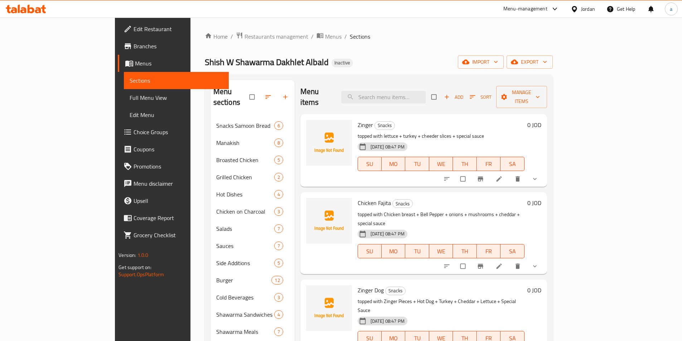
click at [503, 176] on icon at bounding box center [499, 179] width 7 height 7
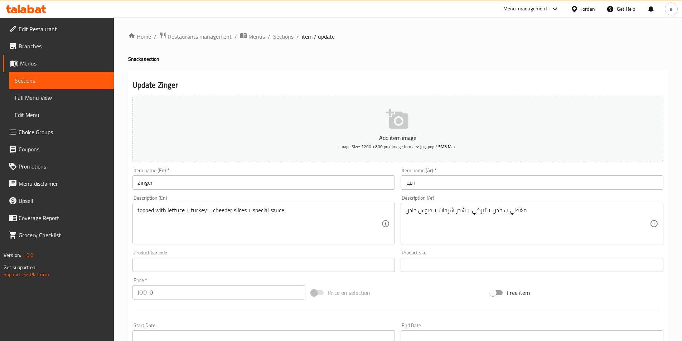
click at [285, 38] on span "Sections" at bounding box center [283, 36] width 20 height 9
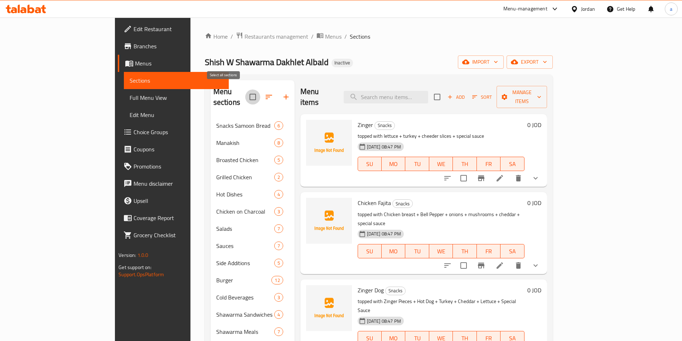
click at [245, 90] on input "checkbox" at bounding box center [252, 97] width 15 height 15
checkbox input "true"
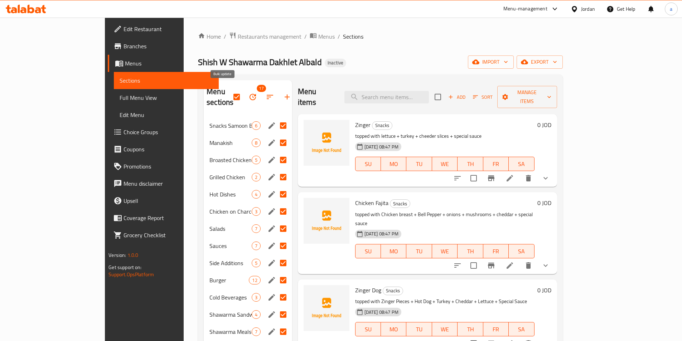
click at [250, 94] on icon "button" at bounding box center [253, 97] width 6 height 6
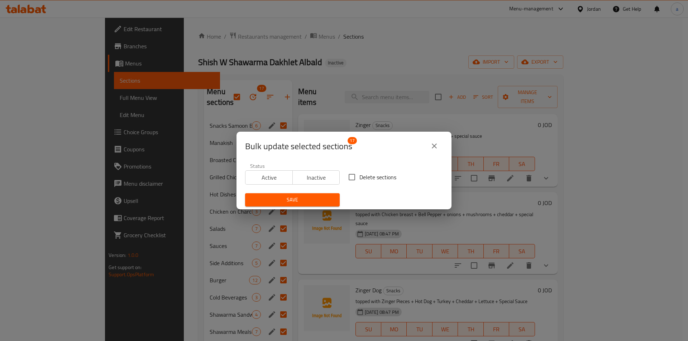
click at [351, 168] on div "Delete sections" at bounding box center [395, 177] width 103 height 24
click at [352, 176] on input "Delete sections" at bounding box center [351, 177] width 15 height 15
checkbox input "true"
click at [320, 201] on span "Save" at bounding box center [292, 200] width 83 height 9
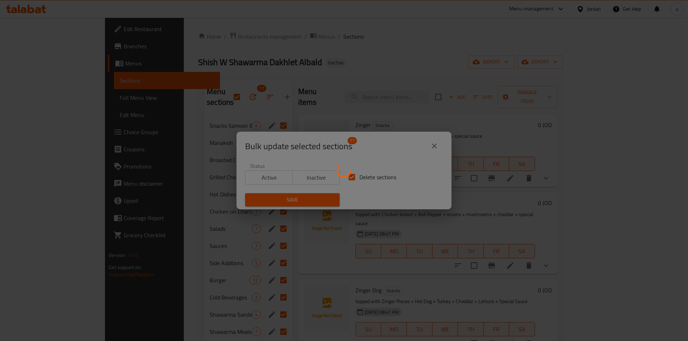
checkbox input "false"
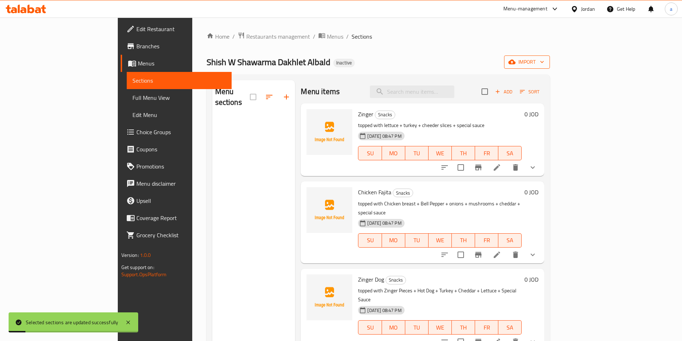
click at [550, 68] on button "import" at bounding box center [527, 62] width 46 height 13
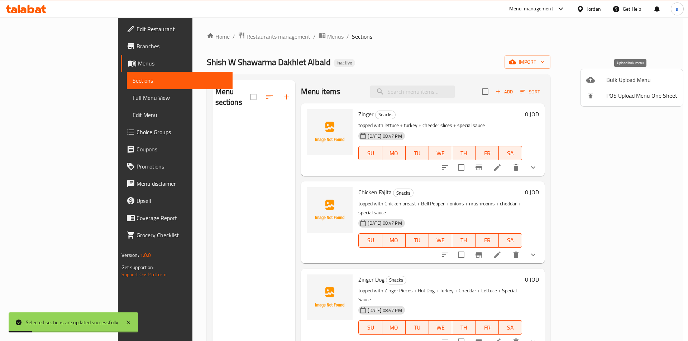
click at [619, 83] on span "Bulk Upload Menu" at bounding box center [641, 80] width 71 height 9
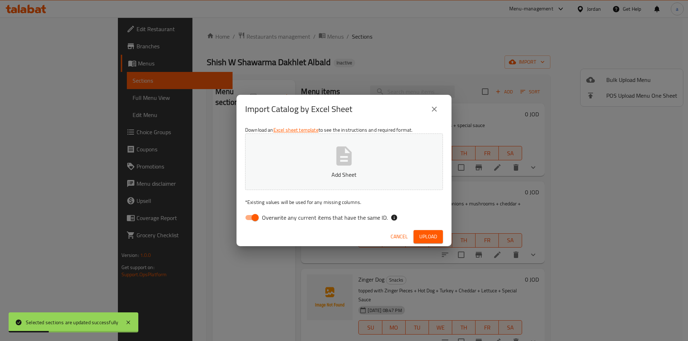
click at [295, 215] on span "Overwrite any current items that have the same ID." at bounding box center [325, 217] width 126 height 9
click at [275, 215] on input "Overwrite any current items that have the same ID." at bounding box center [255, 218] width 41 height 14
checkbox input "false"
click at [323, 156] on button "Add Sheet" at bounding box center [344, 162] width 198 height 57
click at [245, 134] on button "Shish W Shawarma Dakhlet Albald_Menu_1_15-10-2025 (1).xlsx" at bounding box center [344, 162] width 198 height 57
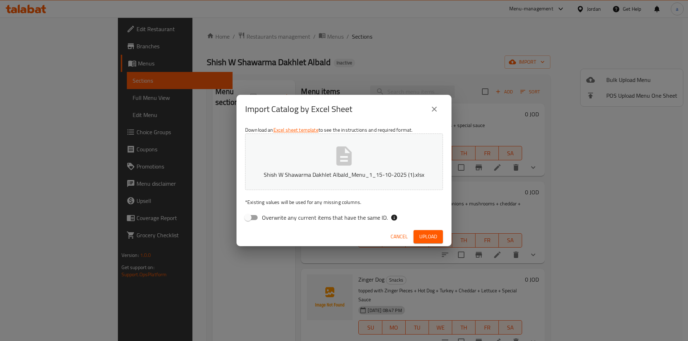
click at [429, 235] on span "Upload" at bounding box center [428, 236] width 18 height 9
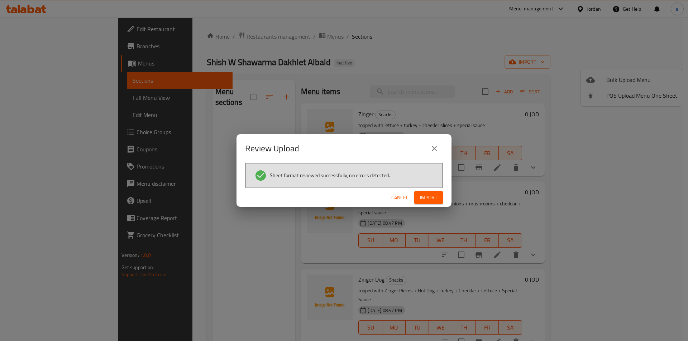
click at [437, 200] on button "Import" at bounding box center [428, 197] width 29 height 13
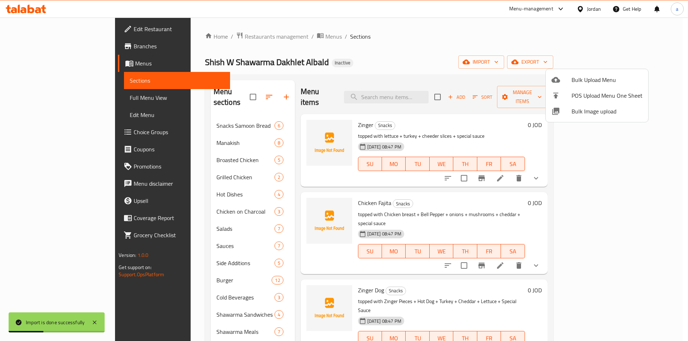
click at [182, 254] on div at bounding box center [344, 170] width 688 height 341
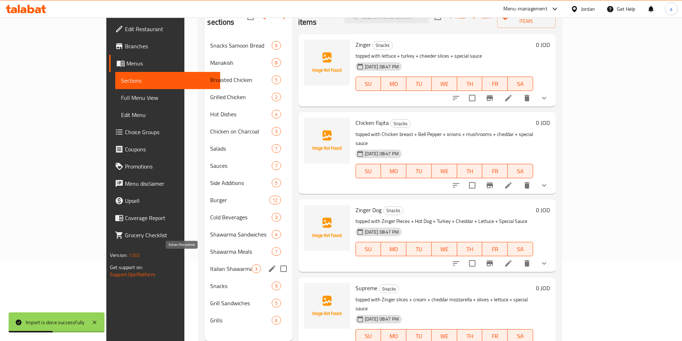
scroll to position [100, 0]
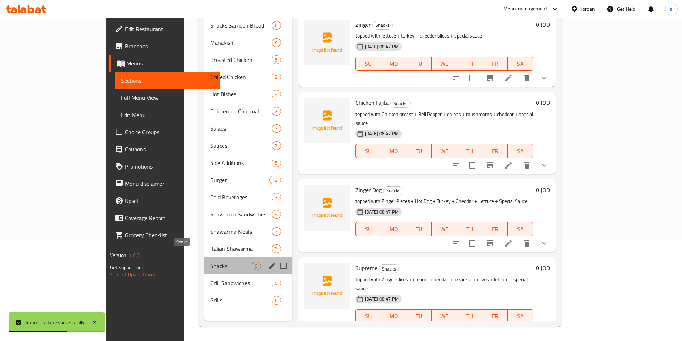
click at [210, 262] on span "Snacks" at bounding box center [231, 266] width 42 height 9
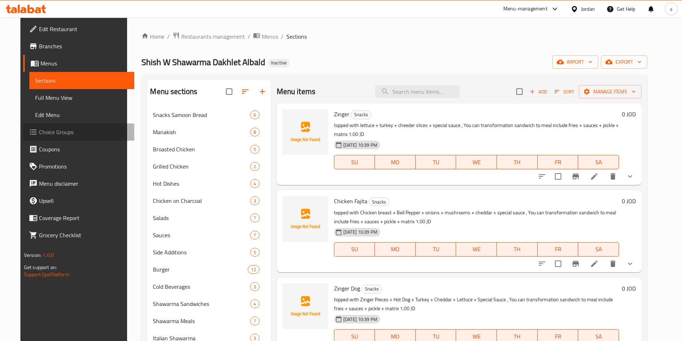
click at [44, 128] on span "Choice Groups" at bounding box center [84, 132] width 90 height 9
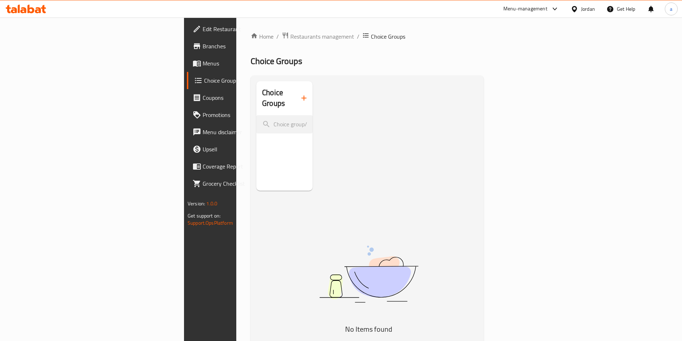
click at [300, 95] on icon "button" at bounding box center [304, 98] width 9 height 9
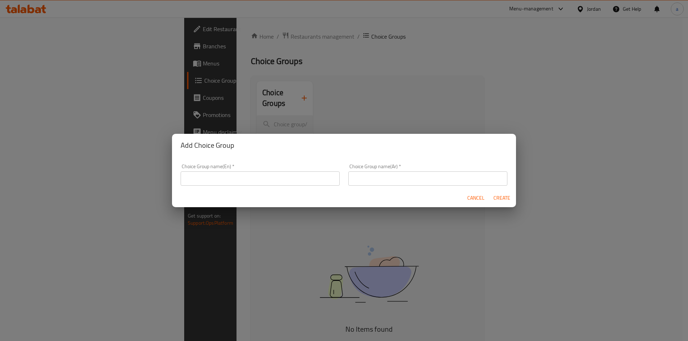
click at [218, 172] on input "text" at bounding box center [260, 179] width 159 height 14
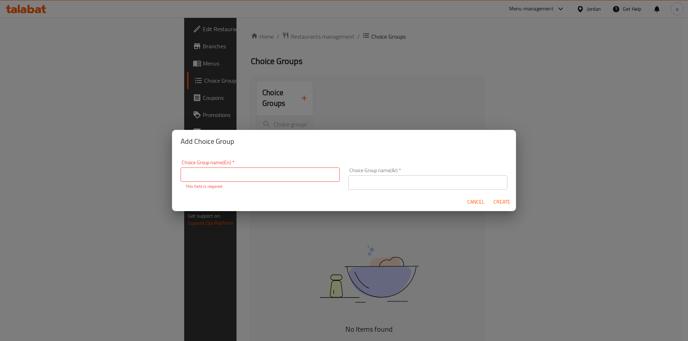
click at [211, 176] on input "text" at bounding box center [260, 175] width 159 height 14
click at [356, 178] on input "text" at bounding box center [427, 183] width 159 height 14
paste input "إختيارك من:"
type input "إختيارك من:"
click at [252, 177] on input "text" at bounding box center [260, 175] width 159 height 14
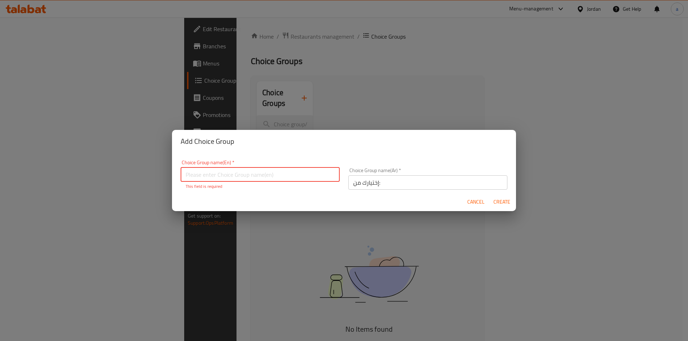
paste input "Your Choice Of:"
type input "Your Choice Of:"
click at [506, 201] on span "Create" at bounding box center [501, 202] width 17 height 9
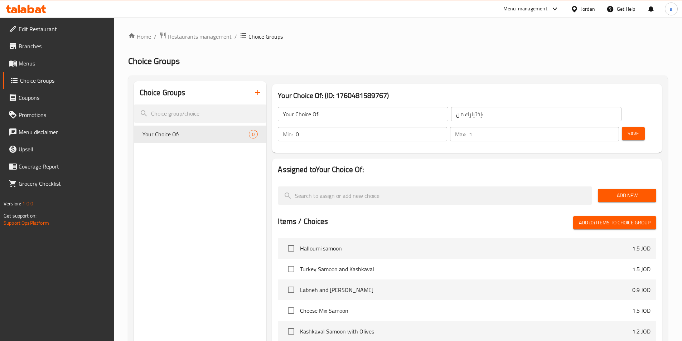
type input "1"
click at [600, 127] on input "1" at bounding box center [544, 134] width 150 height 14
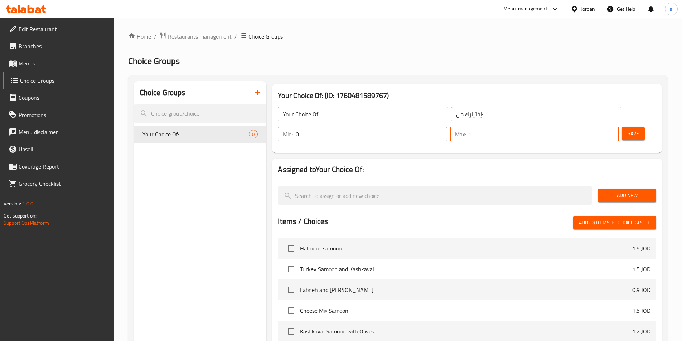
click at [624, 191] on span "Add New" at bounding box center [627, 195] width 47 height 9
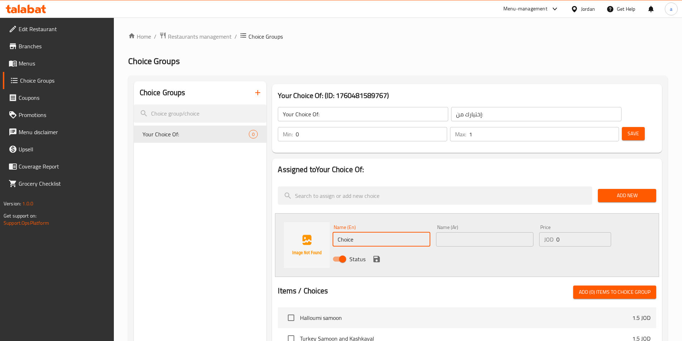
click at [387, 232] on input "Choice" at bounding box center [381, 239] width 97 height 14
type input "ة"
type input "Make at meal"
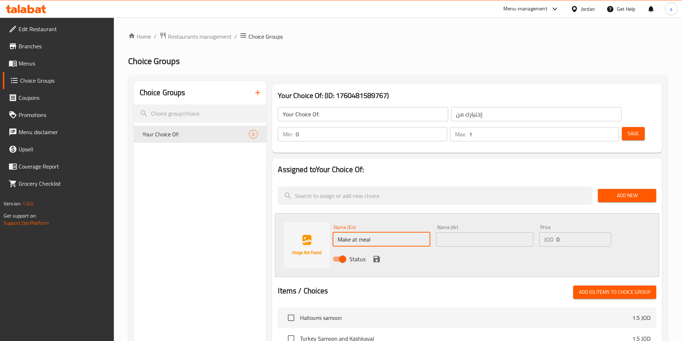
click at [486, 232] on input "text" at bounding box center [484, 239] width 97 height 14
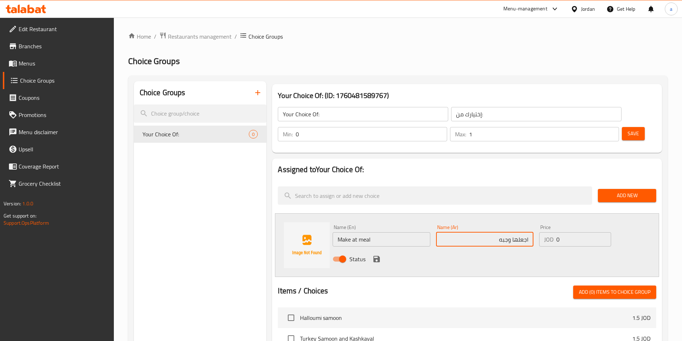
type input "اجعلها وجبه"
type input "1"
click at [603, 232] on input "1" at bounding box center [584, 239] width 54 height 14
click at [374, 256] on icon "save" at bounding box center [377, 259] width 6 height 6
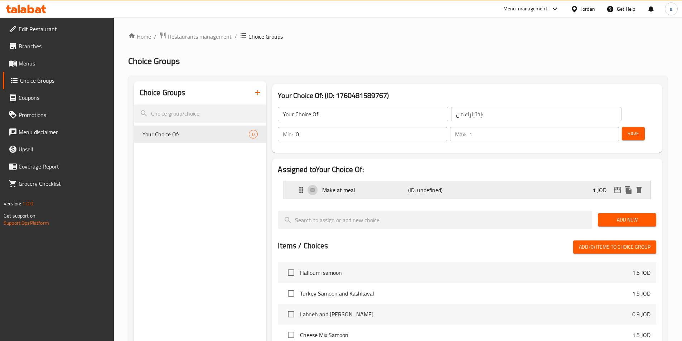
click at [345, 186] on p "Make at meal" at bounding box center [365, 190] width 86 height 9
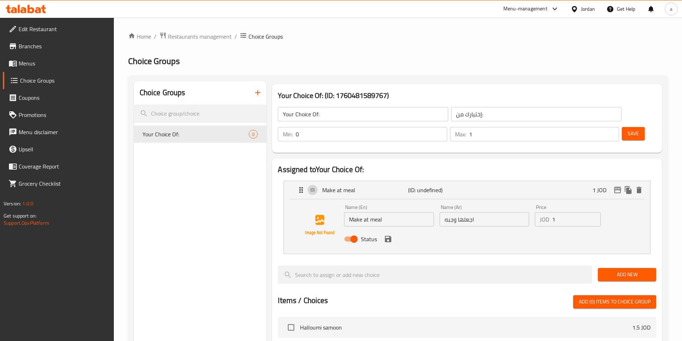
click at [359, 212] on input "Make at meal" at bounding box center [389, 219] width 90 height 14
click at [458, 212] on input "اجعلها وجبه" at bounding box center [485, 219] width 90 height 14
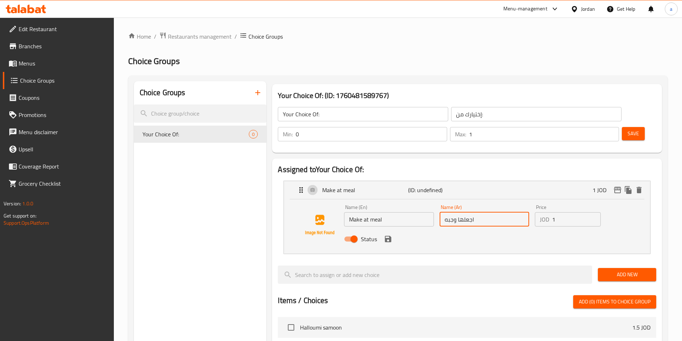
click at [458, 212] on input "اجعلها وجبه" at bounding box center [485, 219] width 90 height 14
paste input "Make at meal"
type input "اجعلها وجبه"
click at [365, 212] on input "Make at meal" at bounding box center [389, 219] width 90 height 14
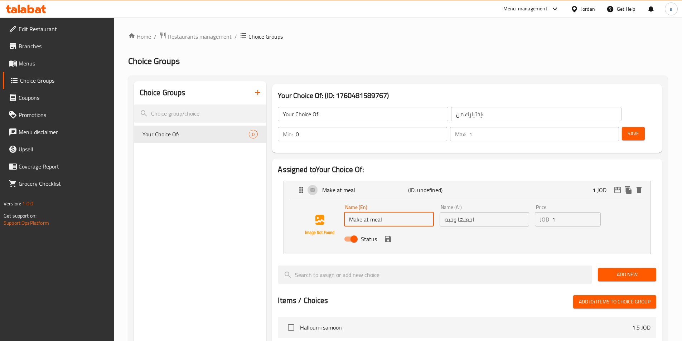
click at [365, 212] on input "Make at meal" at bounding box center [389, 219] width 90 height 14
type input "Make it meal"
click at [391, 236] on icon "save" at bounding box center [388, 239] width 6 height 6
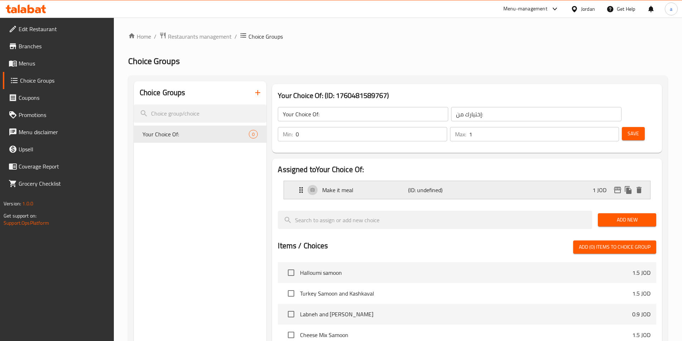
click at [469, 181] on div "Make it meal (ID: undefined) 1 JOD" at bounding box center [469, 190] width 345 height 18
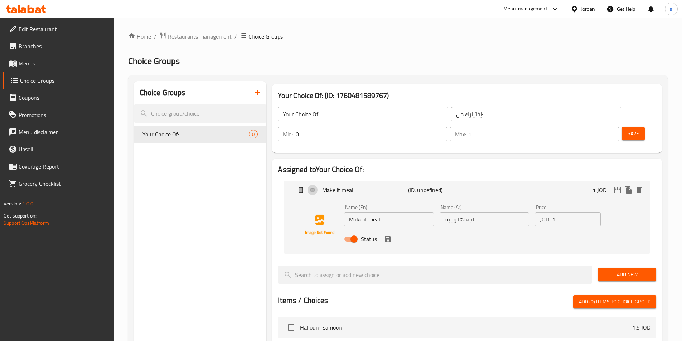
click at [390, 236] on icon "save" at bounding box center [388, 239] width 6 height 6
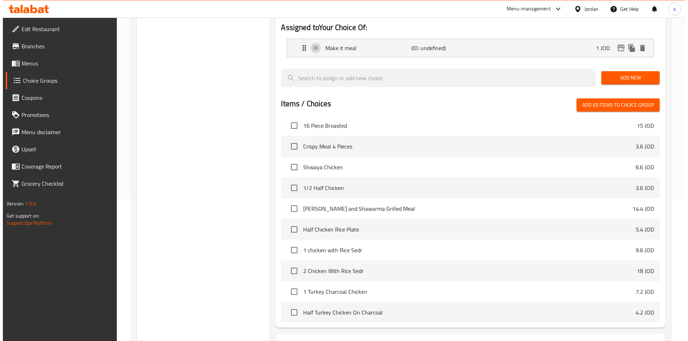
scroll to position [182, 0]
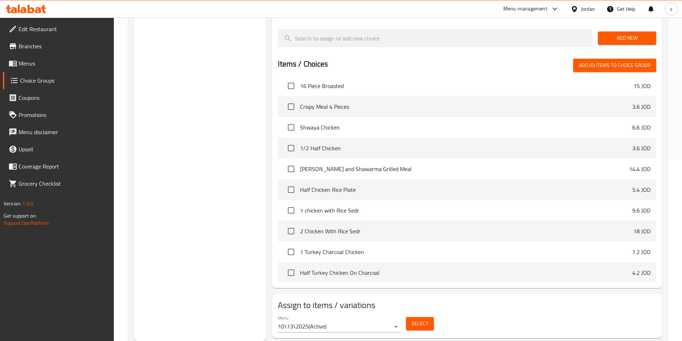
click at [414, 320] on span "Select" at bounding box center [420, 324] width 16 height 9
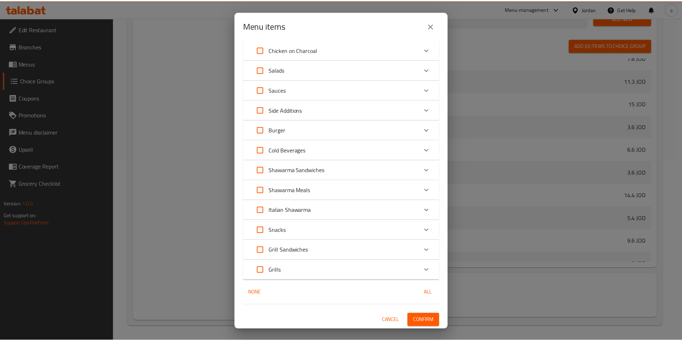
scroll to position [124, 0]
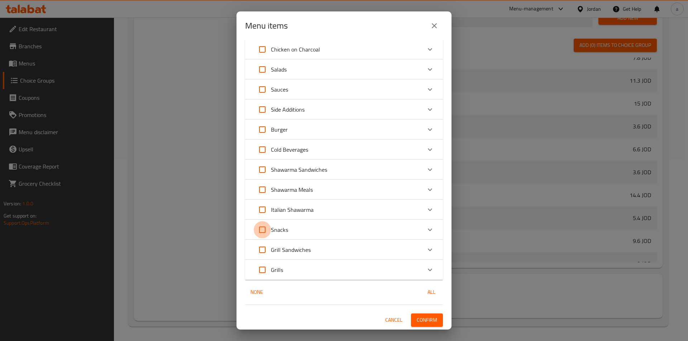
click at [267, 231] on input "Expand" at bounding box center [262, 229] width 17 height 17
checkbox input "true"
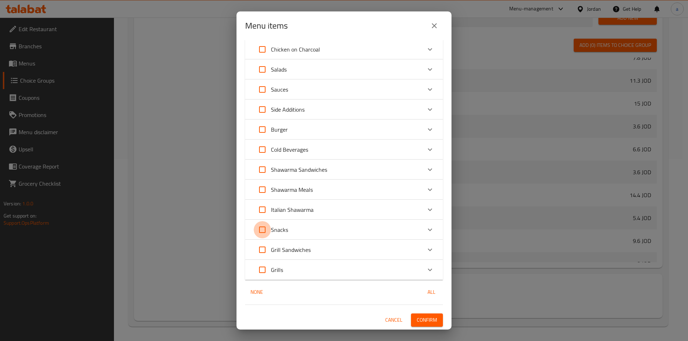
checkbox input "true"
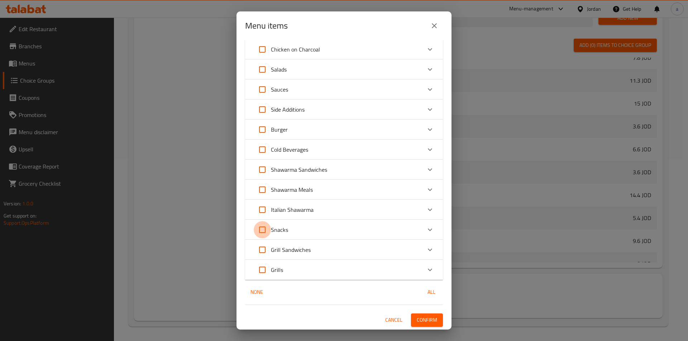
checkbox input "true"
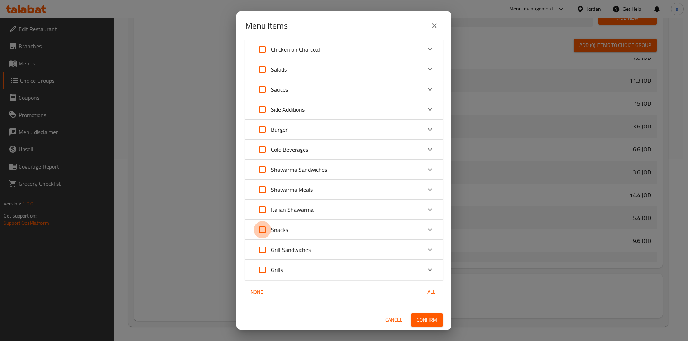
checkbox input "true"
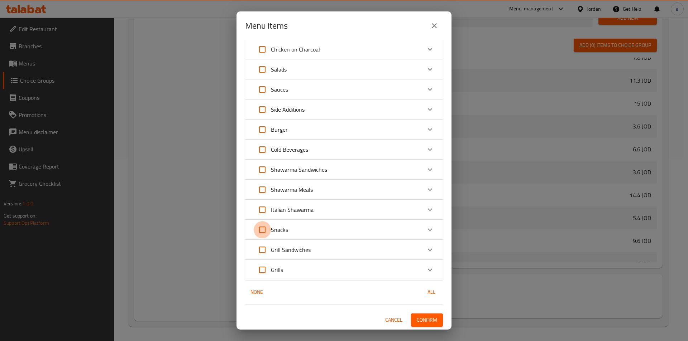
checkbox input "true"
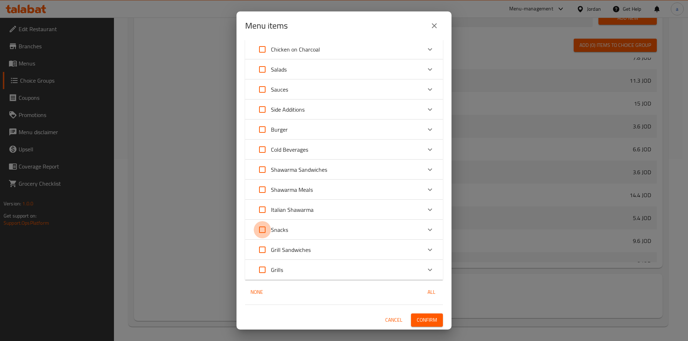
checkbox input "true"
click at [430, 318] on span "Confirm" at bounding box center [427, 320] width 20 height 9
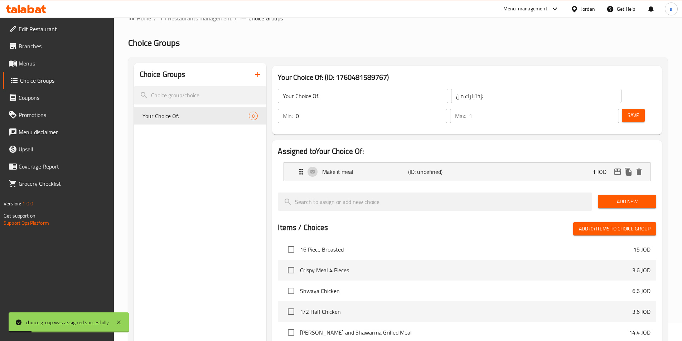
scroll to position [0, 0]
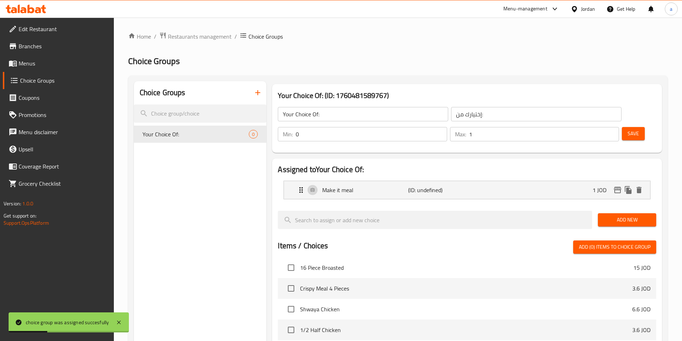
click at [628, 129] on span "Save" at bounding box center [633, 133] width 11 height 9
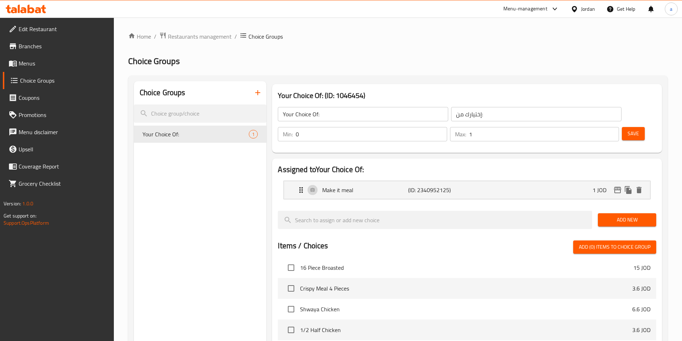
click at [60, 67] on span "Menus" at bounding box center [64, 63] width 90 height 9
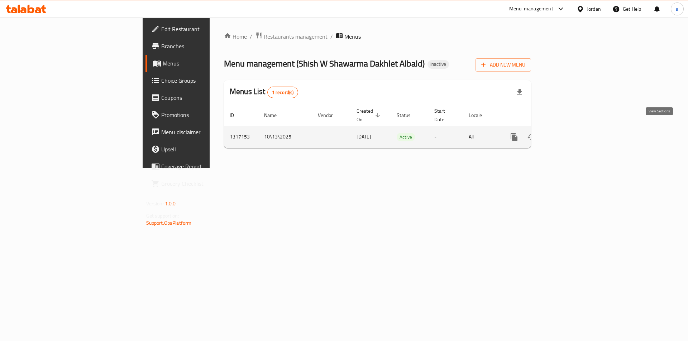
click at [570, 133] on icon "enhanced table" at bounding box center [565, 137] width 9 height 9
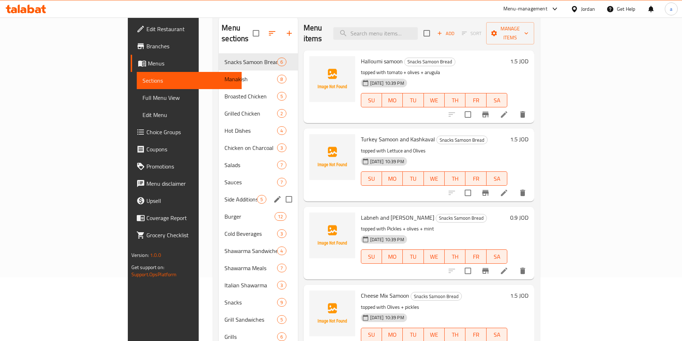
scroll to position [100, 0]
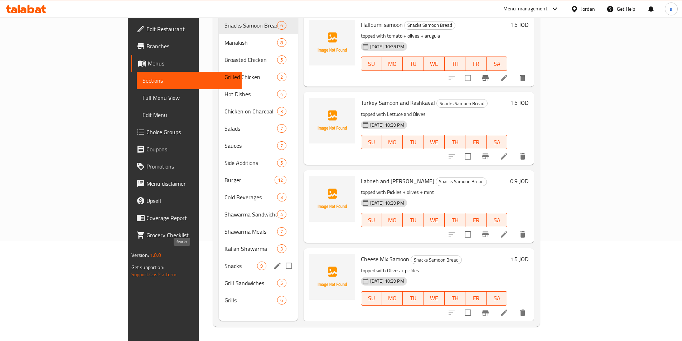
click at [225, 262] on span "Snacks" at bounding box center [241, 266] width 33 height 9
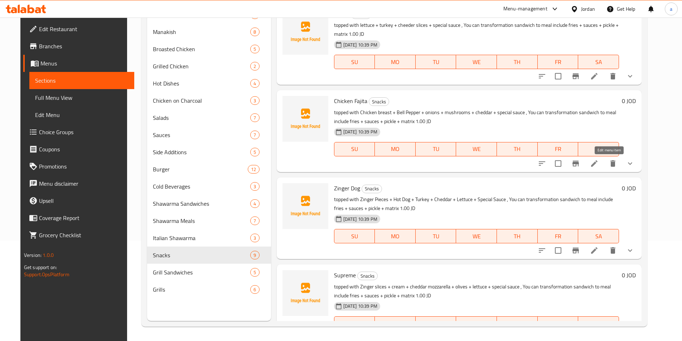
click at [599, 163] on icon at bounding box center [594, 163] width 9 height 9
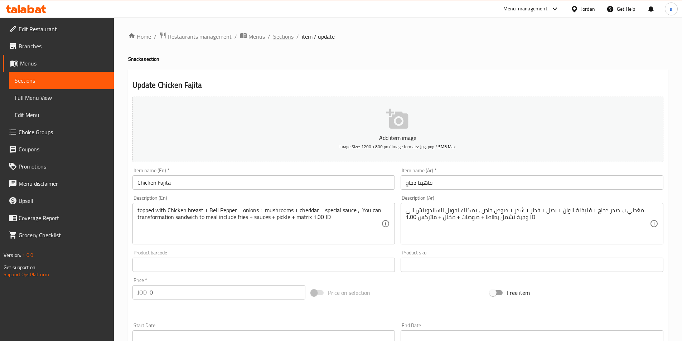
click at [286, 36] on span "Sections" at bounding box center [283, 36] width 20 height 9
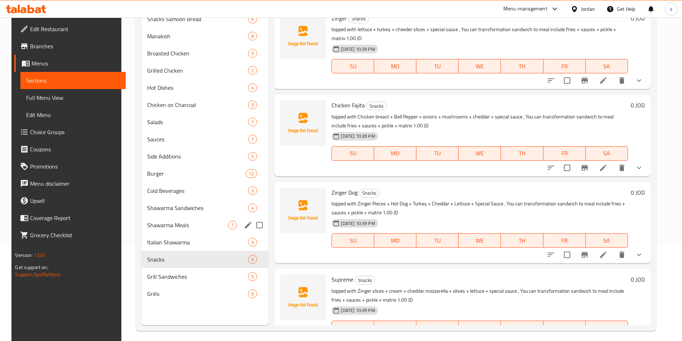
scroll to position [100, 0]
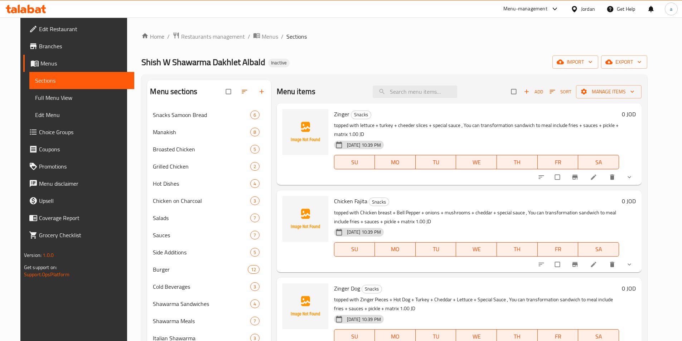
click at [604, 172] on li at bounding box center [595, 177] width 20 height 11
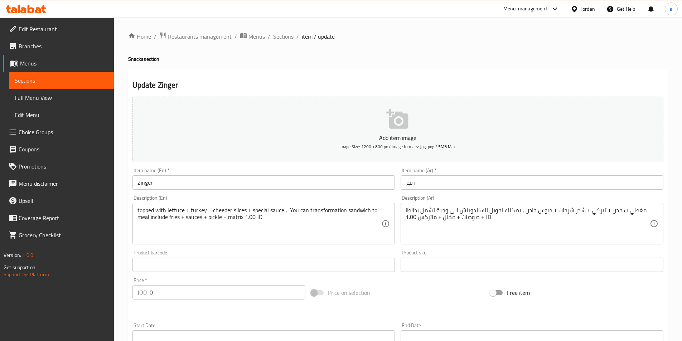
scroll to position [181, 0]
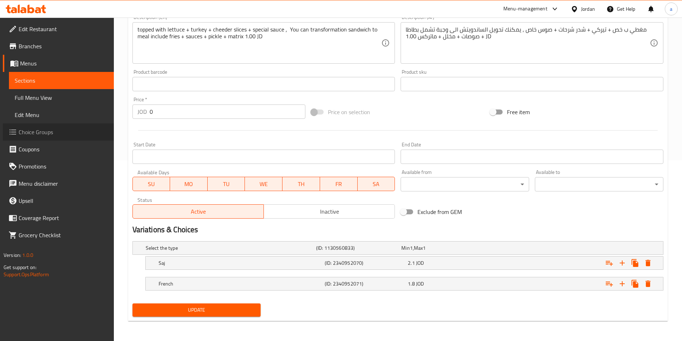
click at [80, 135] on span "Choice Groups" at bounding box center [64, 132] width 90 height 9
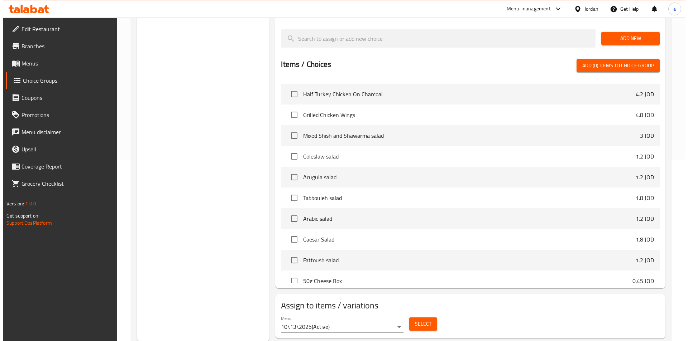
scroll to position [182, 0]
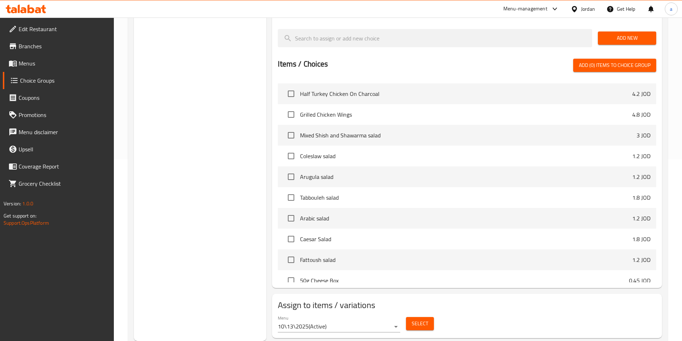
click at [439, 314] on div "Menu 10\13\2025 ( Active ) Select" at bounding box center [467, 324] width 384 height 23
click at [436, 313] on div "Menu 10\13\2025 ( Active ) Select" at bounding box center [467, 324] width 384 height 23
click at [421, 320] on span "Select" at bounding box center [420, 324] width 16 height 9
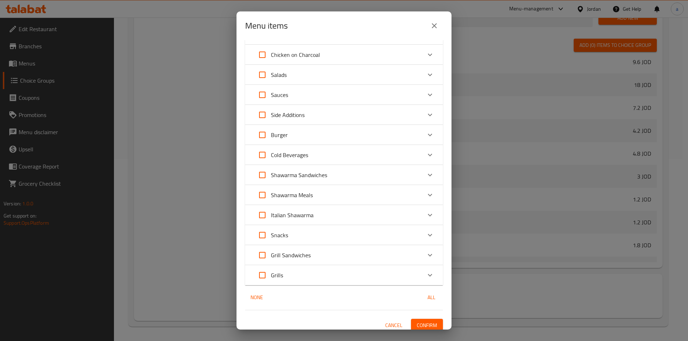
scroll to position [124, 0]
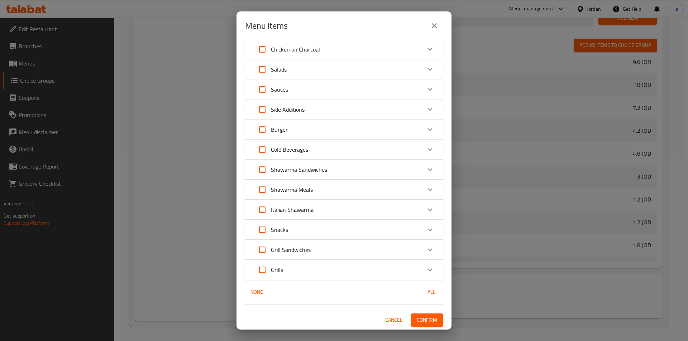
click at [260, 229] on input "Expand" at bounding box center [262, 229] width 17 height 17
checkbox input "true"
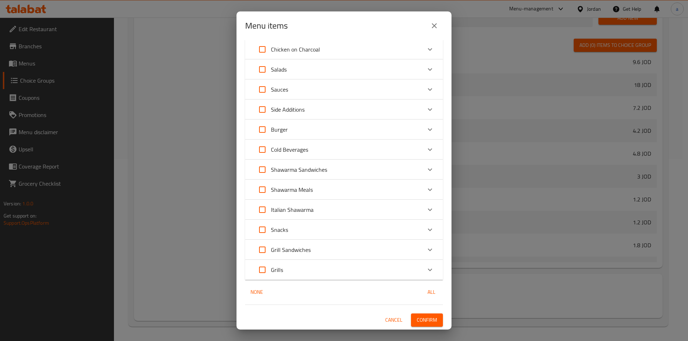
checkbox input "true"
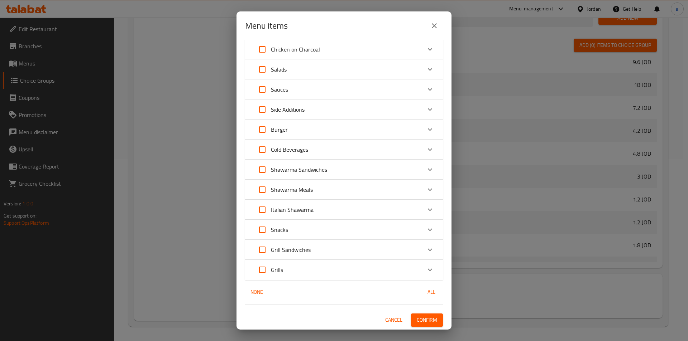
checkbox input "true"
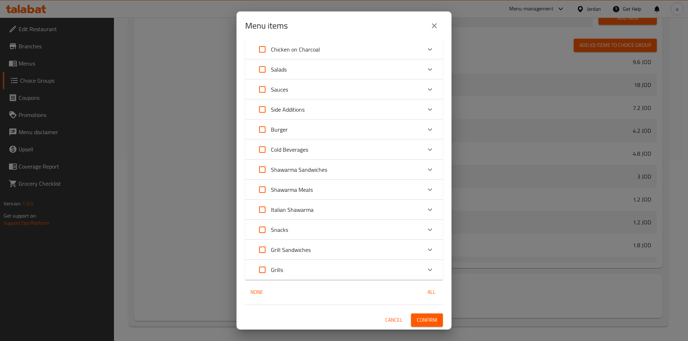
checkbox input "true"
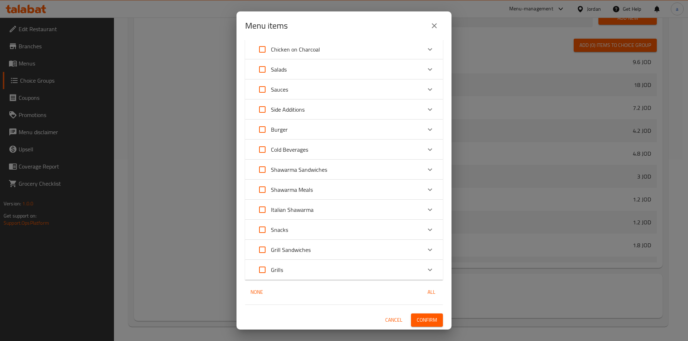
checkbox input "true"
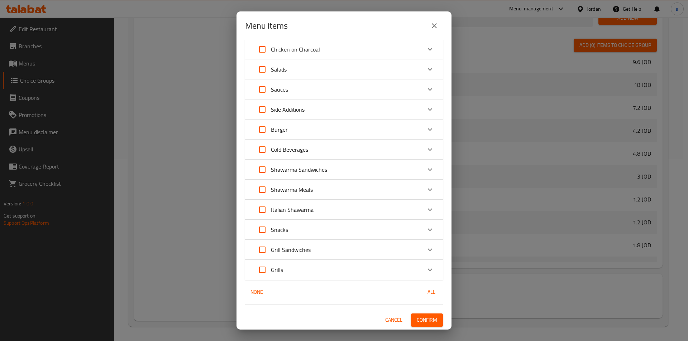
checkbox input "true"
click at [426, 230] on icon "Expand" at bounding box center [430, 230] width 9 height 9
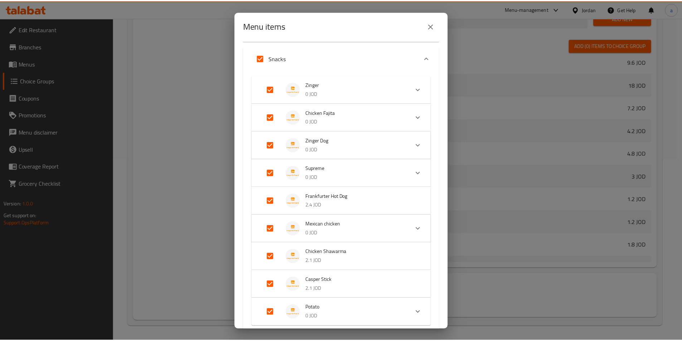
scroll to position [407, 0]
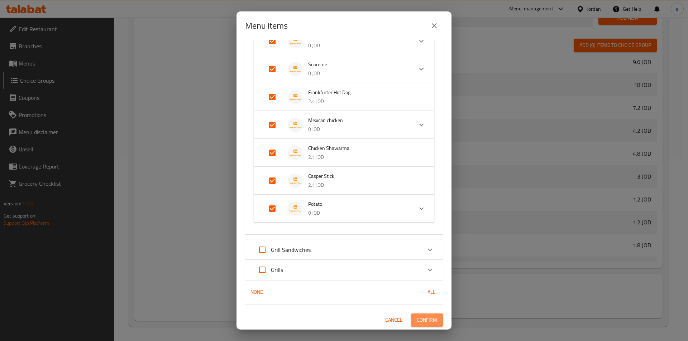
click at [423, 322] on span "Confirm" at bounding box center [427, 320] width 20 height 9
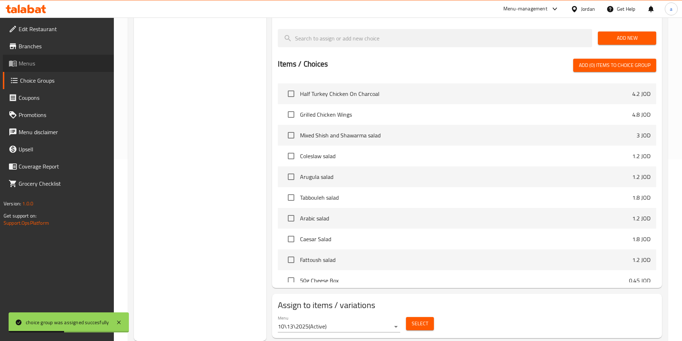
click at [25, 59] on span "Menus" at bounding box center [64, 63] width 90 height 9
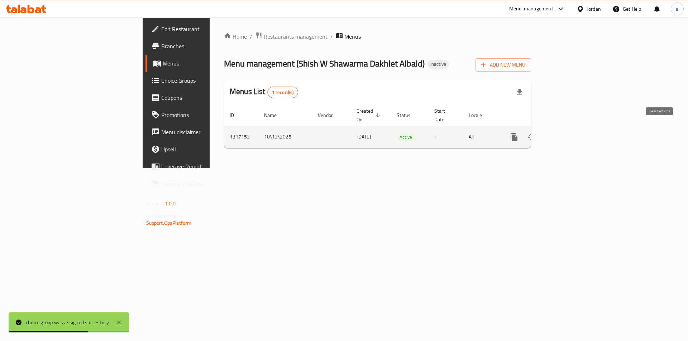
click at [574, 135] on link "enhanced table" at bounding box center [565, 137] width 17 height 17
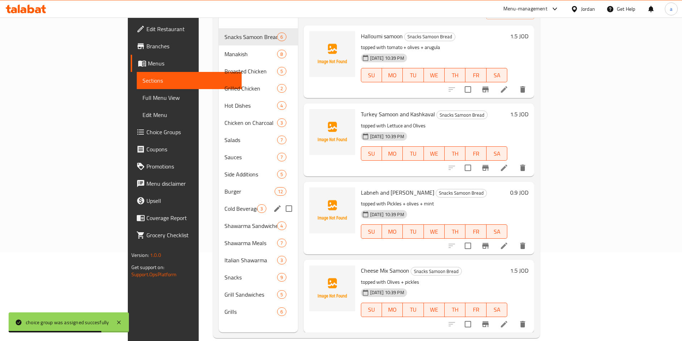
scroll to position [100, 0]
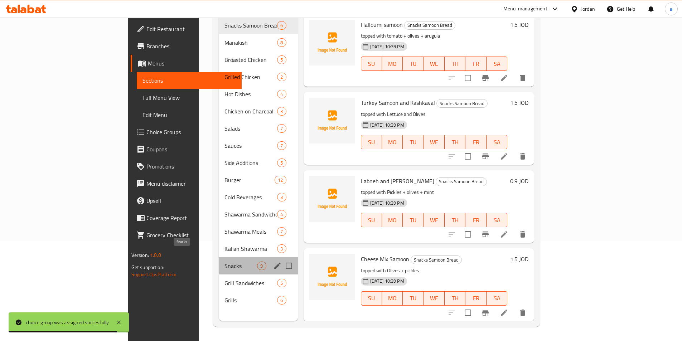
click at [225, 262] on span "Snacks" at bounding box center [241, 266] width 33 height 9
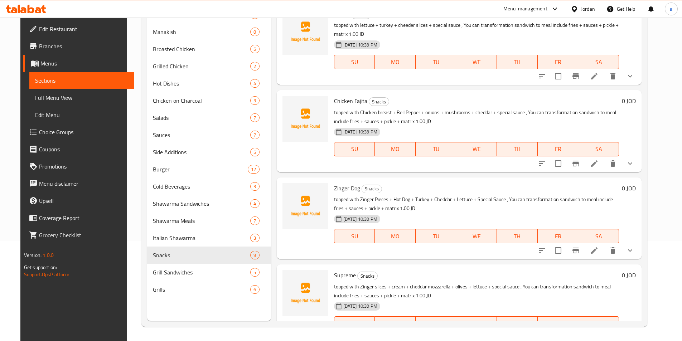
click at [599, 251] on icon at bounding box center [594, 250] width 9 height 9
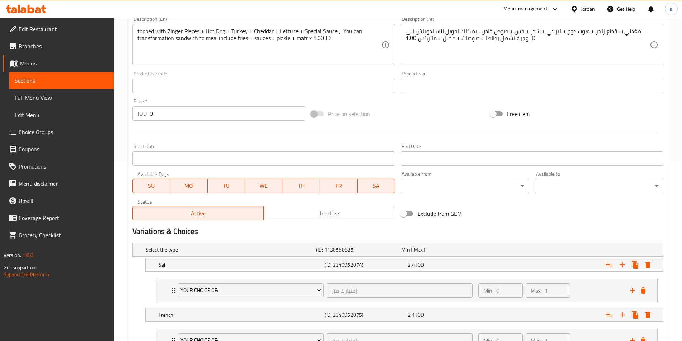
scroll to position [240, 0]
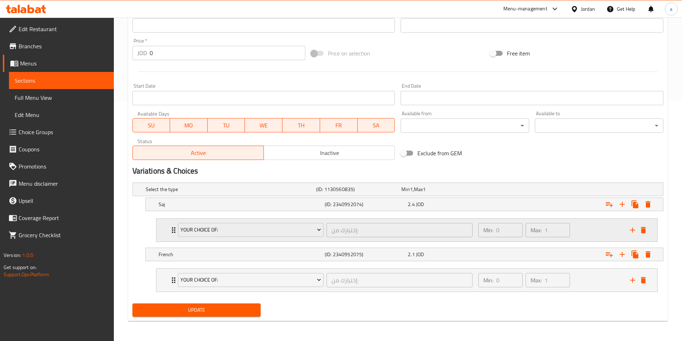
click at [170, 233] on icon "Expand" at bounding box center [173, 230] width 9 height 9
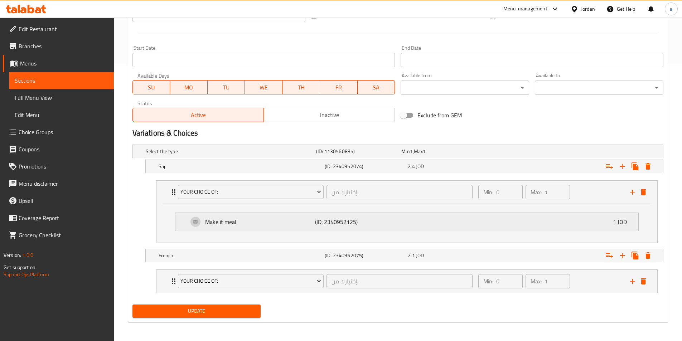
scroll to position [279, 0]
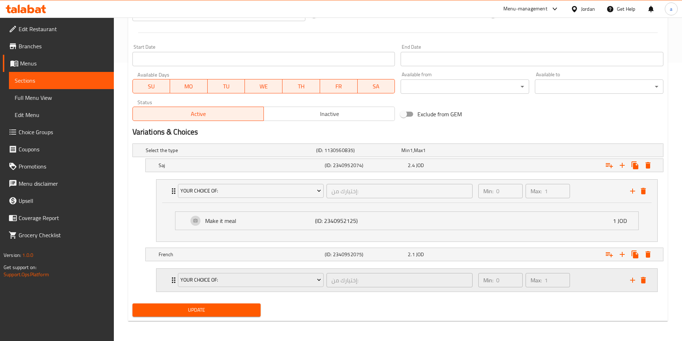
click at [170, 279] on icon "Expand" at bounding box center [173, 280] width 9 height 9
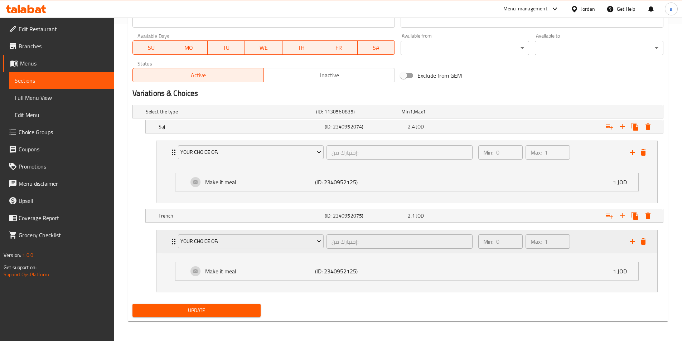
scroll to position [318, 0]
click at [38, 95] on span "Full Menu View" at bounding box center [61, 97] width 93 height 9
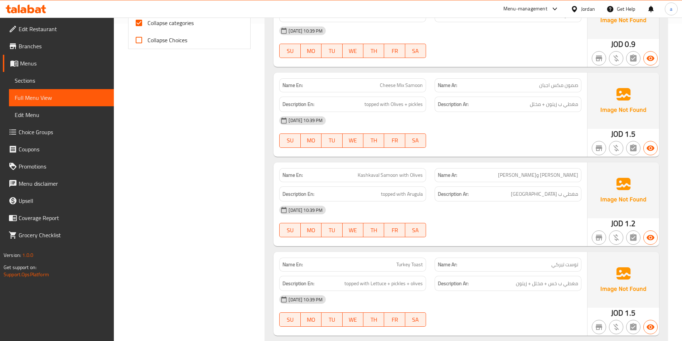
scroll to position [174, 0]
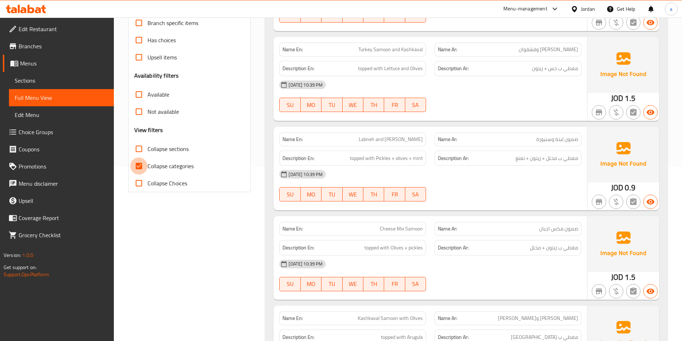
click at [139, 165] on input "Collapse categories" at bounding box center [138, 166] width 17 height 17
checkbox input "false"
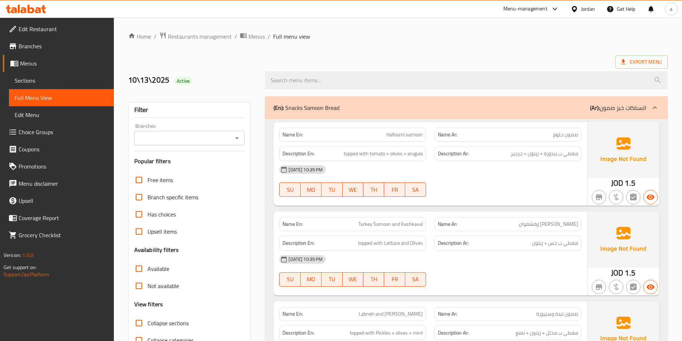
click at [141, 320] on input "Collapse sections" at bounding box center [138, 323] width 17 height 17
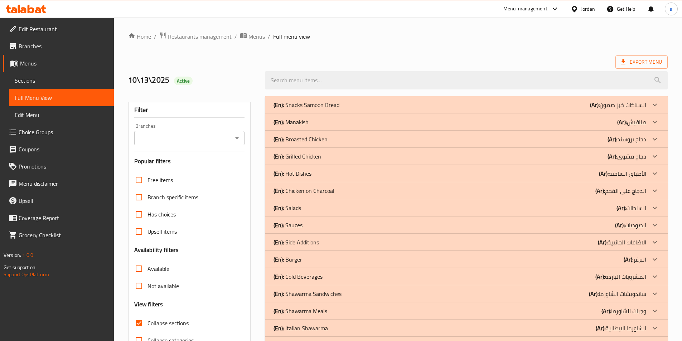
scroll to position [62, 0]
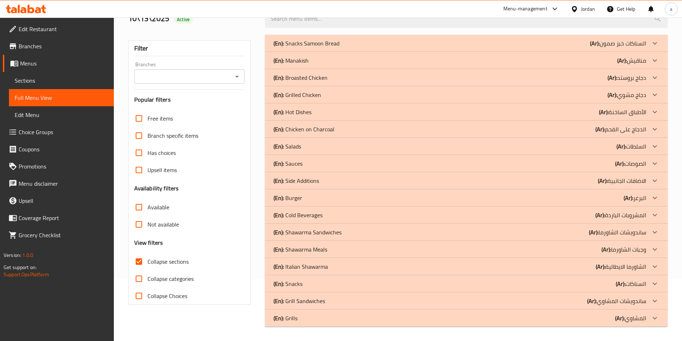
click at [334, 289] on div "(En): Snacks (Ar): السناكات" at bounding box center [466, 283] width 403 height 17
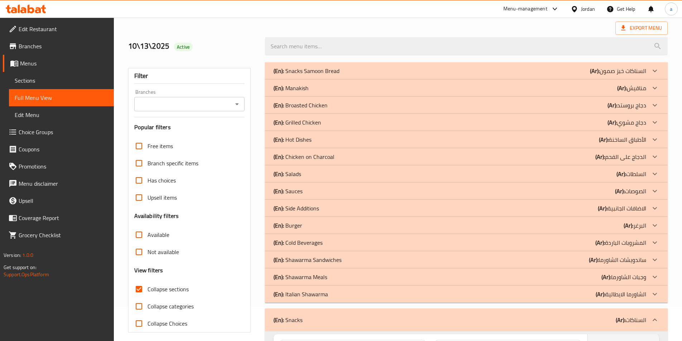
scroll to position [36, 0]
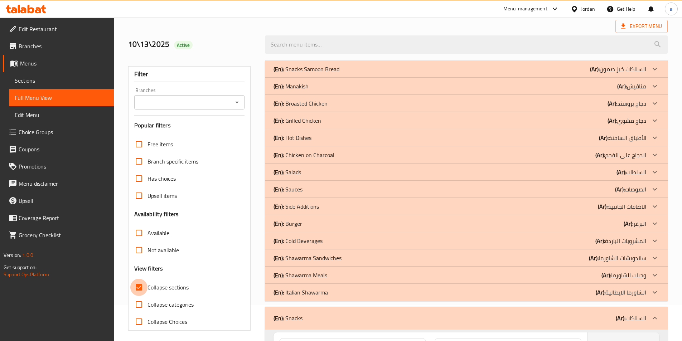
click at [139, 289] on input "Collapse sections" at bounding box center [138, 287] width 17 height 17
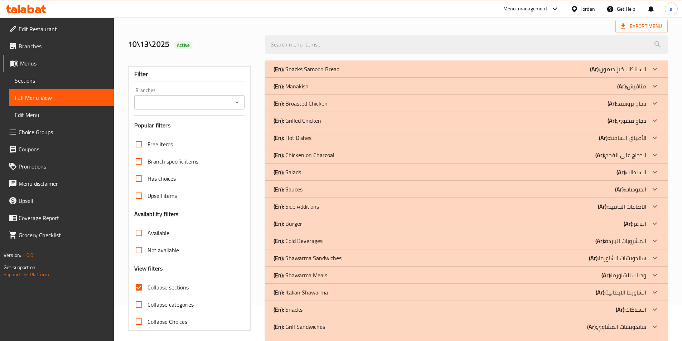
click at [139, 289] on input "Collapse sections" at bounding box center [138, 287] width 17 height 17
click at [139, 290] on input "Collapse sections" at bounding box center [138, 287] width 17 height 17
checkbox input "false"
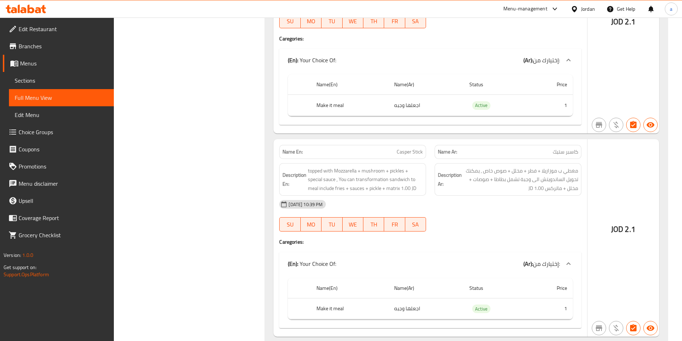
scroll to position [13296, 0]
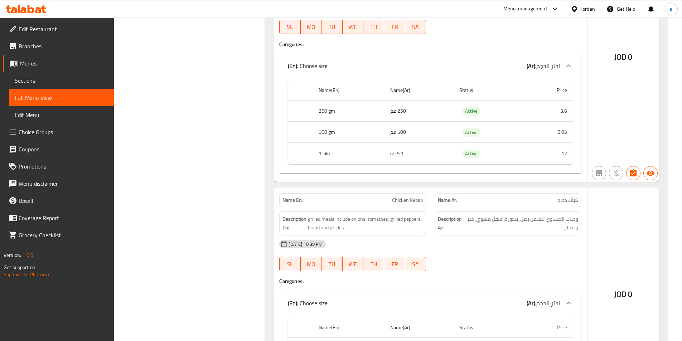
scroll to position [14828, 0]
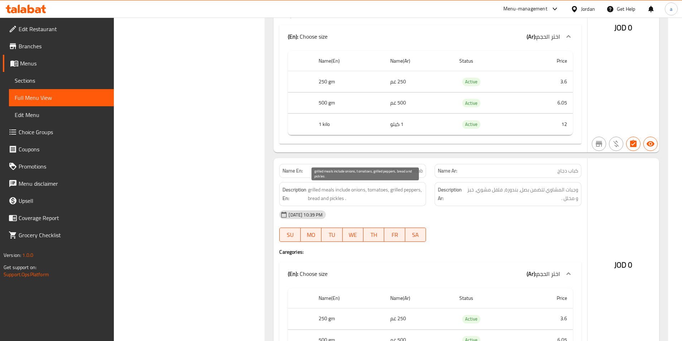
click at [343, 197] on span "grilled meals include onions, tomatoes, grilled peppers, bread and pickles ." at bounding box center [365, 195] width 115 height 18
copy span "grilled meals include onions, tomatoes, grilled peppers, bread and pickles ."
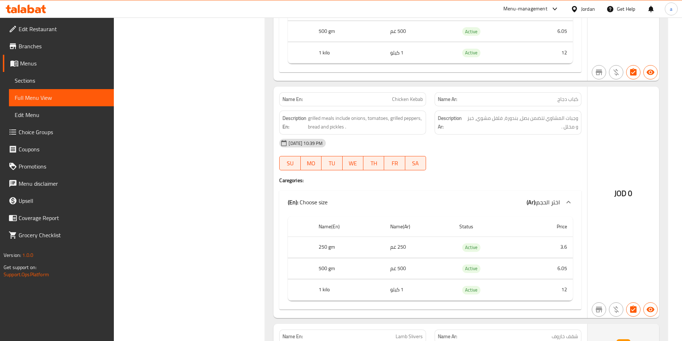
scroll to position [15078, 0]
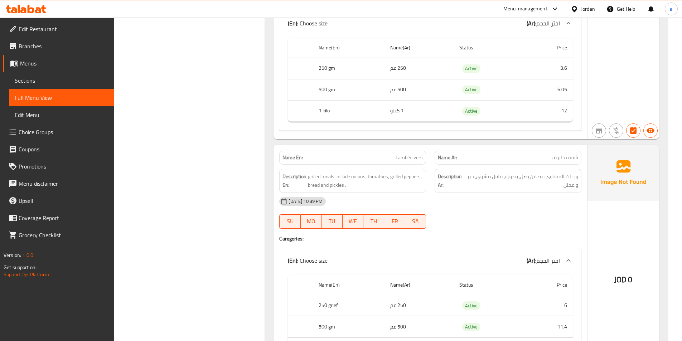
click at [484, 169] on div "Description Ar: وجبات المشاوي تتضمن بصل، بندورة، فلفل مشوي، خبز و مخلل ." at bounding box center [508, 181] width 147 height 24
click at [486, 178] on span "وجبات المشاوي تتضمن بصل، بندورة، فلفل مشوي، خبز و مخلل ." at bounding box center [522, 181] width 112 height 18
copy div "وجبات المشاوي تتضمن بصل، بندورة، فلفل مشوي، خبز و مخلل ."
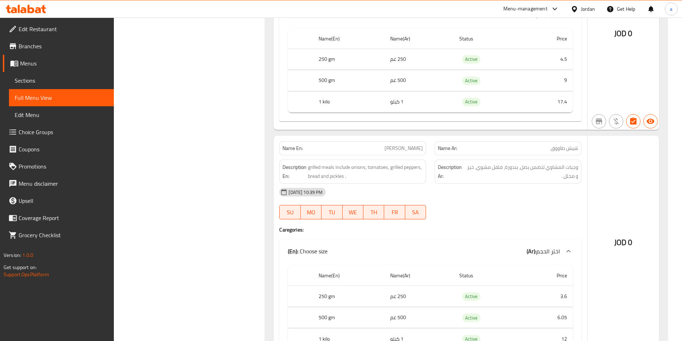
scroll to position [14577, 0]
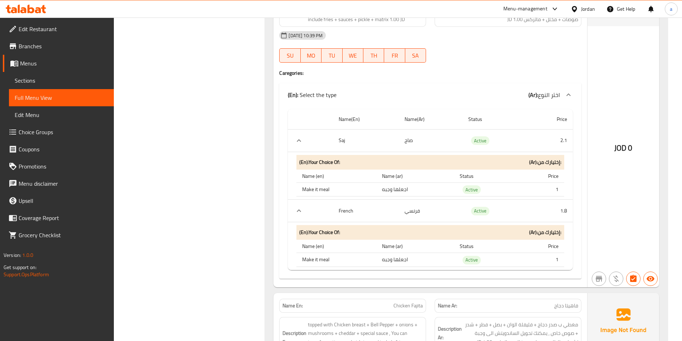
scroll to position [11413, 0]
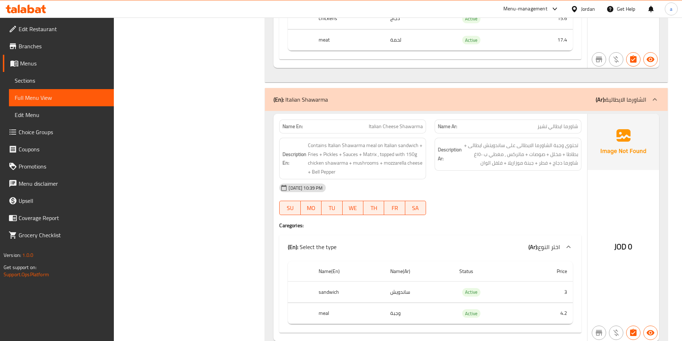
scroll to position [10493, 0]
drag, startPoint x: 509, startPoint y: 154, endPoint x: 586, endPoint y: 140, distance: 77.9
click at [585, 140] on div "Description Ar: تحتوى وجبة الشاورما الايطالى على ساندويتش ايطالى + بطاطا + مخلل…" at bounding box center [508, 158] width 155 height 50
copy span "تحتوى وجبة الشاورما الايطالى على ساندويتش ايطالى + بطاطا + مخلل + صوصات + ماتركس"
click at [501, 200] on div "[DATE] 10:39 PM SU MO TU WE TH FR SA" at bounding box center [430, 199] width 311 height 40
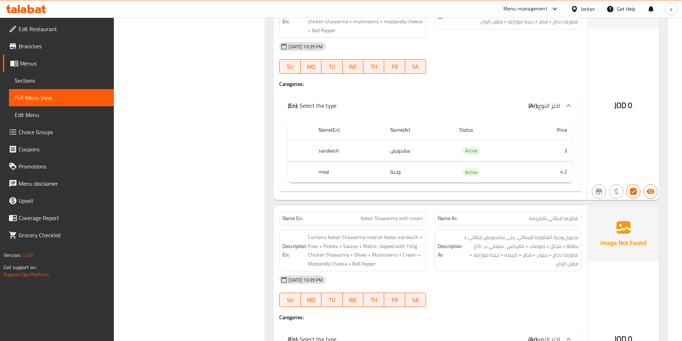
scroll to position [10527, 0]
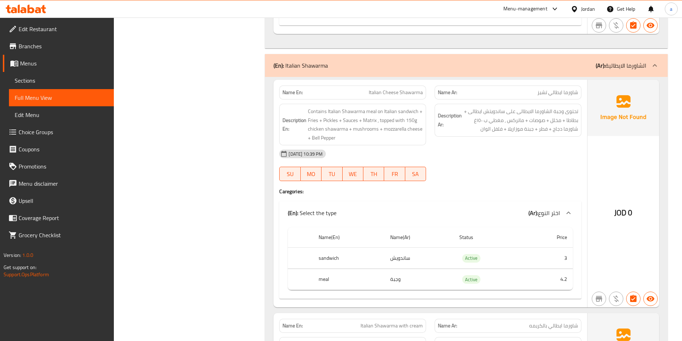
click at [388, 95] on span "Italian Cheese Shawarma" at bounding box center [396, 93] width 54 height 8
copy span "Italian Cheese Shawarma"
click at [63, 83] on span "Sections" at bounding box center [61, 80] width 93 height 9
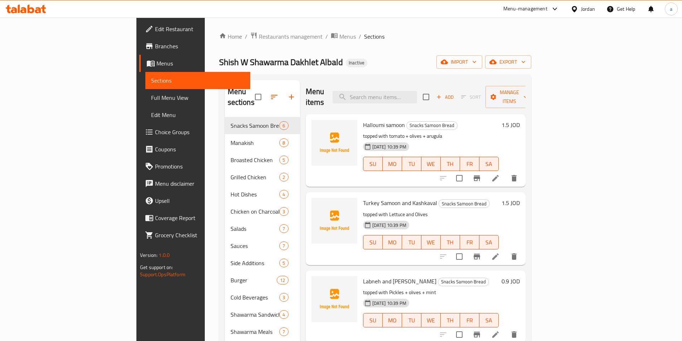
click at [404, 102] on div "Menu items Add Sort Manage items" at bounding box center [416, 97] width 220 height 34
click at [404, 97] on input "search" at bounding box center [375, 97] width 85 height 13
paste input "Italian Cheese Shawarma"
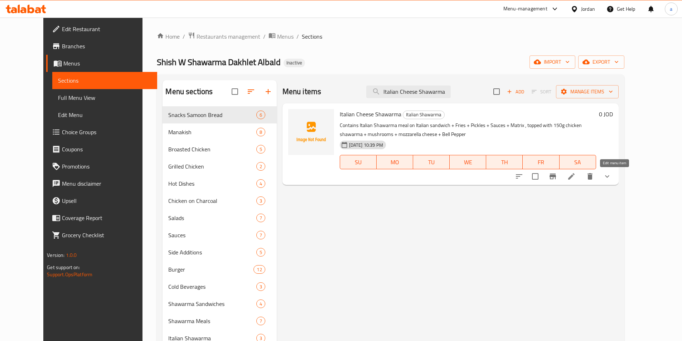
type input "Italian Cheese Shawarma"
click at [576, 176] on icon at bounding box center [571, 176] width 9 height 9
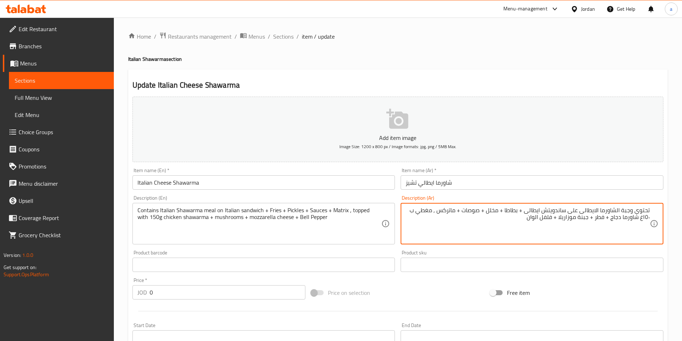
click at [159, 211] on textarea "Contains Italian Shawarma meal on Italian sandwich + Fries + Pickles + Sauces +…" at bounding box center [260, 224] width 244 height 34
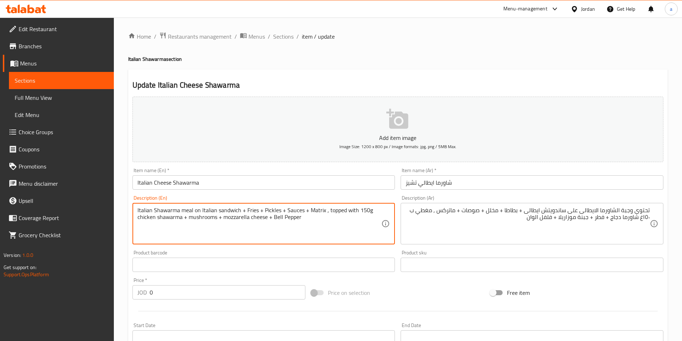
paste textarea "Contains"
click at [271, 210] on textarea "Italian Shawarma meal contains a Italian sandwich + Fries + Pickles + Sauces + …" at bounding box center [260, 224] width 244 height 34
click at [361, 213] on textarea "The Italian Shawarma meal contains a Italian sandwich + Potato + Pickles + Sauc…" at bounding box center [260, 224] width 244 height 34
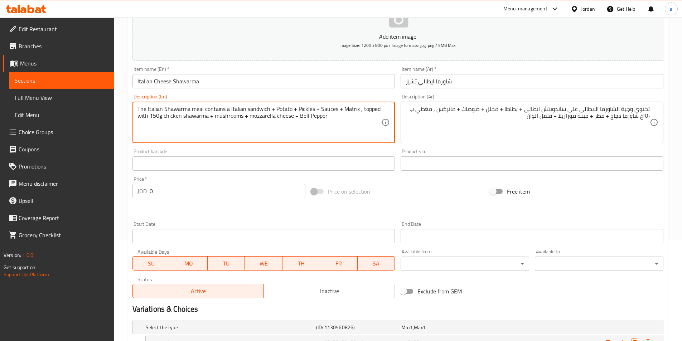
scroll to position [181, 0]
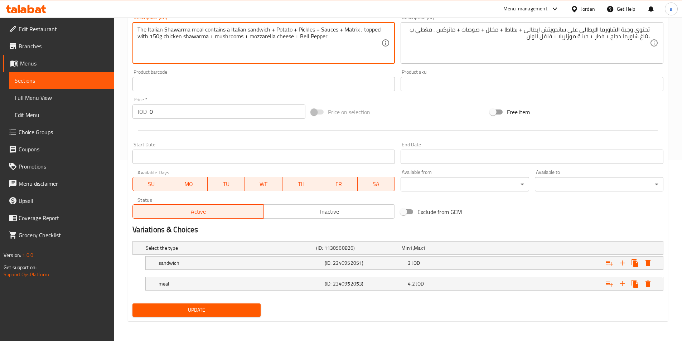
type textarea "The Italian Shawarma meal contains a Italian sandwich + Potato + Pickles + Sauc…"
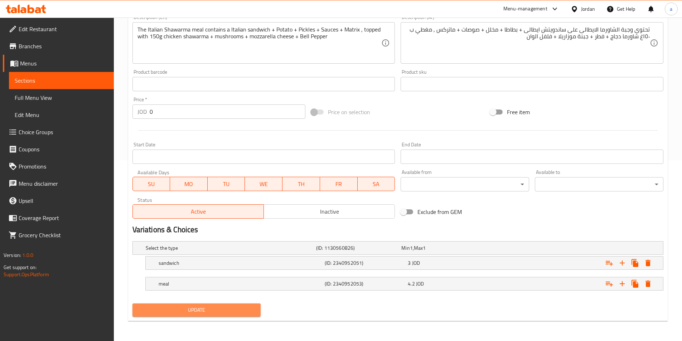
click at [200, 308] on span "Update" at bounding box center [196, 310] width 117 height 9
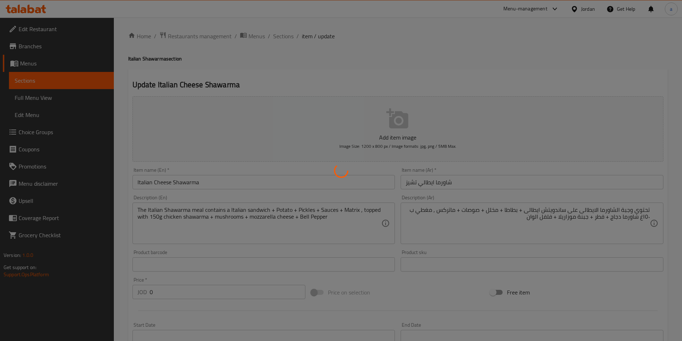
scroll to position [0, 0]
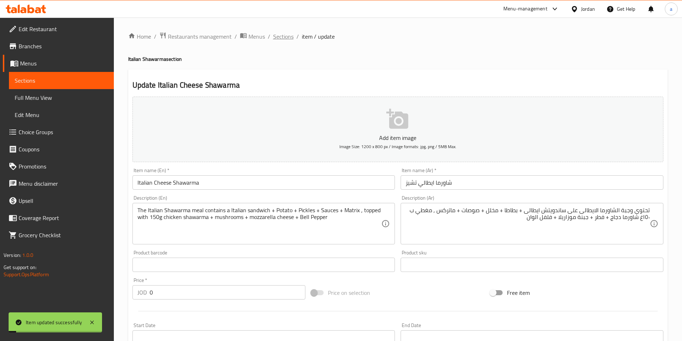
click at [281, 39] on span "Sections" at bounding box center [283, 36] width 20 height 9
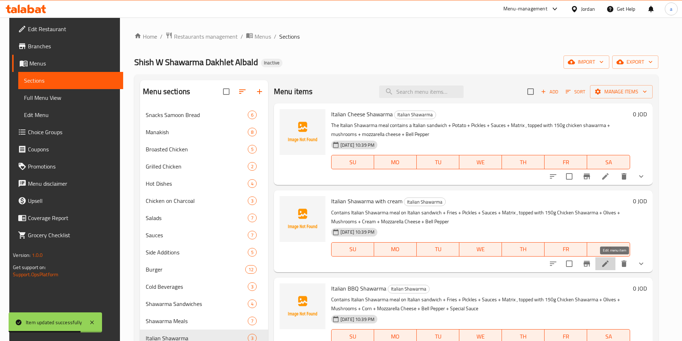
click at [609, 264] on icon at bounding box center [606, 264] width 6 height 6
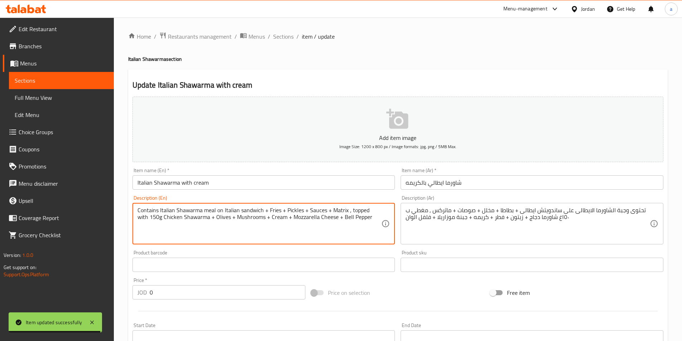
drag, startPoint x: 348, startPoint y: 211, endPoint x: 363, endPoint y: 207, distance: 15.5
paste textarea "The Italian Shawarma meal contains a Italian sandwich + Potato + Pickles + Sauc…"
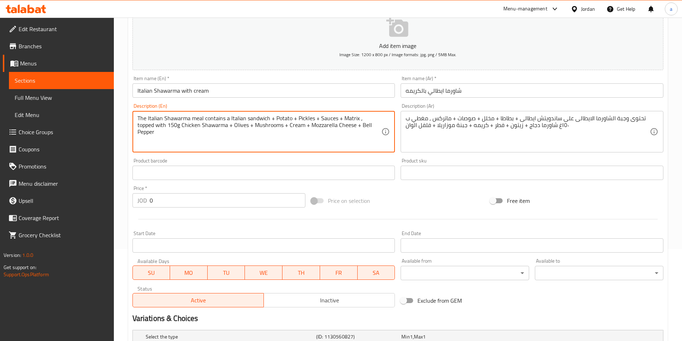
scroll to position [181, 0]
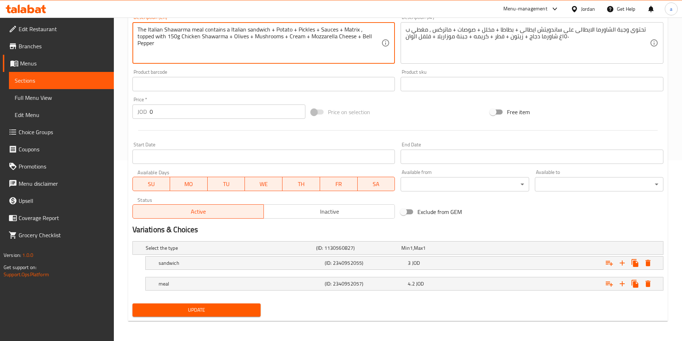
type textarea "The Italian Shawarma meal contains a Italian sandwich + Potato + Pickles + Sauc…"
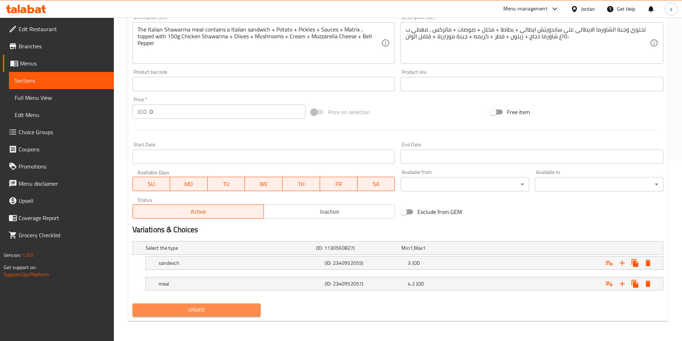
click at [237, 308] on span "Update" at bounding box center [196, 310] width 117 height 9
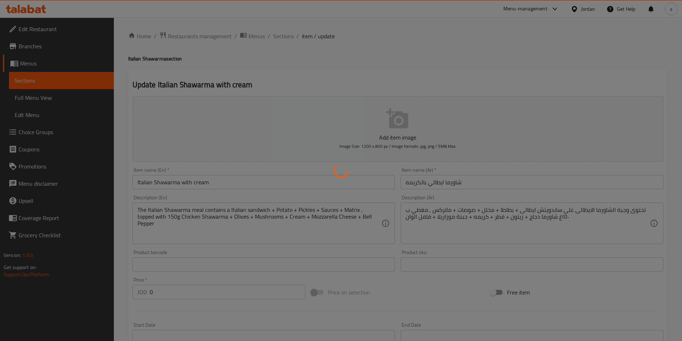
scroll to position [0, 0]
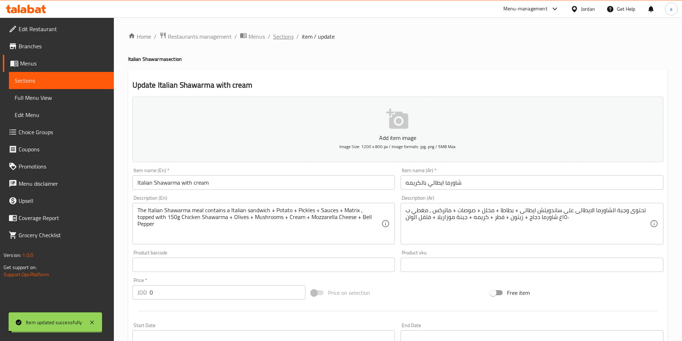
click at [282, 40] on span "Sections" at bounding box center [283, 36] width 20 height 9
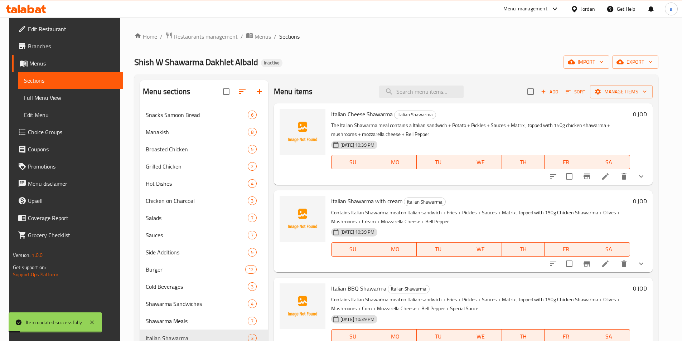
scroll to position [100, 0]
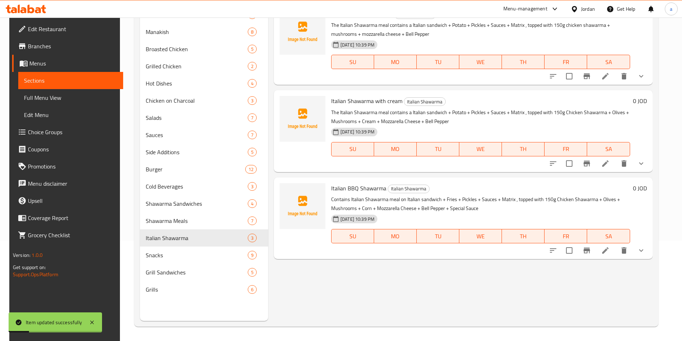
click at [616, 255] on li at bounding box center [606, 250] width 20 height 13
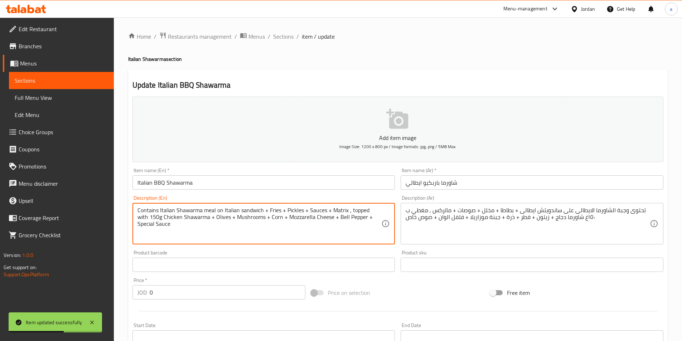
paste textarea "The Italian Shawarma meal contains a Italian sandwich + Potato + Pickles + Sauc…"
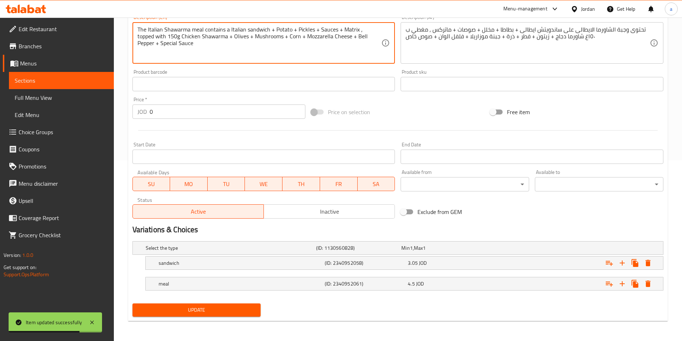
type textarea "The Italian Shawarma meal contains a Italian sandwich + Potato + Pickles + Sauc…"
click at [237, 307] on span "Update" at bounding box center [196, 310] width 117 height 9
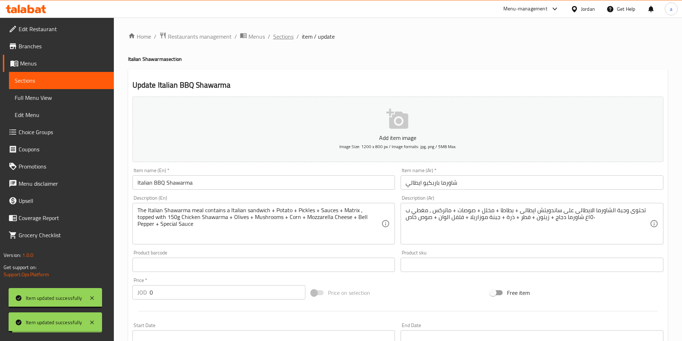
click at [280, 37] on span "Sections" at bounding box center [283, 36] width 20 height 9
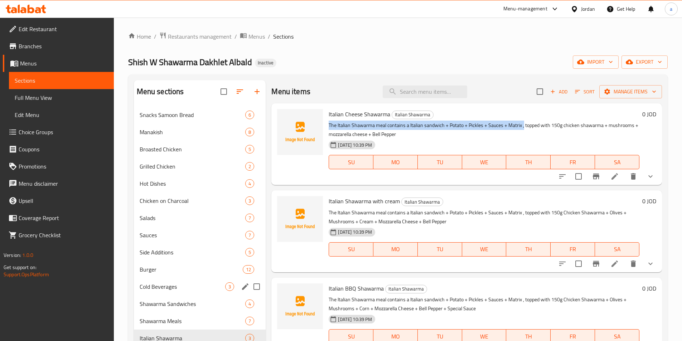
scroll to position [72, 0]
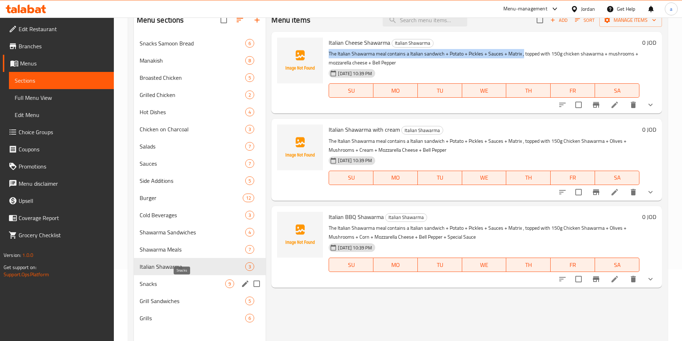
click at [165, 282] on span "Snacks" at bounding box center [183, 284] width 86 height 9
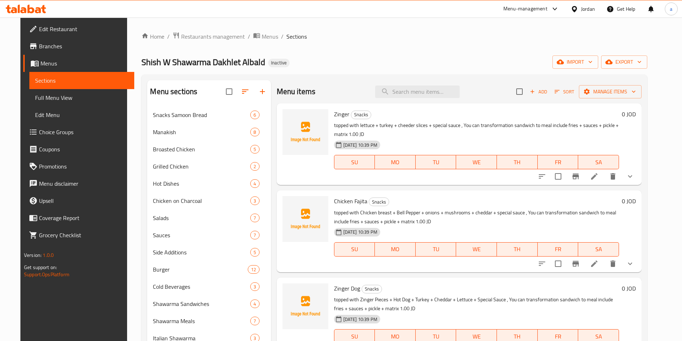
click at [599, 174] on icon at bounding box center [594, 176] width 9 height 9
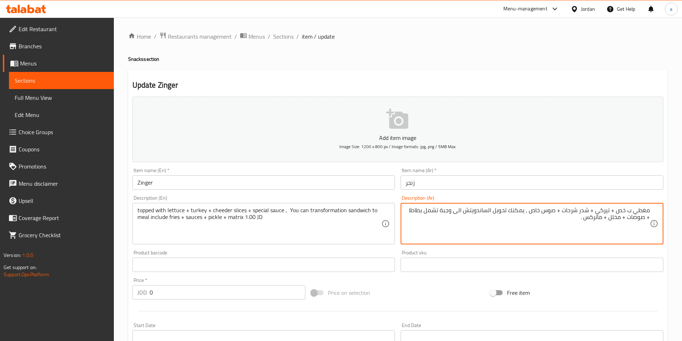
type textarea "مغطي ب خص + تيركي + شدر شرحات + صوس خاص , يمكنك تحويل الساندويتش الى وجبة تشمل …"
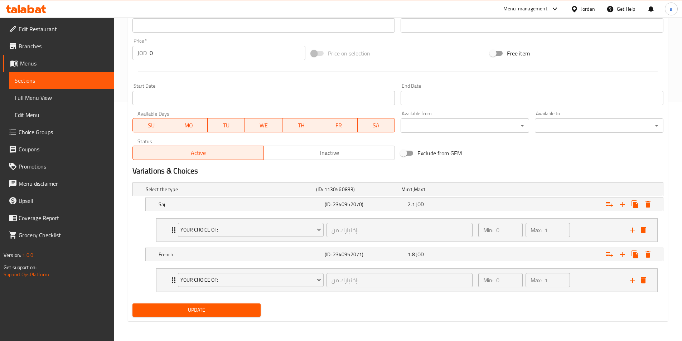
type textarea "topped with lettuce + turkey + cheeder slices + special sauce , You can transfo…"
click at [230, 311] on span "Update" at bounding box center [196, 310] width 117 height 9
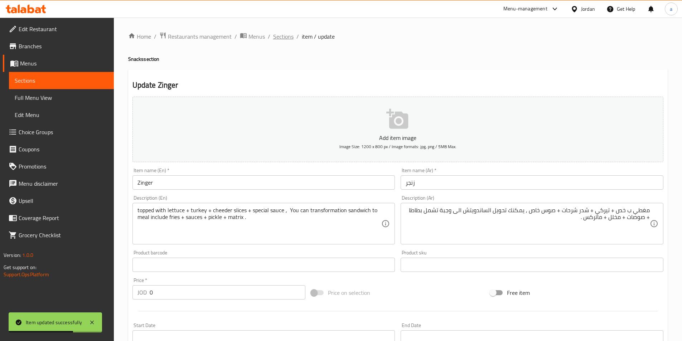
click at [284, 40] on span "Sections" at bounding box center [283, 36] width 20 height 9
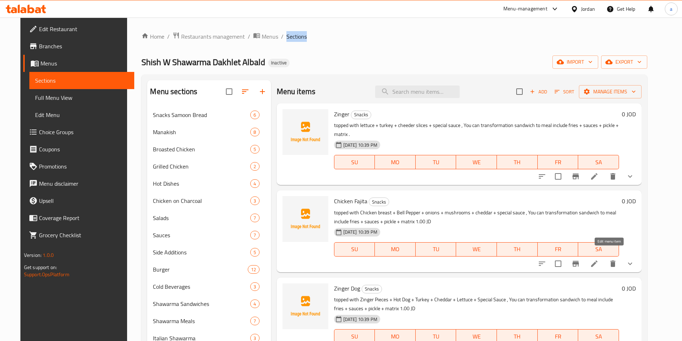
click at [599, 260] on icon at bounding box center [594, 264] width 9 height 9
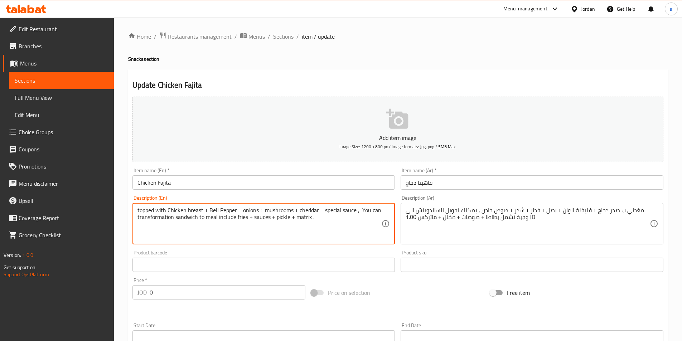
type textarea "topped with Chicken breast + Bell Pepper + onions + mushrooms + cheddar + speci…"
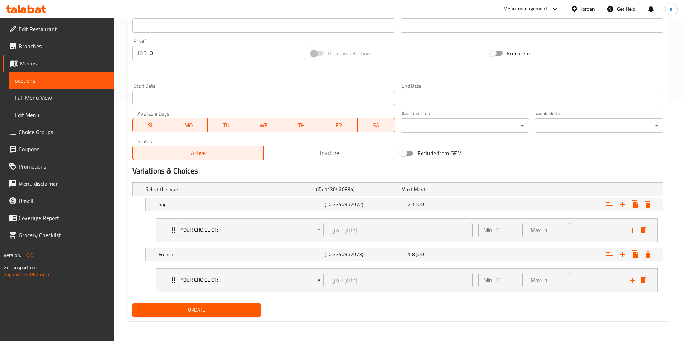
type textarea "مغطي ب صدر دجاج + فليفلة الوان + بصل + فطر + شدر + صوص خاص , يمكنك تحويل الساند…"
click at [249, 304] on button "Update" at bounding box center [197, 310] width 129 height 13
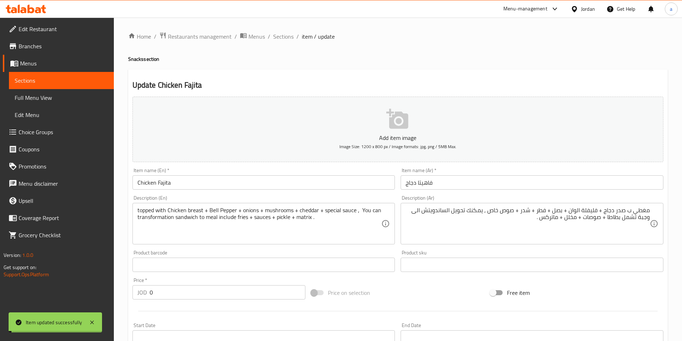
click at [283, 34] on span "Sections" at bounding box center [283, 36] width 20 height 9
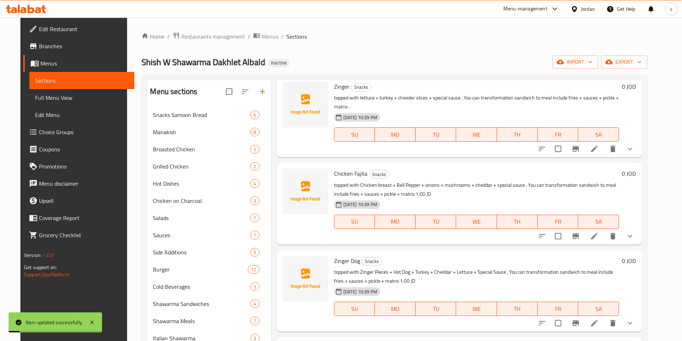
scroll to position [36, 0]
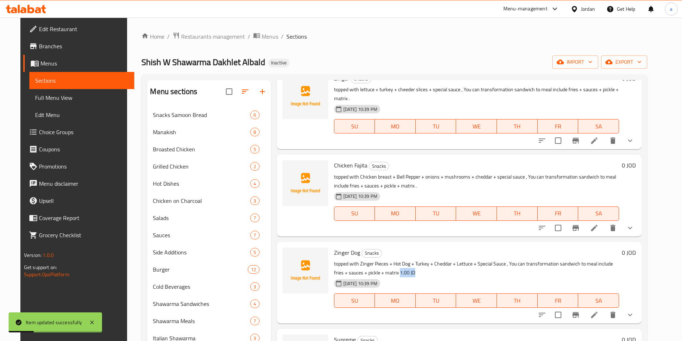
drag, startPoint x: 399, startPoint y: 263, endPoint x: 381, endPoint y: 264, distance: 17.9
click at [381, 264] on p "topped with Zinger Pieces + Hot Dog + Turkey + Cheddar + Lettuce + Special Sauc…" at bounding box center [476, 269] width 285 height 18
copy p "1.00 JD"
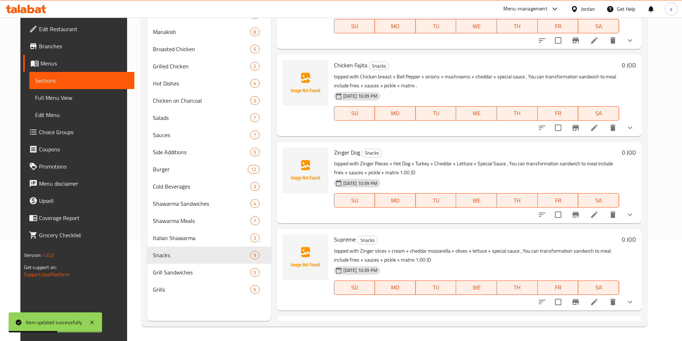
scroll to position [0, 0]
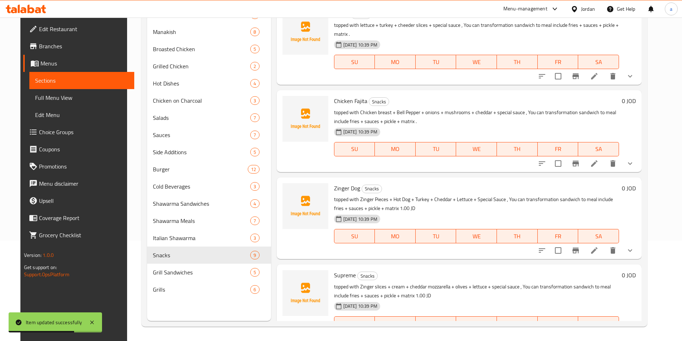
click at [603, 244] on li at bounding box center [595, 250] width 20 height 13
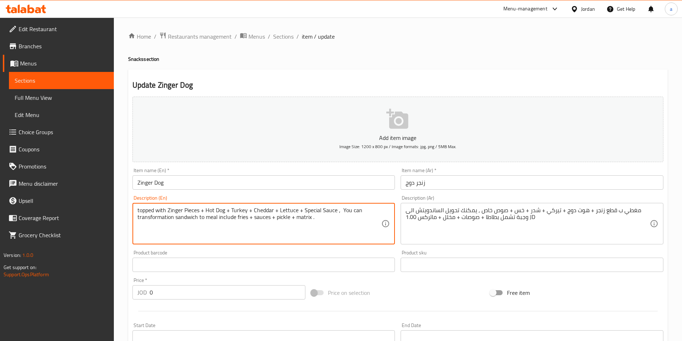
type textarea "topped with Zinger Pieces + Hot Dog + Turkey + Cheddar + Lettuce + Special Sauc…"
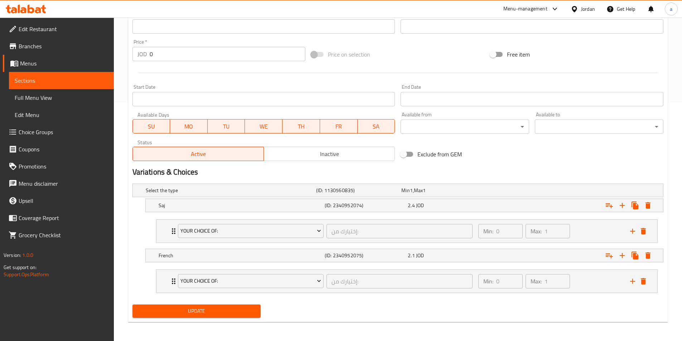
scroll to position [240, 0]
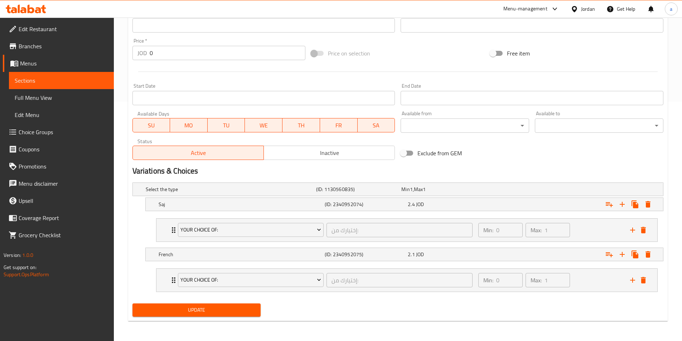
type textarea "مغطي ب قطع زنجر + هوت دوج + تيركي + شدر + خس + صوص خاص , يمكنك تحويل الساندويتش…"
click at [221, 306] on span "Update" at bounding box center [196, 310] width 117 height 9
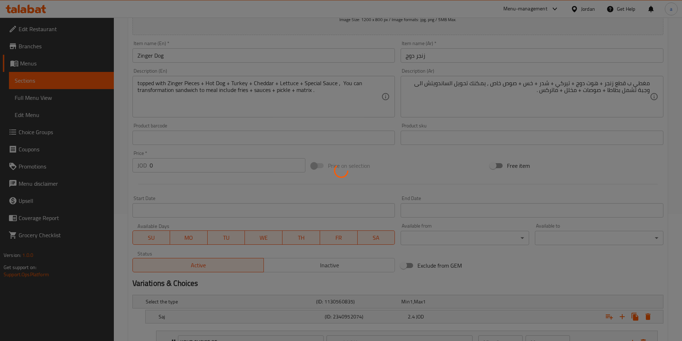
scroll to position [0, 0]
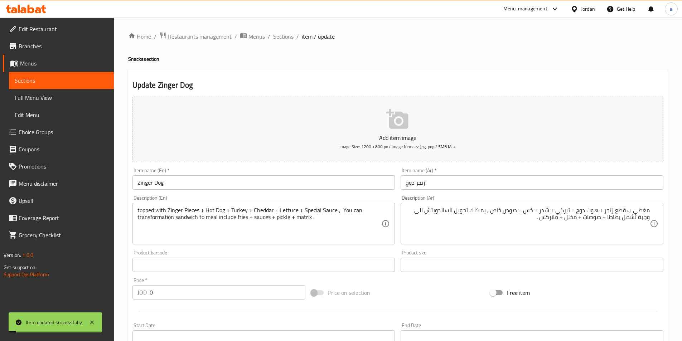
click at [279, 36] on span "Sections" at bounding box center [283, 36] width 20 height 9
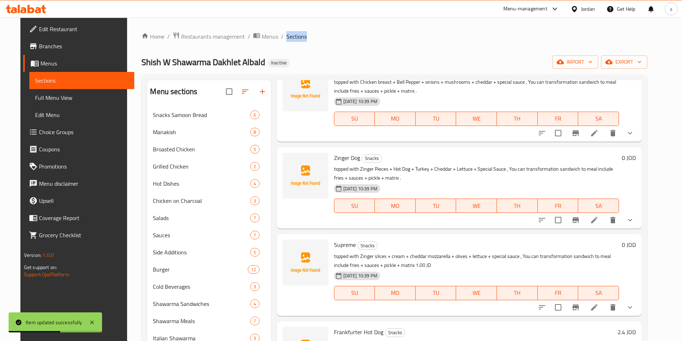
scroll to position [143, 0]
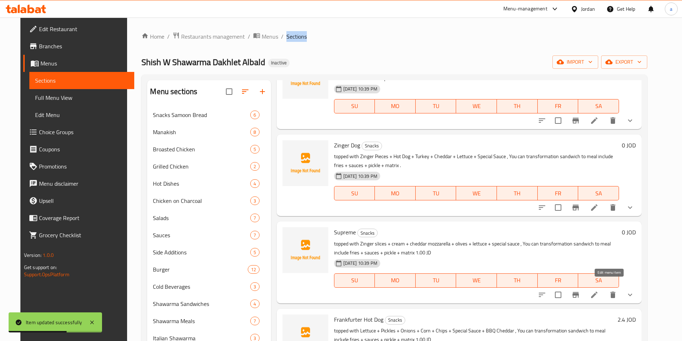
click at [598, 292] on icon at bounding box center [594, 295] width 6 height 6
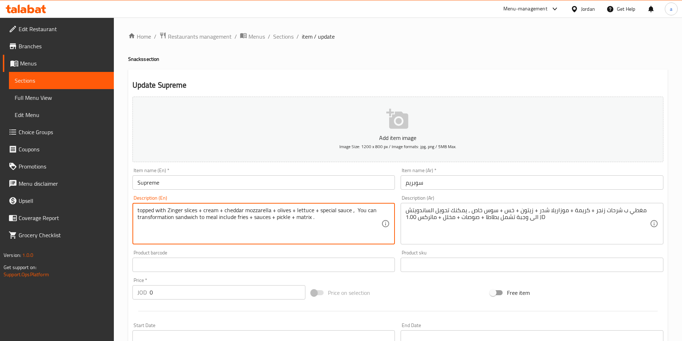
type textarea "topped with Zinger slices + cream + cheddar mozzarella + olives + lettuce + spe…"
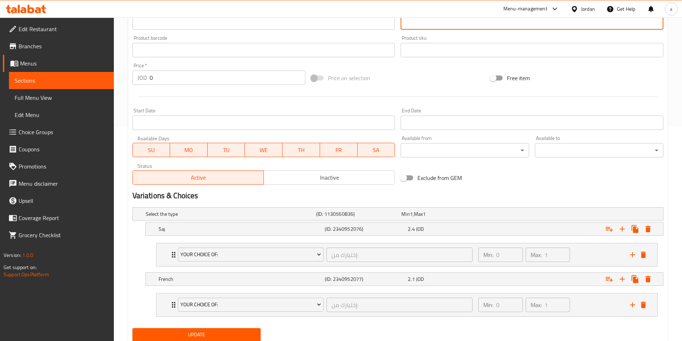
scroll to position [240, 0]
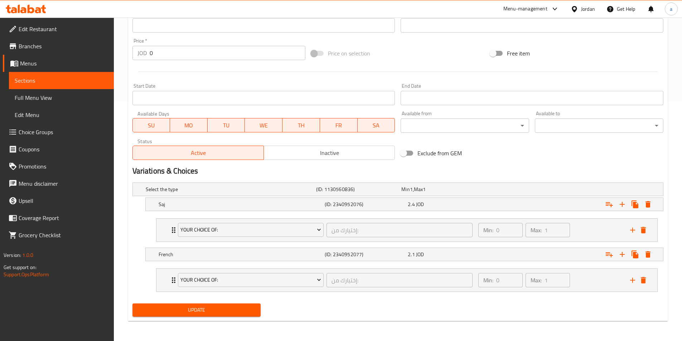
type textarea "مغطي ب شرحات زنجر + كريمة + موزاريلا شدر + زيتون + خس + سوس خاص , يمكنك تحويل ا…"
click at [235, 318] on div "Update" at bounding box center [197, 310] width 134 height 19
click at [240, 304] on button "Update" at bounding box center [197, 310] width 129 height 13
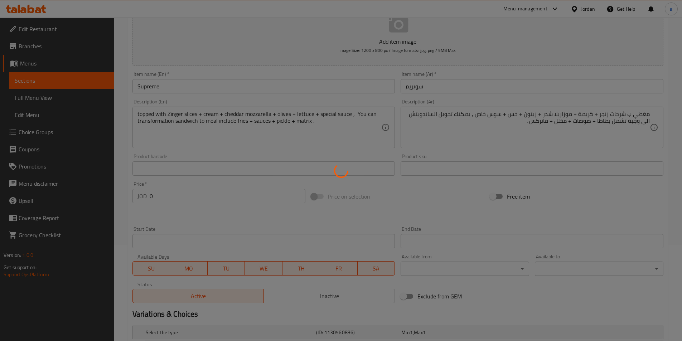
scroll to position [0, 0]
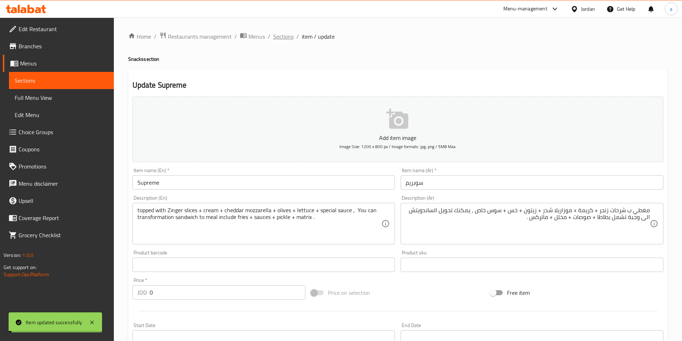
click at [282, 36] on span "Sections" at bounding box center [283, 36] width 20 height 9
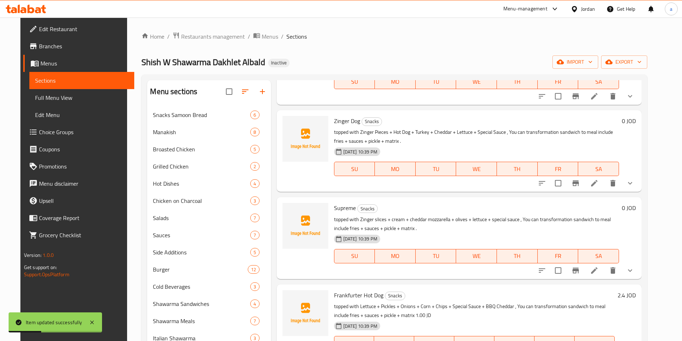
scroll to position [179, 0]
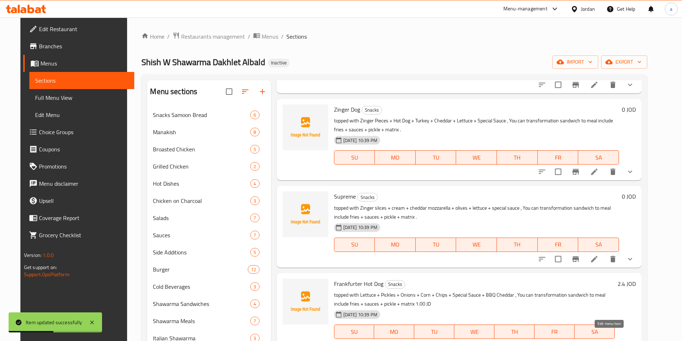
click at [599, 341] on icon at bounding box center [594, 346] width 9 height 9
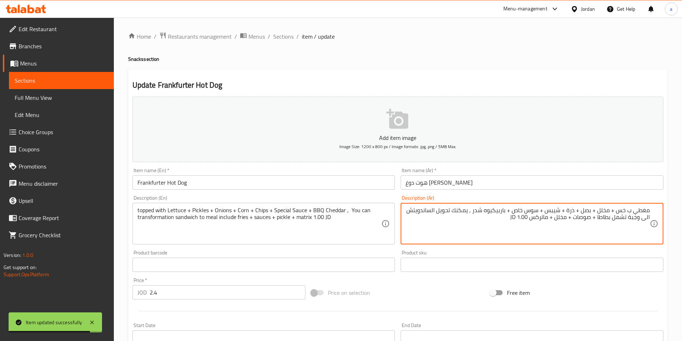
click at [549, 221] on textarea "مغطي ب خس + مخلل + بصل + ذرة + شيبس + سوس خاص + باربيكيوه شدر , يمكنك تحويل الس…" at bounding box center [528, 224] width 244 height 34
drag, startPoint x: 530, startPoint y: 221, endPoint x: 555, endPoint y: 226, distance: 25.2
click at [530, 221] on textarea "مغطي ب خس + مخلل + بصل + ذرة + شيبس + سوس خاص + باربيكيوه شدر , يمكنك تحويل الس…" at bounding box center [528, 224] width 244 height 34
type textarea "مغطي ب خس + مخلل + بصل + ذرة + شيبس + سوس خاص + باربيكيوه شدر , يمكنك تحويل الس…"
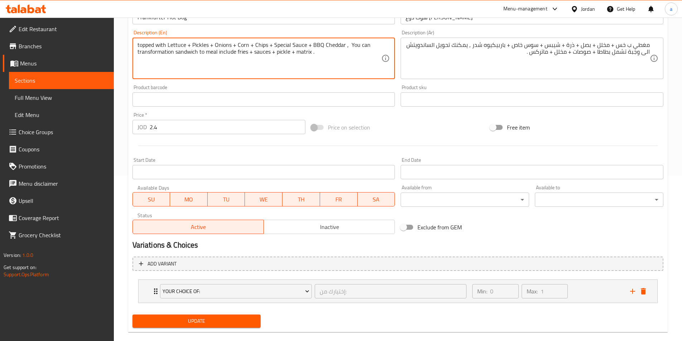
scroll to position [177, 0]
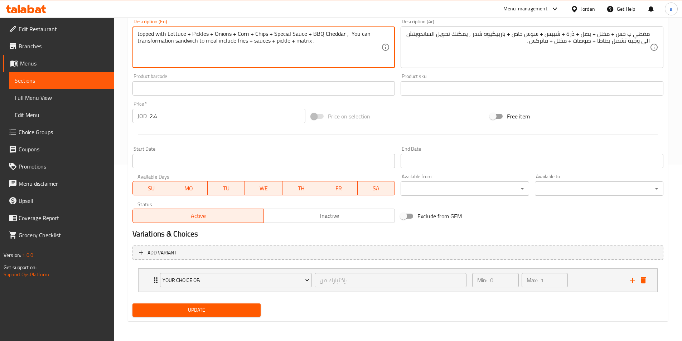
type textarea "topped with Lettuce + Pickles + Onions + Corn + Chips + Special Sauce + BBQ Che…"
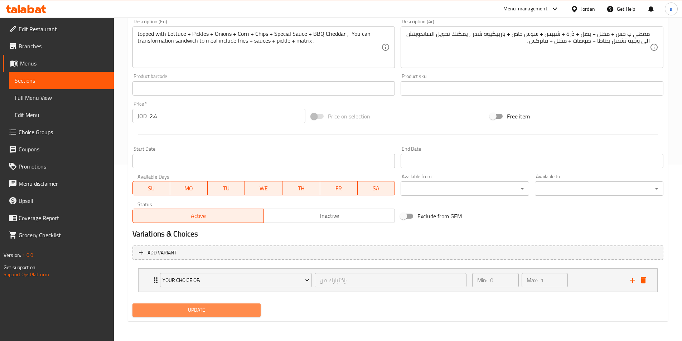
click at [234, 316] on button "Update" at bounding box center [197, 310] width 129 height 13
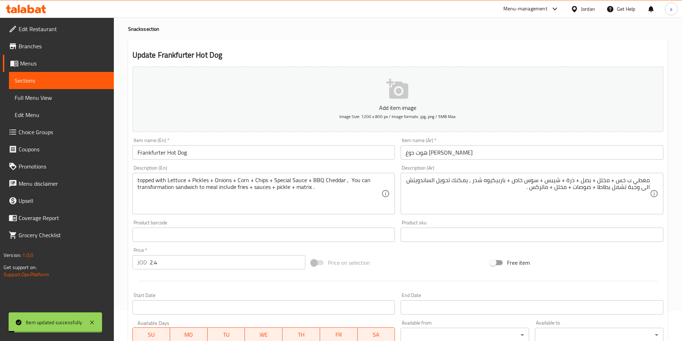
scroll to position [0, 0]
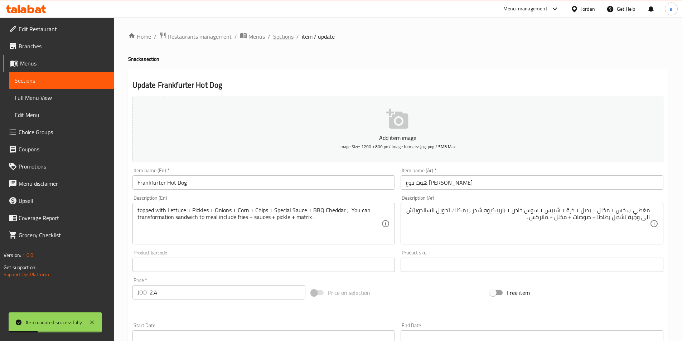
click at [285, 39] on span "Sections" at bounding box center [283, 36] width 20 height 9
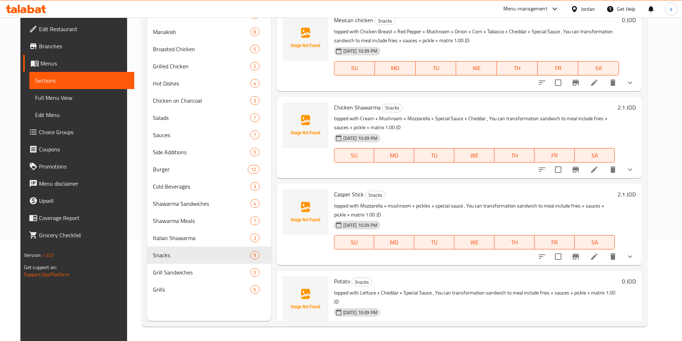
scroll to position [443, 0]
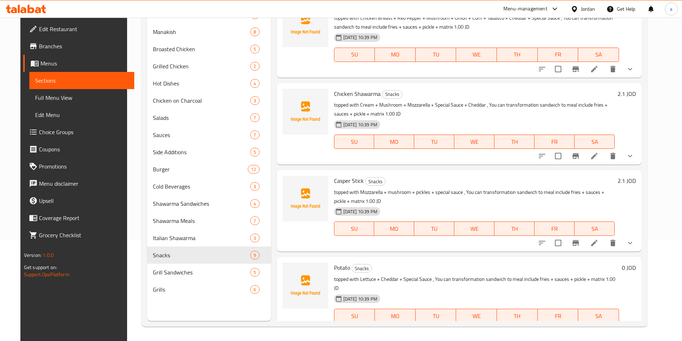
click at [599, 326] on icon at bounding box center [594, 330] width 9 height 9
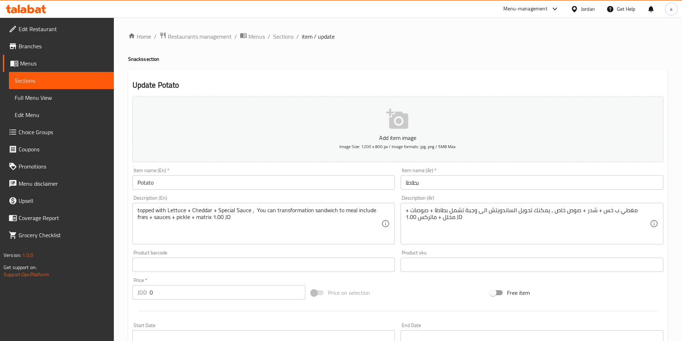
click at [490, 227] on div "Home / Restaurants management / Menus / Sections / item / update Snacks section…" at bounding box center [398, 299] width 540 height 535
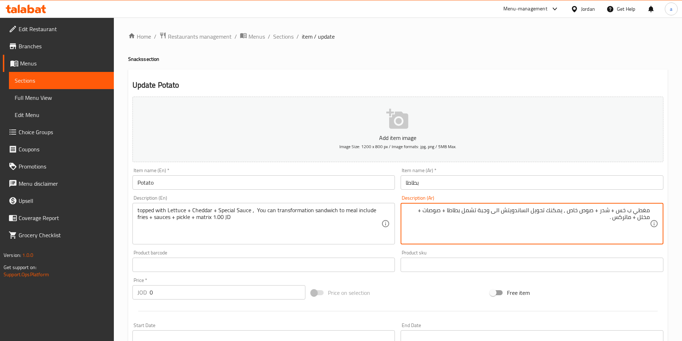
type textarea "مغطي ب خس + شدر + صوص خاص , يمكنك تحويل الساندويتش الى وجبة تشمل بطاطا + صوصات …"
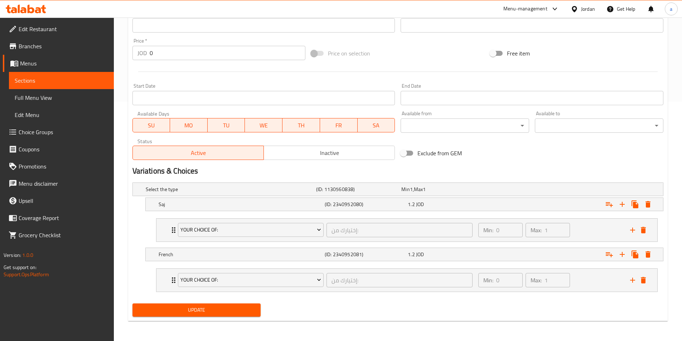
type textarea "topped with Lettuce + Cheddar + Special Sauce , You can transformation sandwich…"
click at [220, 306] on span "Update" at bounding box center [196, 310] width 117 height 9
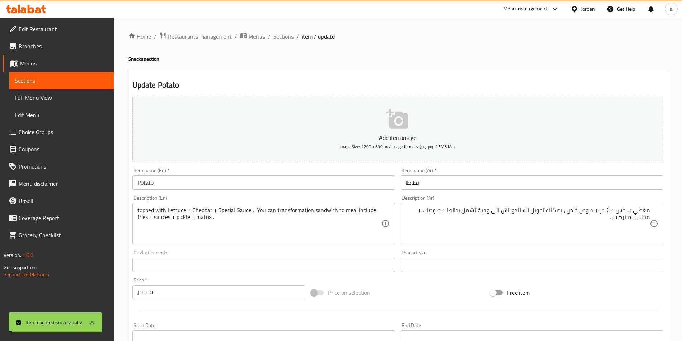
click at [289, 37] on span "Sections" at bounding box center [283, 36] width 20 height 9
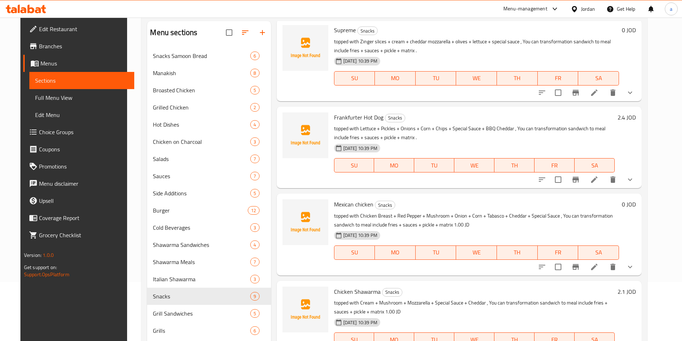
scroll to position [72, 0]
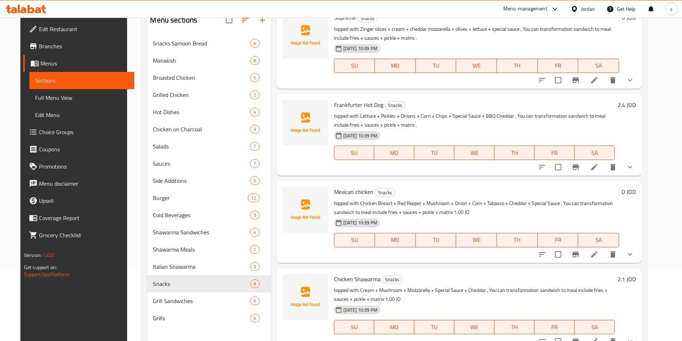
click at [603, 248] on li at bounding box center [595, 254] width 20 height 13
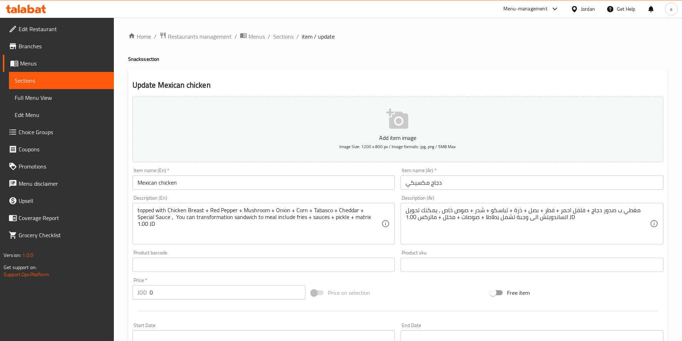
click at [353, 217] on textarea "topped with Chicken Breast + Red Pepper + Mushroom + Onion + Corn + Tabasco + C…" at bounding box center [260, 224] width 244 height 34
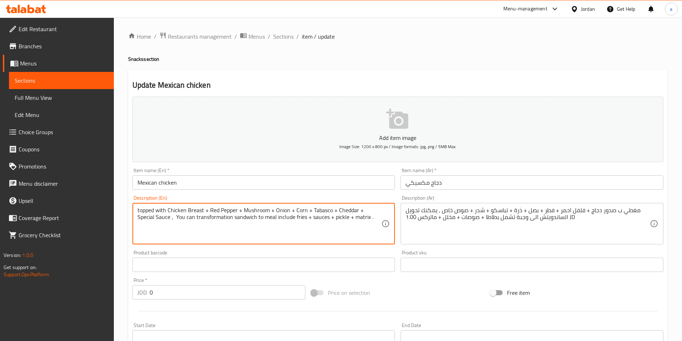
type textarea "topped with Chicken Breast + Red Pepper + Mushroom + Onion + Corn + Tabasco + C…"
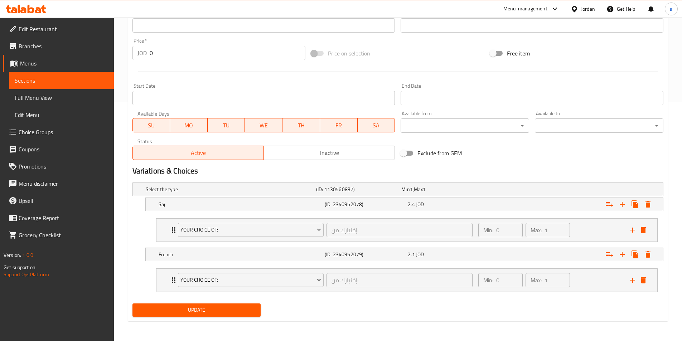
type textarea "مغطي ب صدور دجاج + فلفل احمر + فطر + بصل + ذرة + تباسكو + شدر + صوص خاص , يمكنك…"
click at [245, 307] on span "Update" at bounding box center [196, 310] width 117 height 9
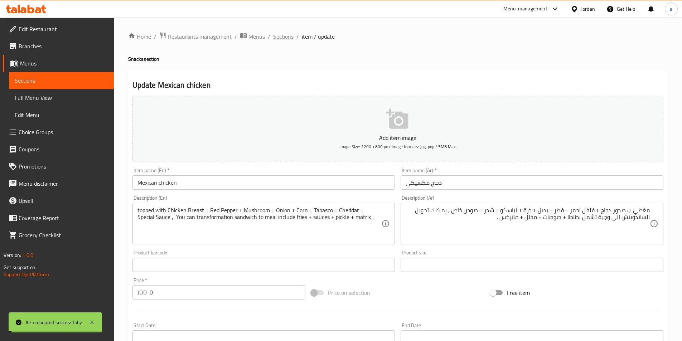
click at [282, 39] on span "Sections" at bounding box center [283, 36] width 20 height 9
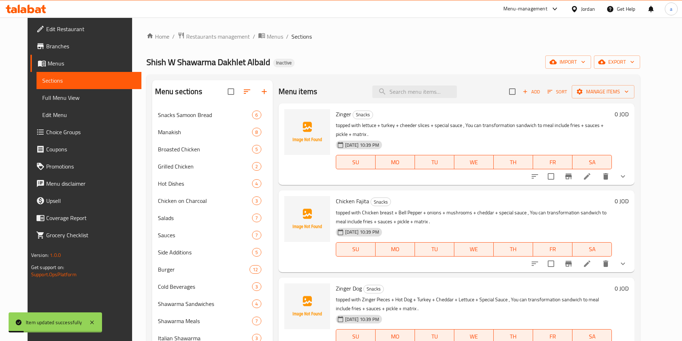
scroll to position [443, 0]
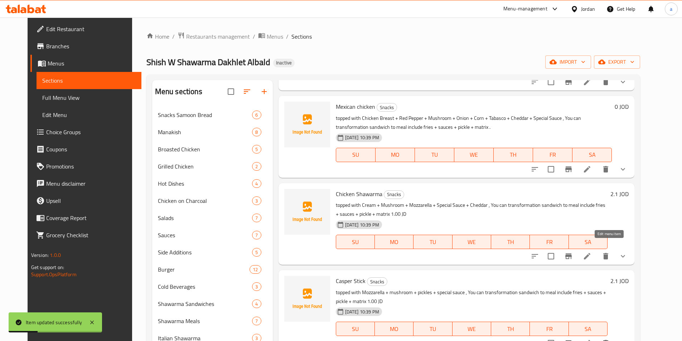
click at [592, 252] on icon at bounding box center [587, 256] width 9 height 9
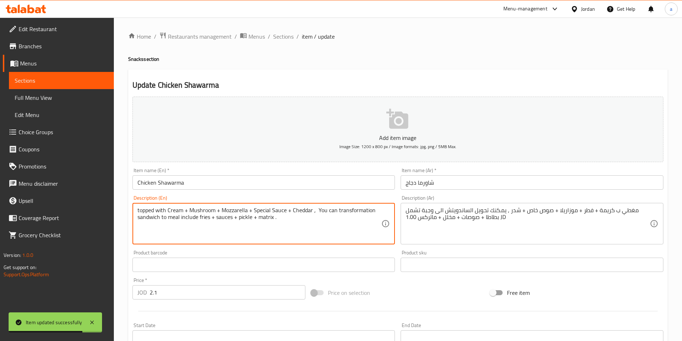
type textarea "topped with Cream + Mushroom + Mozzarella + Special Sauce + Cheddar , You can t…"
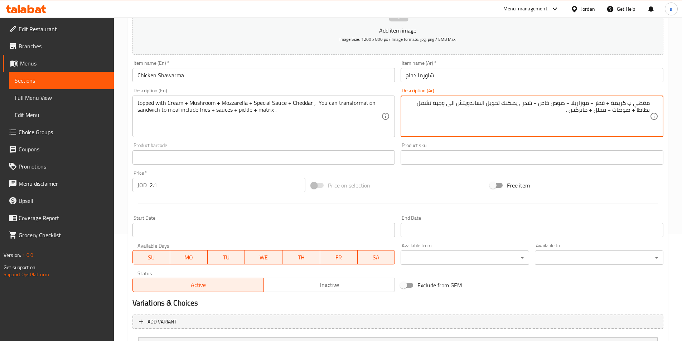
scroll to position [177, 0]
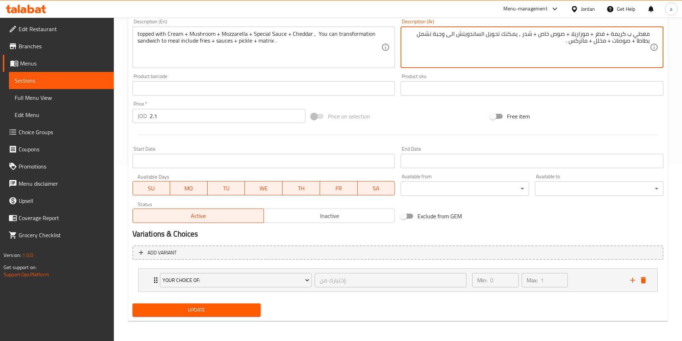
type textarea "مغطي ب كريمة + فطر + موزاريلا + صوص خاص + شدر , يمكنك تحويل الساندويتش الى وجبة…"
click at [247, 304] on button "Update" at bounding box center [197, 310] width 129 height 13
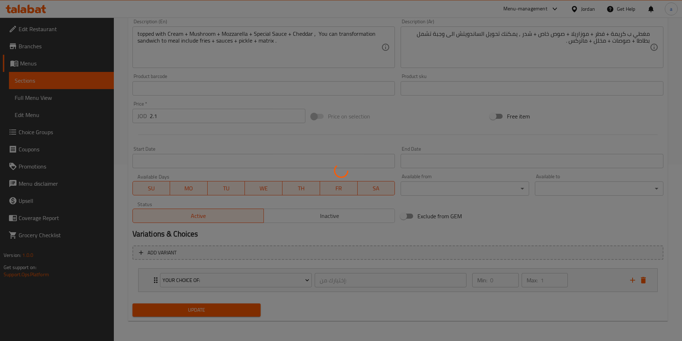
scroll to position [0, 0]
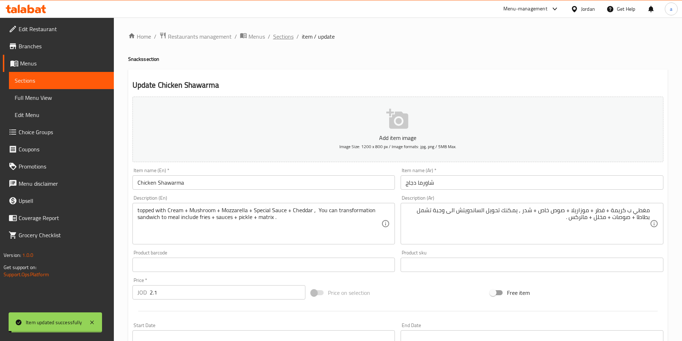
click at [287, 35] on span "Sections" at bounding box center [283, 36] width 20 height 9
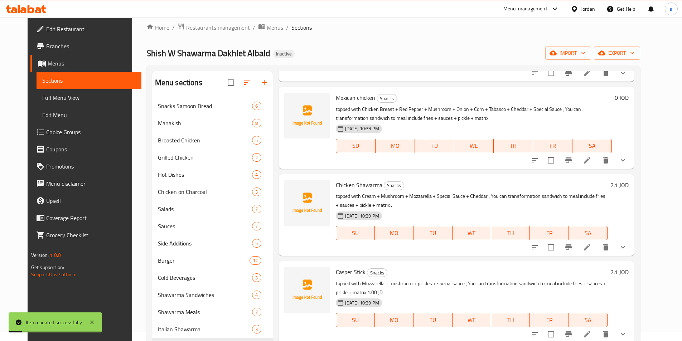
scroll to position [100, 0]
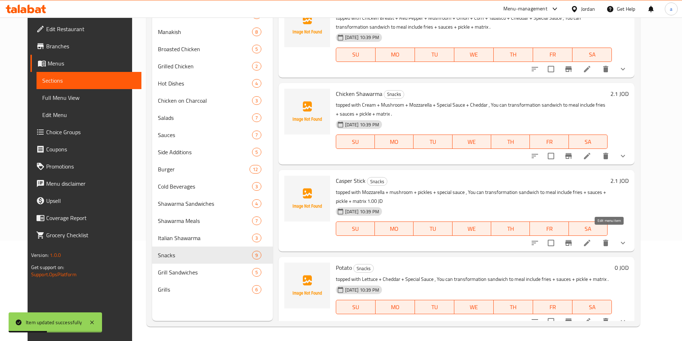
click at [591, 240] on icon at bounding box center [587, 243] width 6 height 6
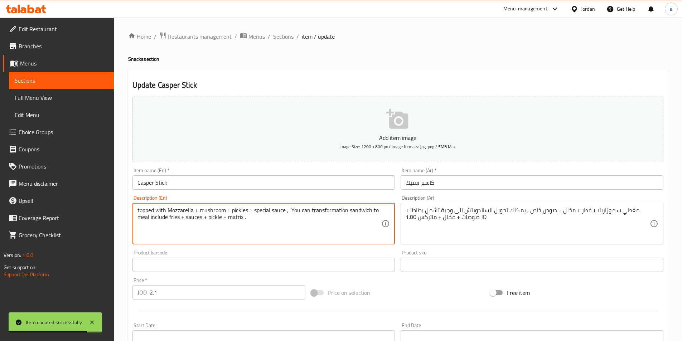
type textarea "topped with Mozzarella + mushroom + pickles + special sauce , You can transform…"
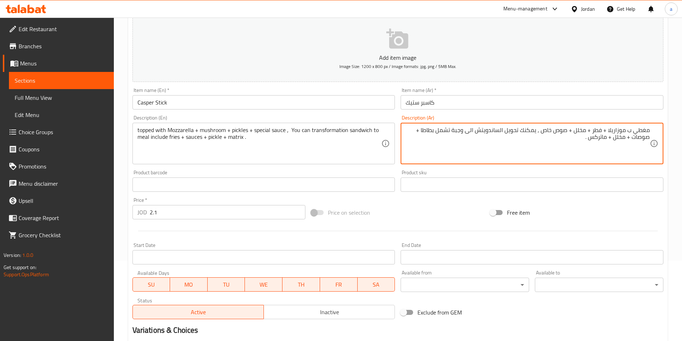
scroll to position [177, 0]
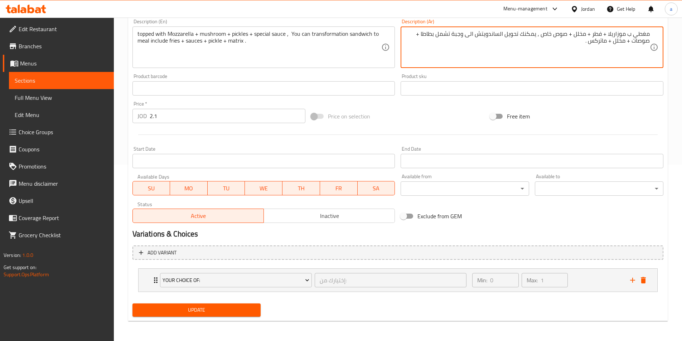
type textarea "مغطي ب موزاريلا + فطر + مخلل + صوص خاص , يمكنك تحويل الساندويتش الى وجبة تشمل ب…"
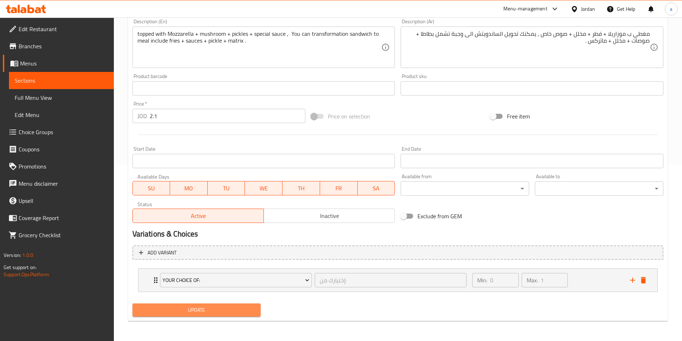
click at [239, 307] on span "Update" at bounding box center [196, 310] width 117 height 9
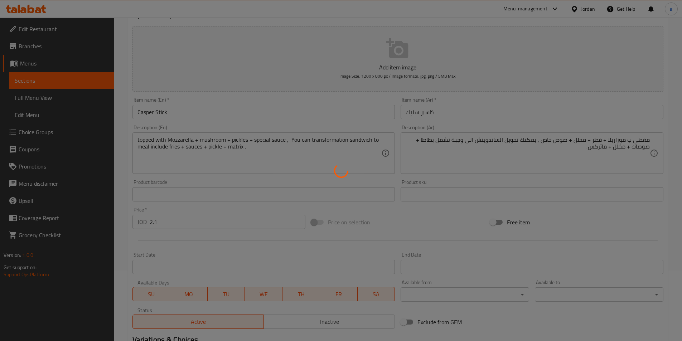
scroll to position [0, 0]
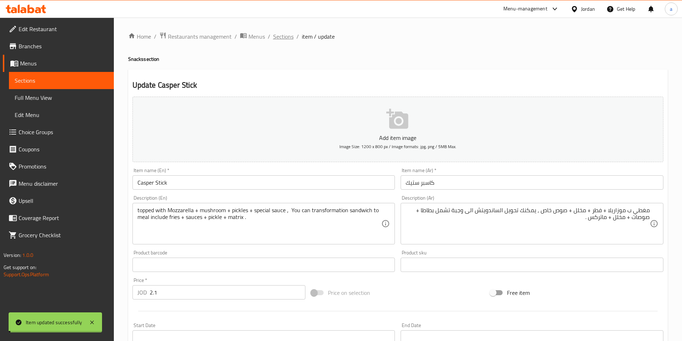
click at [280, 34] on span "Sections" at bounding box center [283, 36] width 20 height 9
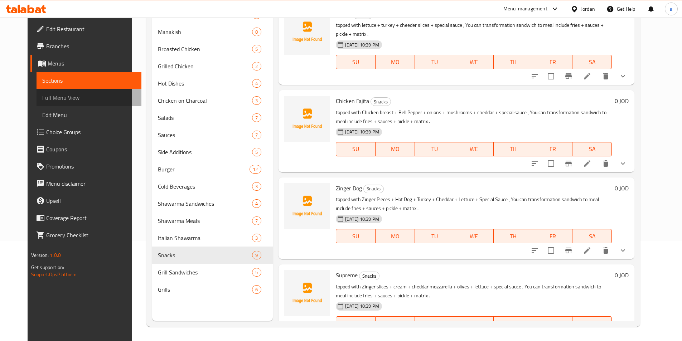
click at [79, 100] on span "Full Menu View" at bounding box center [88, 97] width 93 height 9
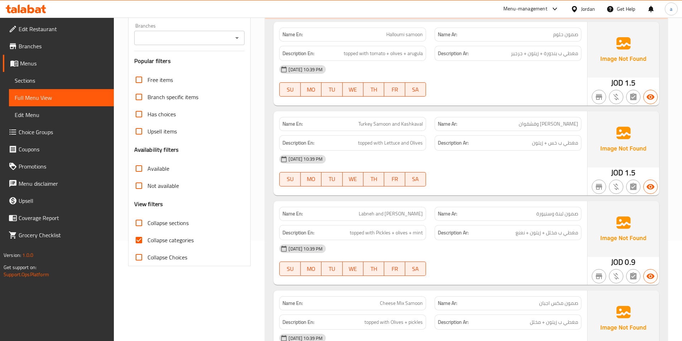
click at [172, 239] on span "Collapse categories" at bounding box center [171, 240] width 46 height 9
click at [148, 239] on input "Collapse categories" at bounding box center [138, 240] width 17 height 17
checkbox input "false"
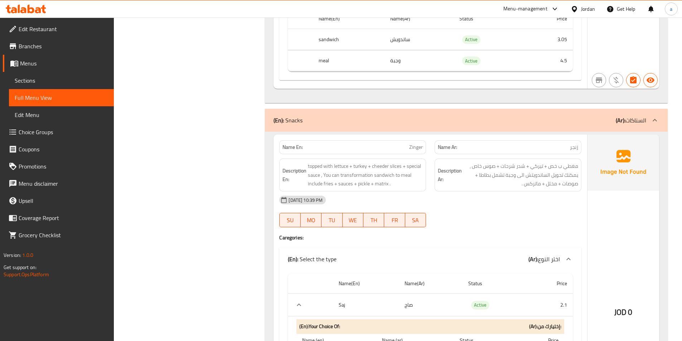
scroll to position [11552, 0]
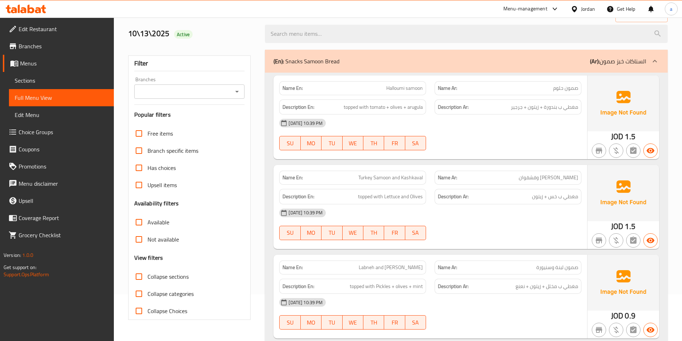
scroll to position [0, 0]
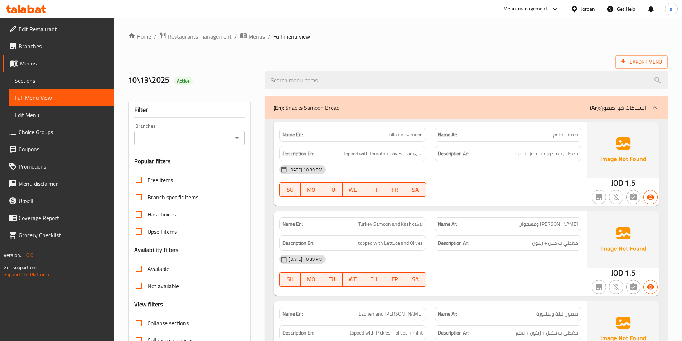
click at [405, 109] on div "(En): Snacks Samoon Bread (Ar): السناكات خبز صمون" at bounding box center [460, 108] width 373 height 9
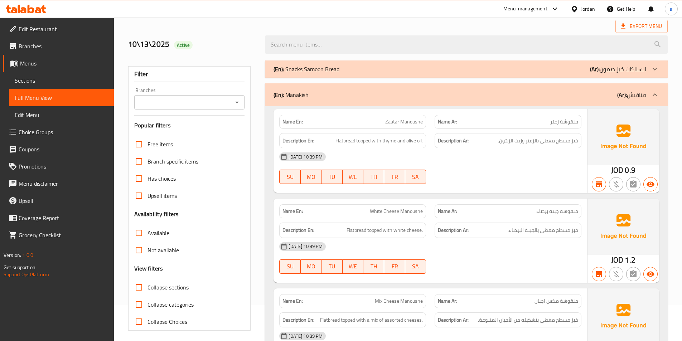
click at [314, 93] on div "(En): Manakish (Ar): مناقيش" at bounding box center [460, 95] width 373 height 9
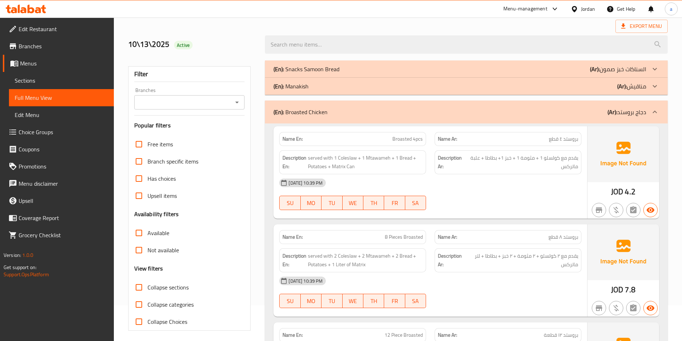
click at [301, 112] on p "(En): Broasted Chicken" at bounding box center [301, 112] width 54 height 9
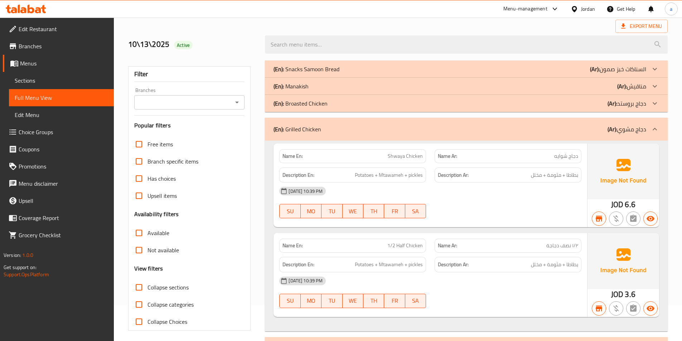
click at [304, 131] on p "(En): Grilled Chicken" at bounding box center [298, 129] width 48 height 9
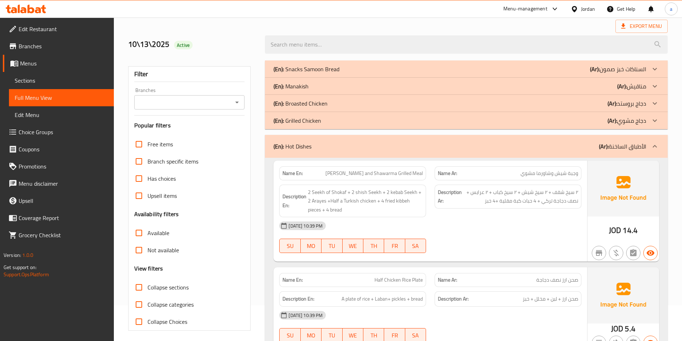
click at [298, 142] on p "(En): Hot Dishes" at bounding box center [293, 146] width 38 height 9
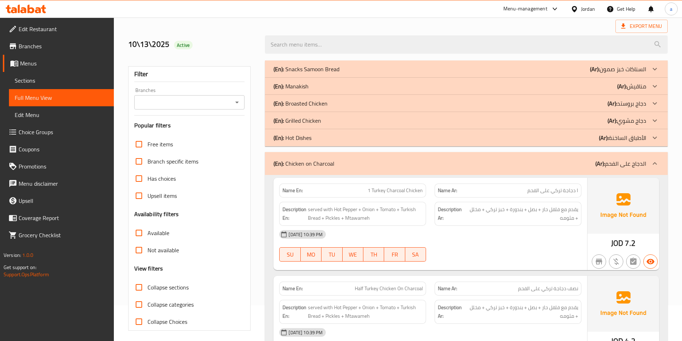
click at [307, 159] on p "(En): Chicken on Charcoal" at bounding box center [304, 163] width 61 height 9
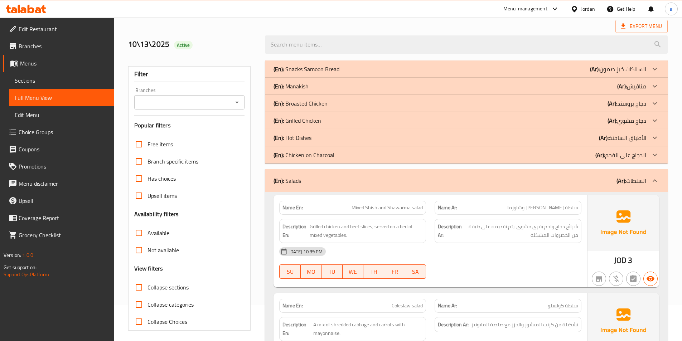
click at [309, 172] on div "(En): Salads (Ar): السلطات" at bounding box center [466, 180] width 403 height 23
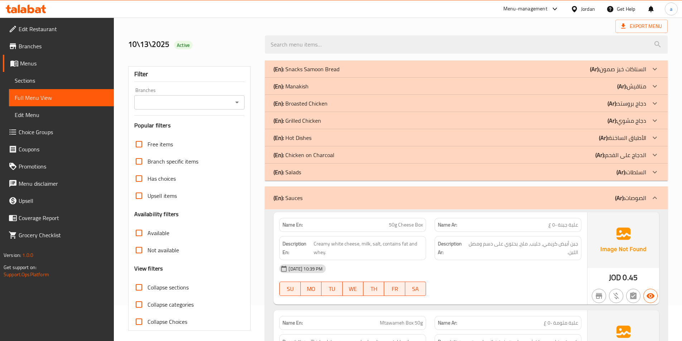
click at [305, 203] on div "(En): Sauces (Ar): الصوصات" at bounding box center [466, 198] width 403 height 23
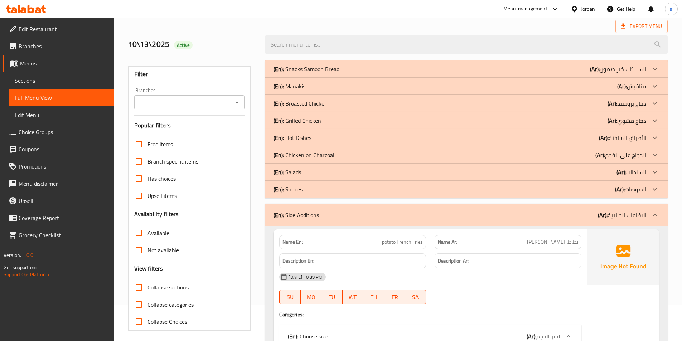
click at [311, 218] on p "(En): Side Additions" at bounding box center [296, 215] width 45 height 9
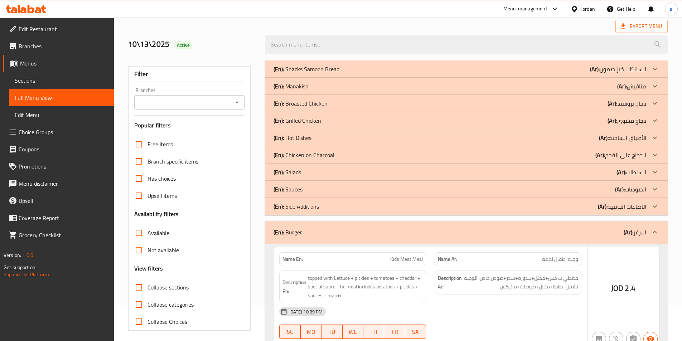
scroll to position [107, 0]
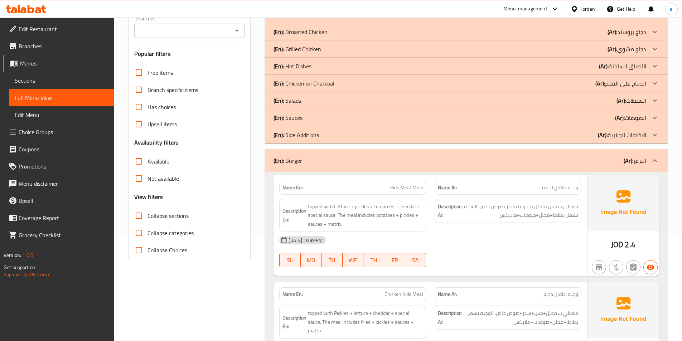
click at [308, 164] on div "(En): Burger (Ar): البرغر" at bounding box center [460, 161] width 373 height 9
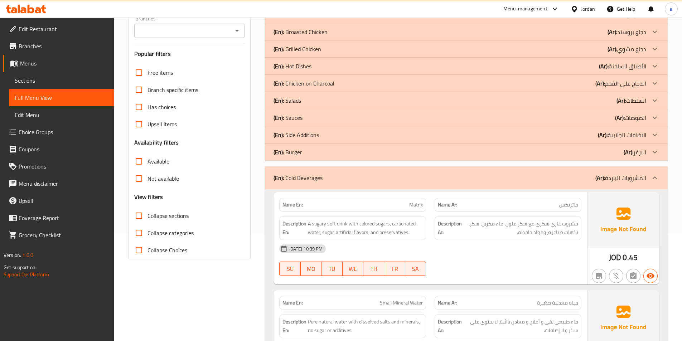
click at [311, 179] on p "(En): Cold Beverages" at bounding box center [298, 178] width 49 height 9
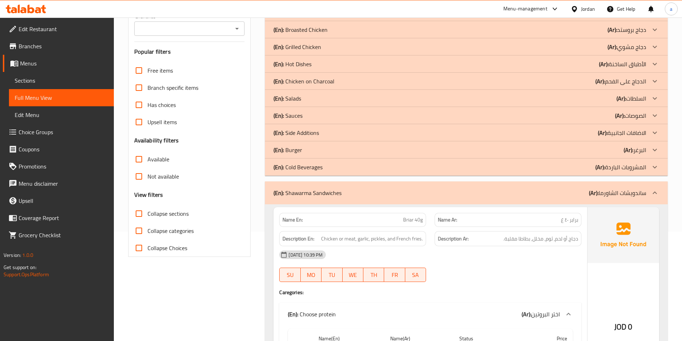
scroll to position [179, 0]
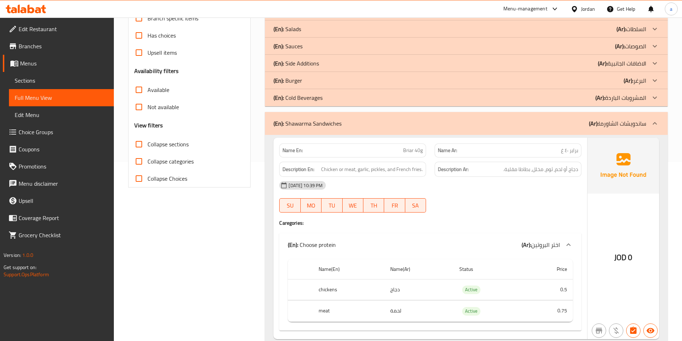
click at [312, 125] on p "(En): Shawarma Sandwiches" at bounding box center [308, 123] width 68 height 9
click at [419, 116] on div "(En): Shawarma Sandwiches (Ar): ساندويشات الشاورما" at bounding box center [466, 123] width 403 height 23
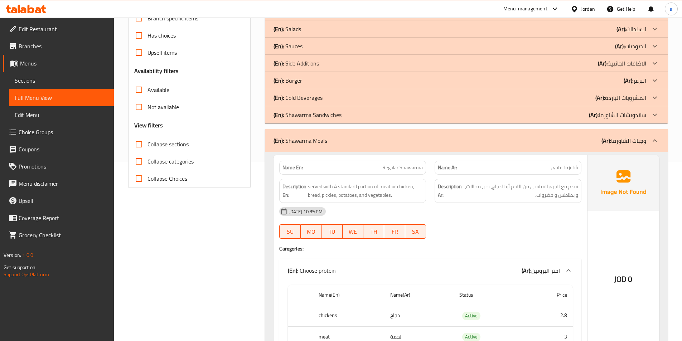
scroll to position [107, 0]
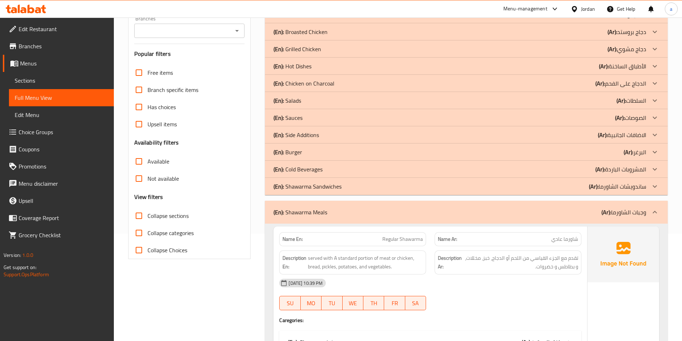
click at [346, 208] on div "(En): Shawarma Meals (Ar): وجبات الشاورما" at bounding box center [460, 212] width 373 height 9
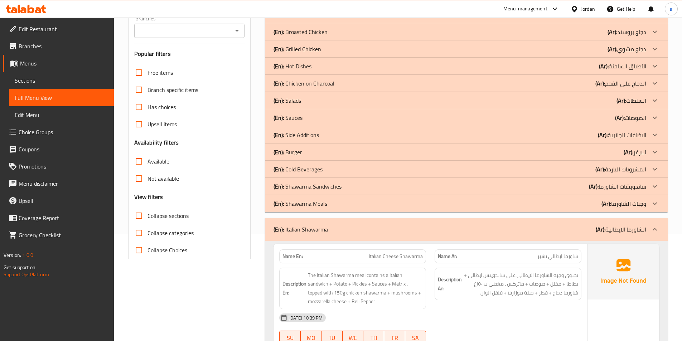
scroll to position [143, 0]
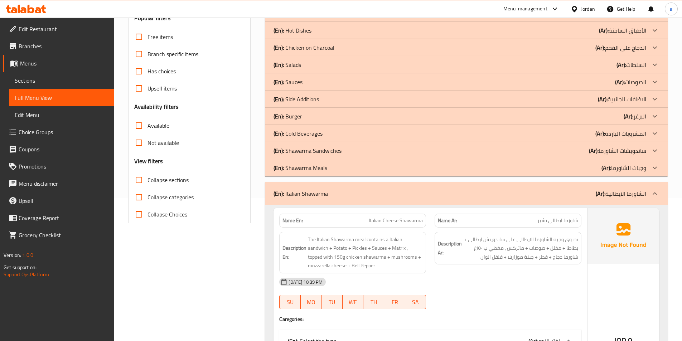
click at [346, 200] on div "(En): Italian Shawarma (Ar): الشاورما الايطالية" at bounding box center [466, 193] width 403 height 23
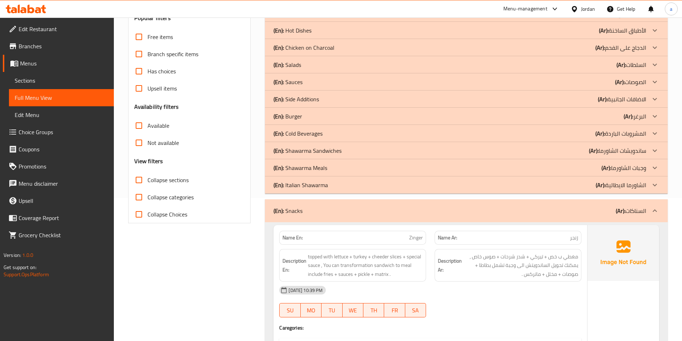
click at [346, 203] on div "(En): Snacks (Ar): السناكات" at bounding box center [466, 211] width 403 height 23
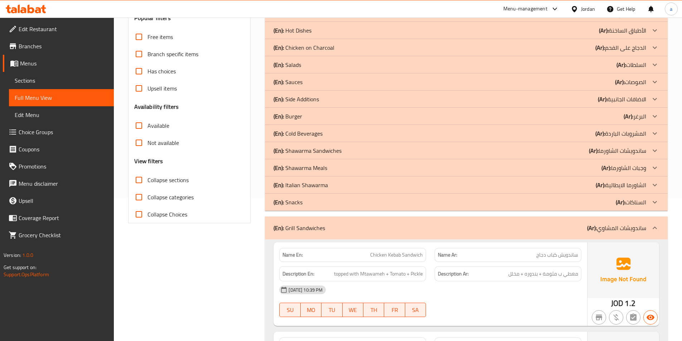
click at [342, 220] on div "(En): Grill Sandwiches (Ar): ساندويشات المشاوي" at bounding box center [466, 228] width 403 height 23
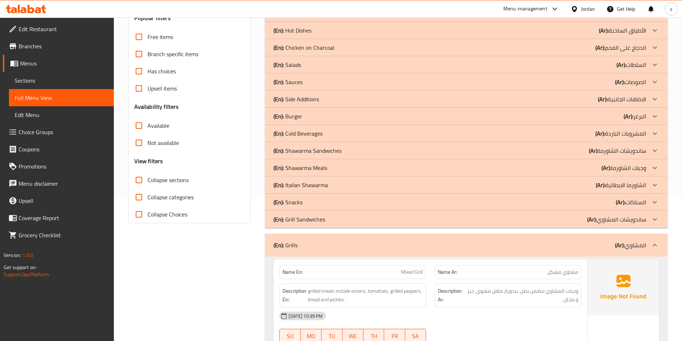
scroll to position [179, 0]
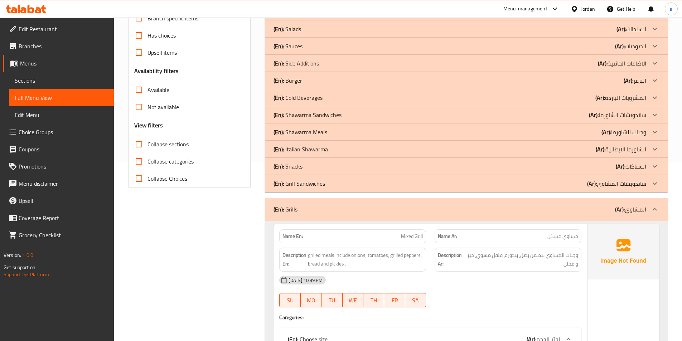
click at [341, 212] on div "(En): Grills (Ar): المشاوي" at bounding box center [460, 209] width 373 height 9
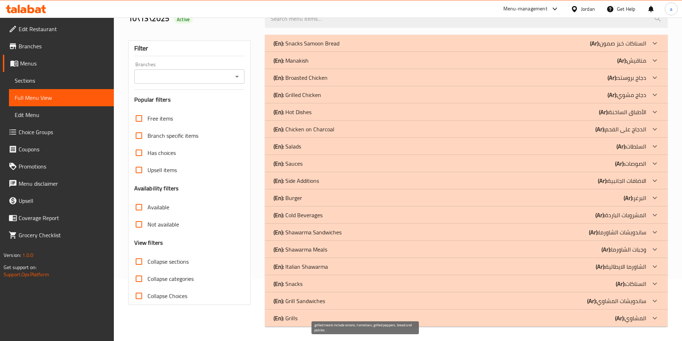
scroll to position [62, 0]
click at [313, 316] on div "(En): Grills (Ar): المشاوي" at bounding box center [460, 318] width 373 height 9
click at [650, 315] on div at bounding box center [655, 318] width 17 height 17
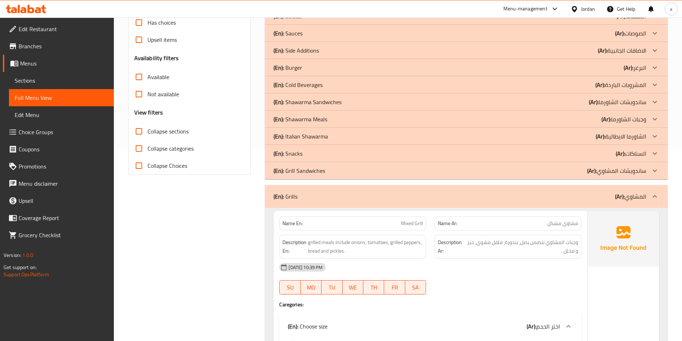
scroll to position [179, 0]
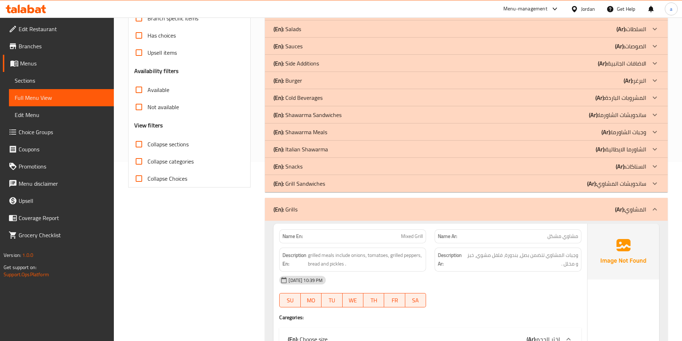
click at [654, 148] on icon at bounding box center [655, 149] width 9 height 9
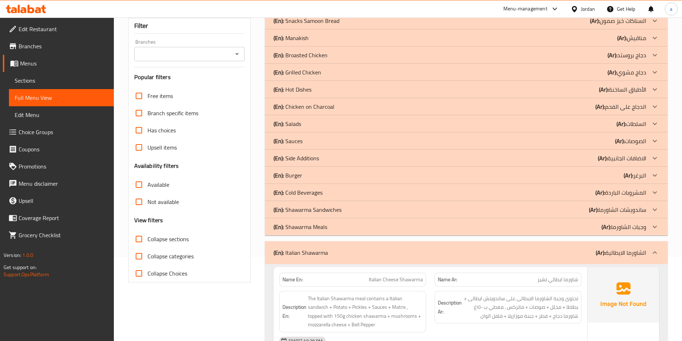
scroll to position [72, 0]
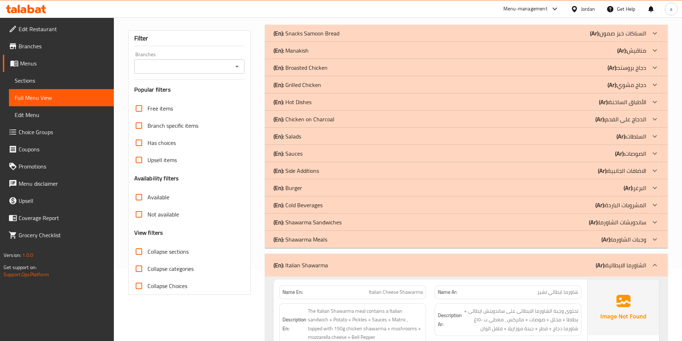
click at [359, 261] on div "(En): Italian Shawarma (Ar): الشاورما الايطالية" at bounding box center [460, 265] width 373 height 9
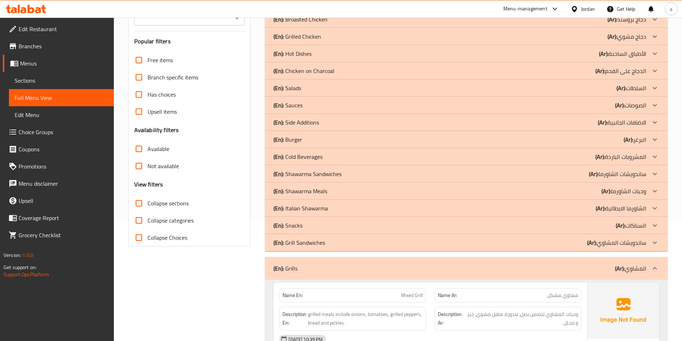
scroll to position [107, 0]
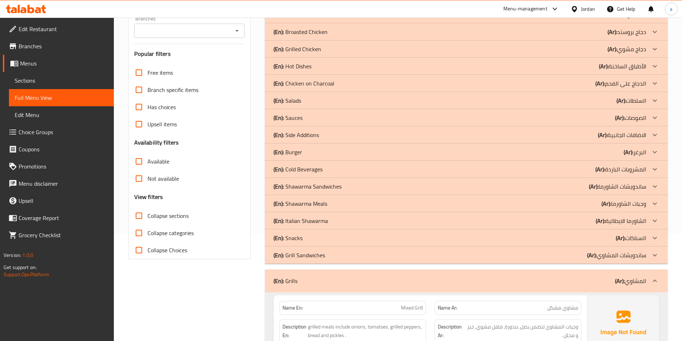
click at [328, 230] on div "(En): Snacks (Ar): السناكات Name En: Zinger Name Ar: زنجر Description En: toppe…" at bounding box center [466, 238] width 403 height 17
click at [327, 234] on div "(En): Snacks (Ar): السناكات" at bounding box center [460, 238] width 373 height 9
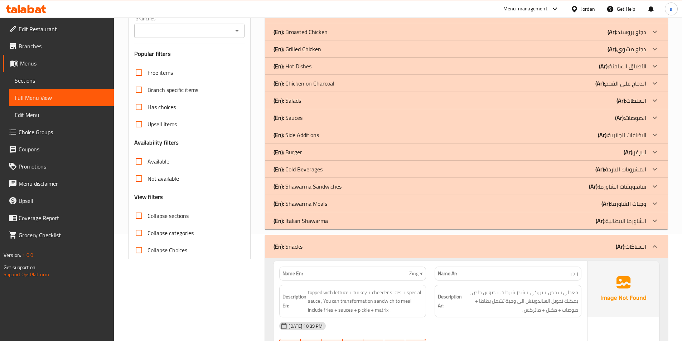
click at [330, 222] on div "(En): Italian Shawarma (Ar): الشاورما الايطالية" at bounding box center [460, 221] width 373 height 9
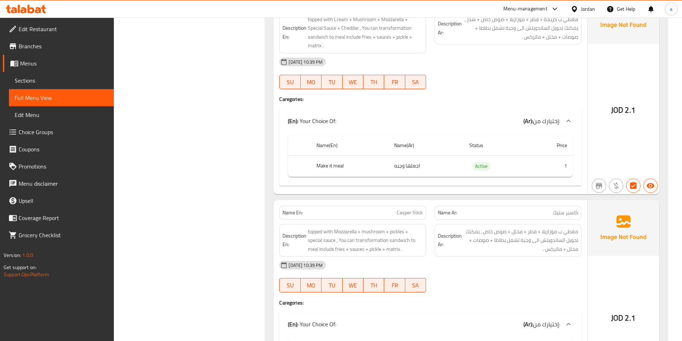
scroll to position [3020, 0]
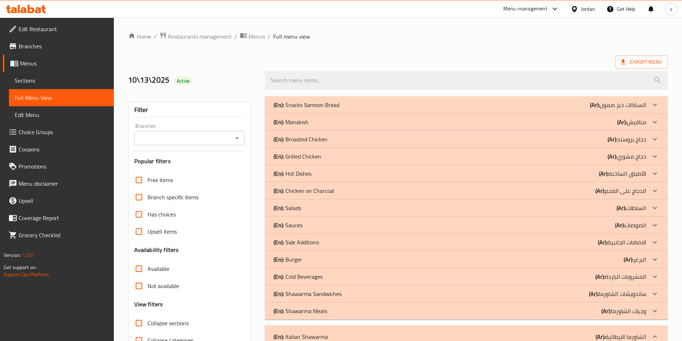
scroll to position [916, 0]
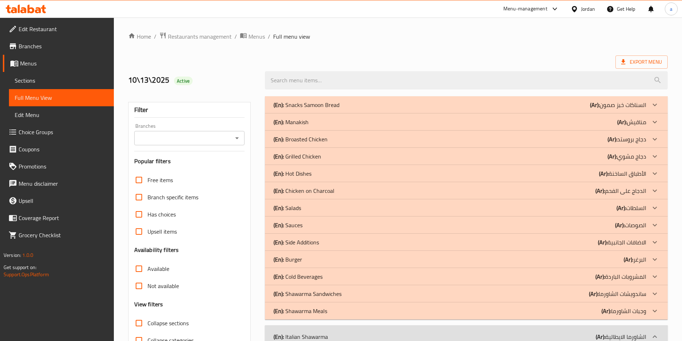
scroll to position [36, 0]
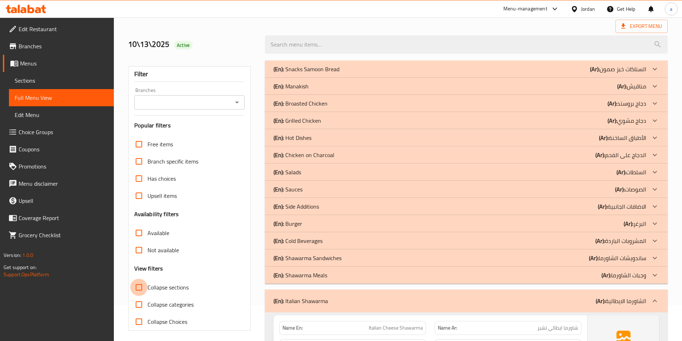
click at [139, 291] on input "Collapse sections" at bounding box center [138, 287] width 17 height 17
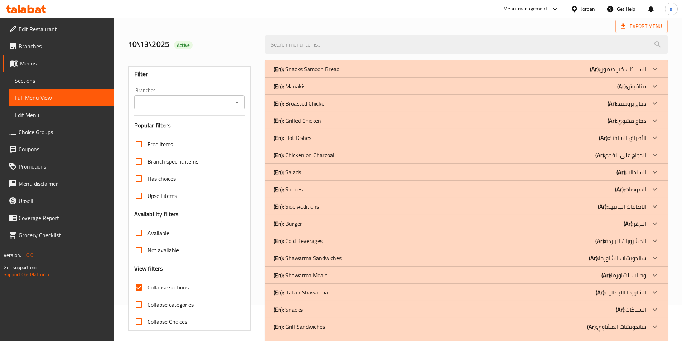
click at [139, 291] on input "Collapse sections" at bounding box center [138, 287] width 17 height 17
checkbox input "false"
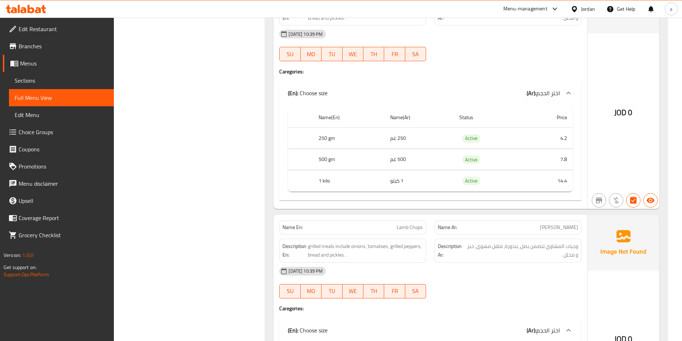
scroll to position [15500, 0]
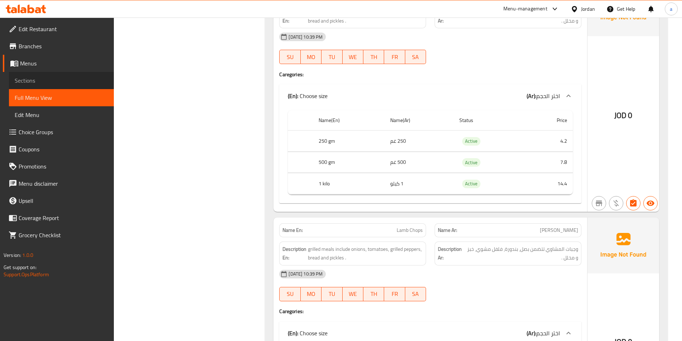
click at [75, 82] on span "Sections" at bounding box center [61, 80] width 93 height 9
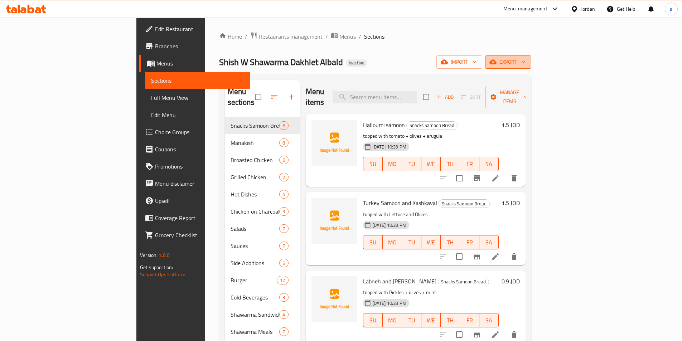
click at [526, 65] on span "export" at bounding box center [508, 62] width 35 height 9
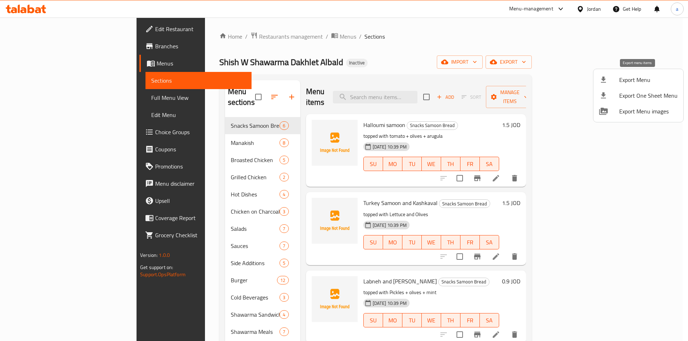
click at [629, 81] on span "Export Menu" at bounding box center [648, 80] width 58 height 9
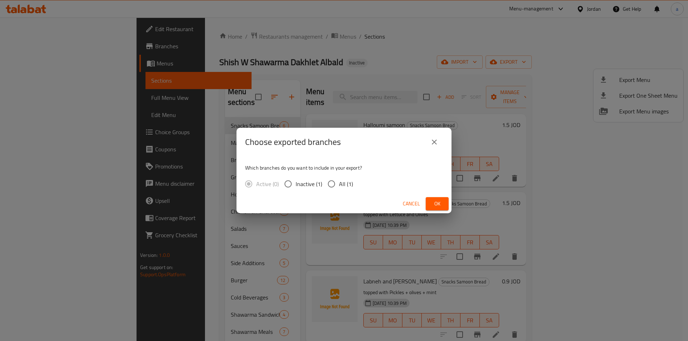
click at [345, 182] on span "All (1)" at bounding box center [346, 184] width 14 height 9
click at [339, 182] on input "All (1)" at bounding box center [331, 184] width 15 height 15
radio input "true"
click at [433, 201] on span "Ok" at bounding box center [436, 204] width 11 height 9
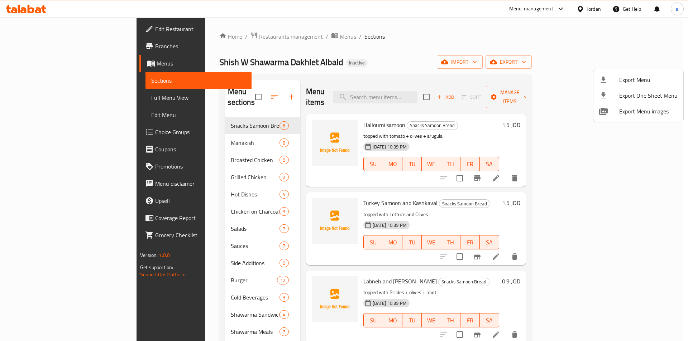
click at [35, 13] on div at bounding box center [344, 170] width 688 height 341
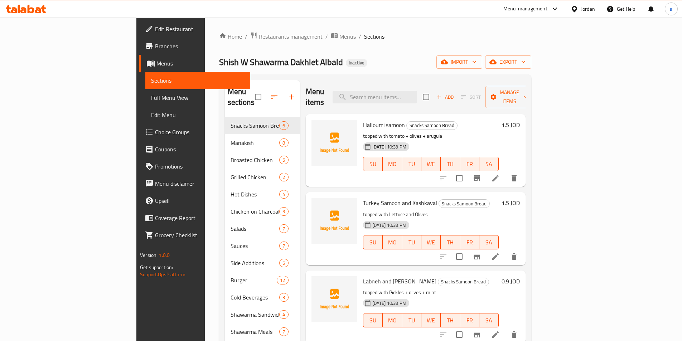
click at [39, 5] on icon at bounding box center [26, 9] width 40 height 9
